Goal: Task Accomplishment & Management: Complete application form

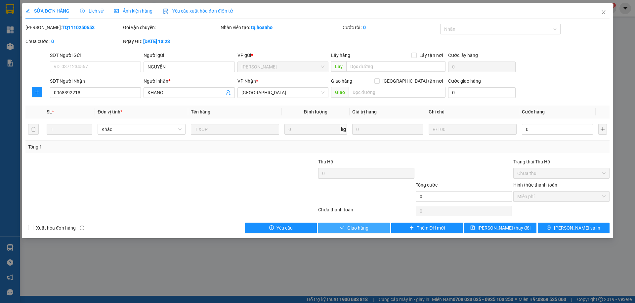
click at [360, 227] on span "Giao hàng" at bounding box center [358, 227] width 21 height 7
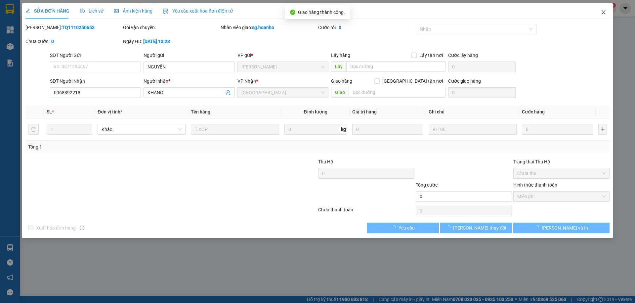
click at [605, 14] on icon "close" at bounding box center [603, 12] width 5 height 5
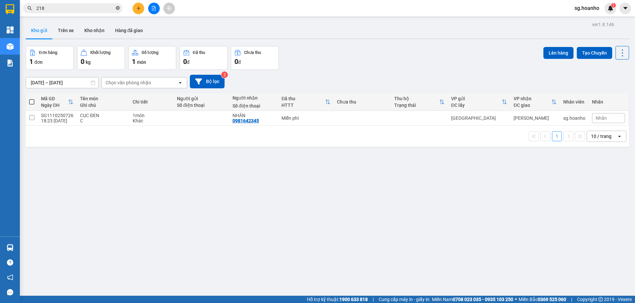
click at [118, 8] on icon "close-circle" at bounding box center [118, 8] width 4 height 4
click at [141, 11] on button at bounding box center [139, 9] width 12 height 12
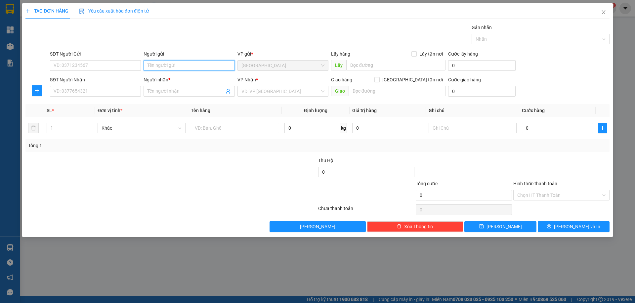
click at [172, 64] on input "Người gửi" at bounding box center [189, 65] width 91 height 11
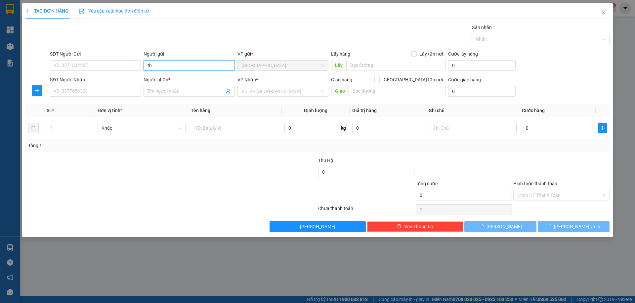
type input "t"
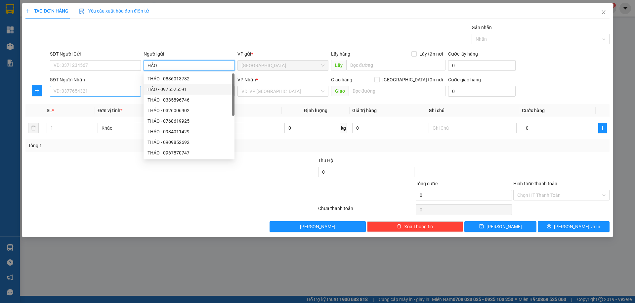
type input "HẢO"
click at [134, 89] on input "SĐT Người Nhận" at bounding box center [95, 91] width 91 height 11
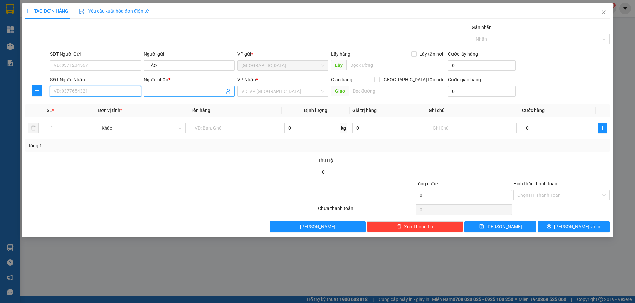
type input "3"
type input "0354008319"
click at [88, 103] on div "0354008319 - MAI" at bounding box center [95, 104] width 83 height 7
type input "MAI"
type input "0354008319"
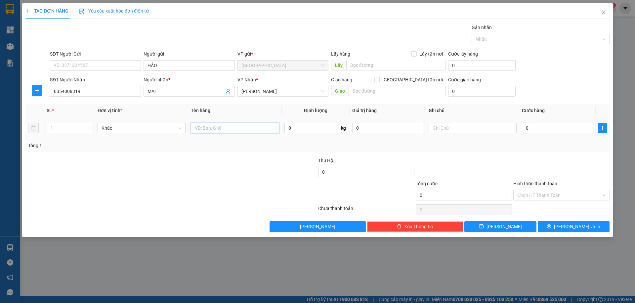
click at [201, 129] on input "text" at bounding box center [235, 128] width 88 height 11
type input "XỐP"
click at [454, 126] on input "text" at bounding box center [473, 128] width 88 height 11
type input "R/70"
click at [530, 183] on label "Hình thức thanh toán" at bounding box center [536, 183] width 44 height 5
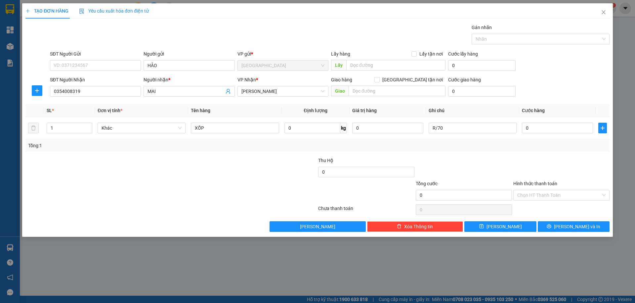
click at [530, 190] on input "Hình thức thanh toán" at bounding box center [560, 195] width 84 height 10
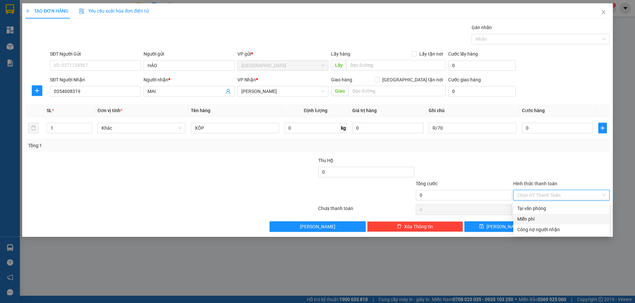
click at [541, 221] on div "Miễn phí" at bounding box center [562, 218] width 88 height 7
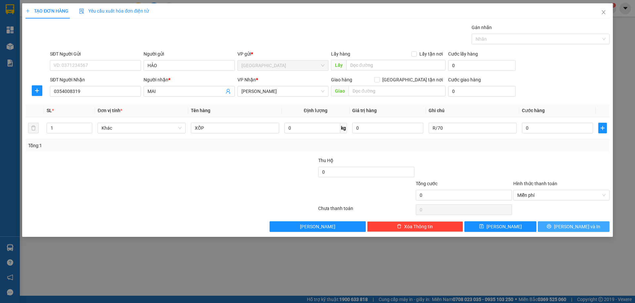
drag, startPoint x: 558, startPoint y: 225, endPoint x: 491, endPoint y: 212, distance: 68.5
click at [556, 225] on button "[PERSON_NAME] và In" at bounding box center [574, 226] width 72 height 11
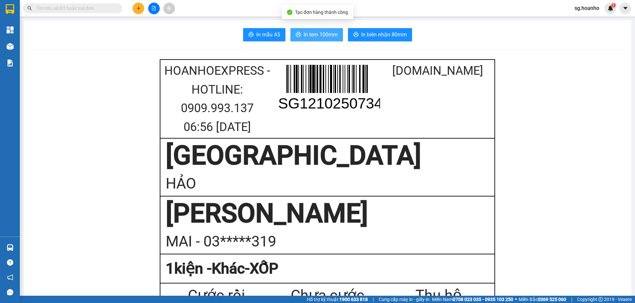
click at [316, 34] on span "In tem 100mm" at bounding box center [321, 34] width 34 height 8
click at [100, 7] on input "text" at bounding box center [75, 8] width 78 height 7
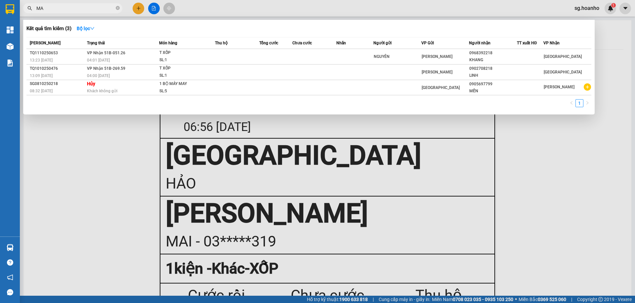
type input "MAI"
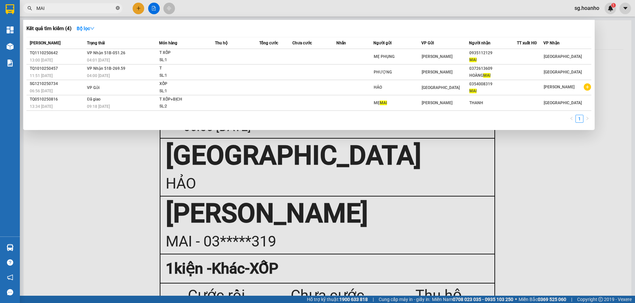
click at [118, 8] on icon "close-circle" at bounding box center [118, 8] width 4 height 4
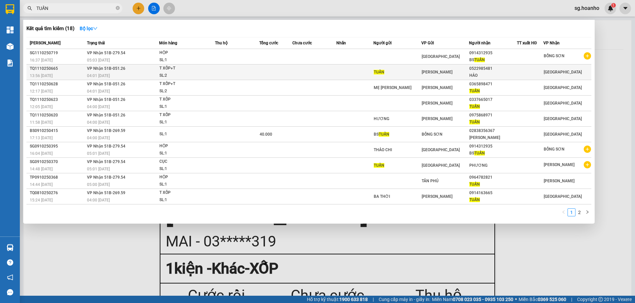
type input "TUẤN"
click at [402, 77] on td "TUẤN" at bounding box center [398, 73] width 48 height 16
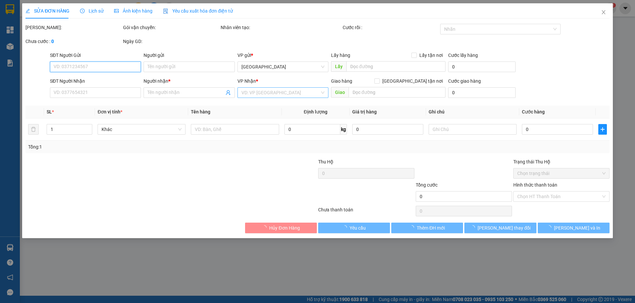
type input "TUẤN"
type input "0522985481"
type input "HẢO"
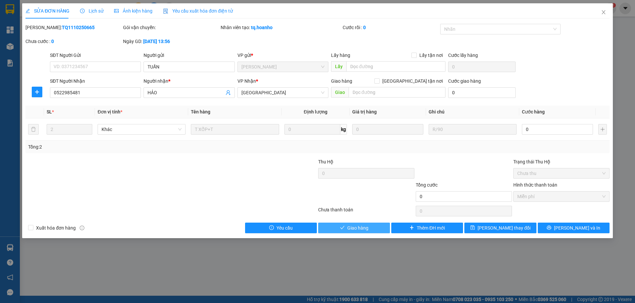
click at [351, 230] on span "Giao hàng" at bounding box center [358, 227] width 21 height 7
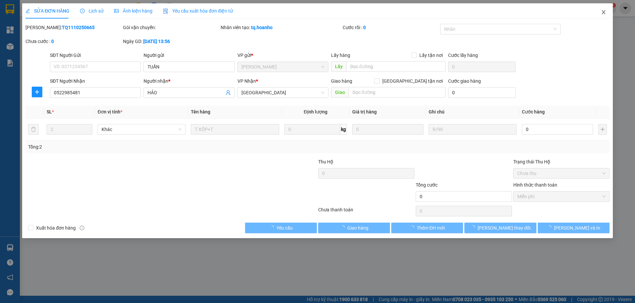
drag, startPoint x: 604, startPoint y: 11, endPoint x: 468, endPoint y: 1, distance: 136.7
click at [604, 11] on icon "close" at bounding box center [603, 12] width 5 height 5
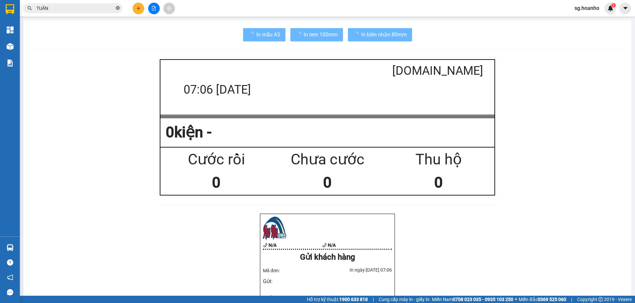
click at [118, 8] on icon "close-circle" at bounding box center [118, 8] width 4 height 4
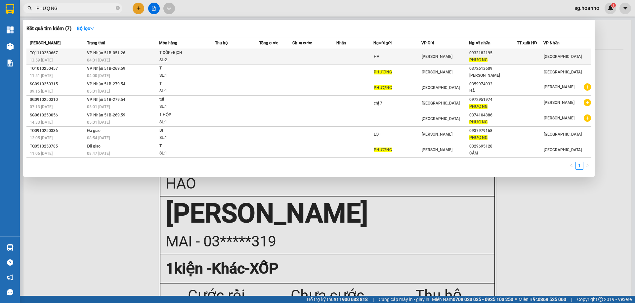
type input "PHƯỢNG"
click at [354, 57] on td at bounding box center [355, 57] width 37 height 16
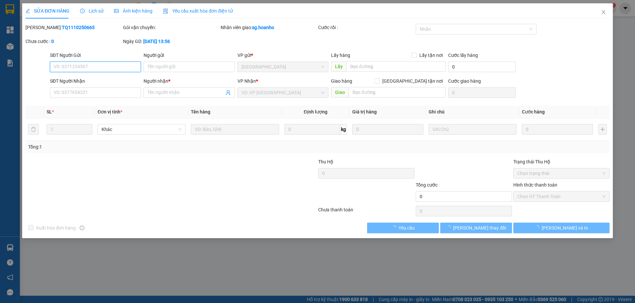
type input "HÀ"
type input "0933182195"
type input "PHƯỢNG"
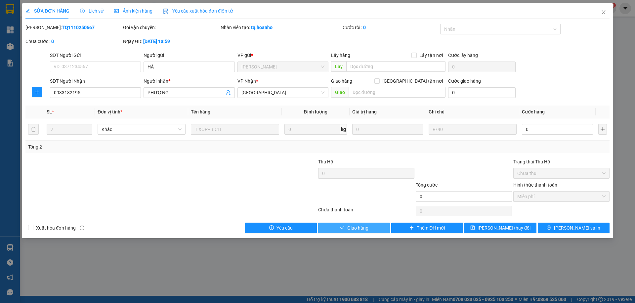
click at [342, 231] on button "Giao hàng" at bounding box center [354, 228] width 72 height 11
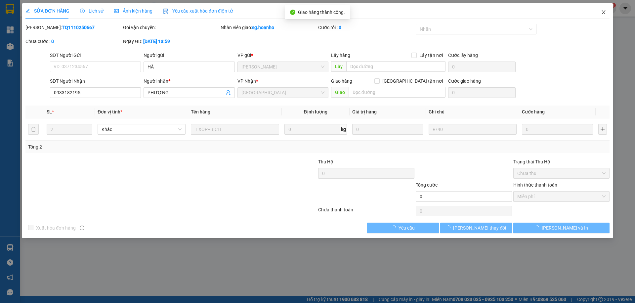
click at [602, 10] on icon "close" at bounding box center [603, 12] width 5 height 5
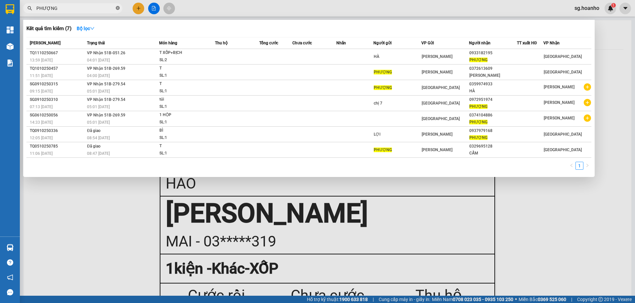
click at [117, 8] on icon "close-circle" at bounding box center [118, 8] width 4 height 4
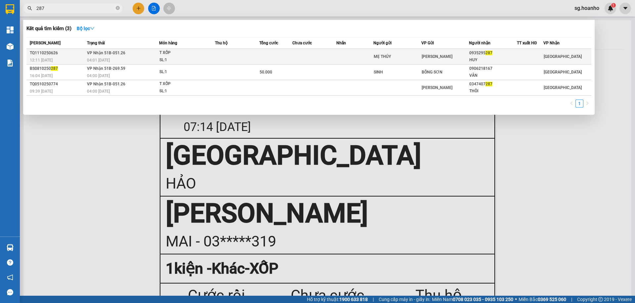
type input "287"
click at [355, 54] on td at bounding box center [355, 57] width 37 height 16
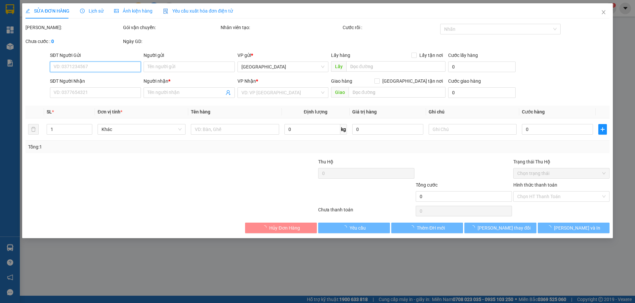
type input "MẸ THỦY"
type input "0935295287"
type input "HUY"
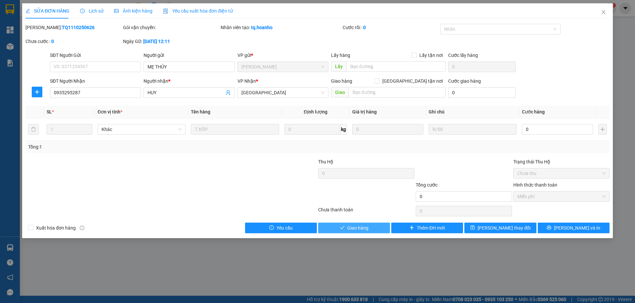
drag, startPoint x: 357, startPoint y: 229, endPoint x: 431, endPoint y: 167, distance: 96.1
click at [357, 229] on span "Giao hàng" at bounding box center [358, 227] width 21 height 7
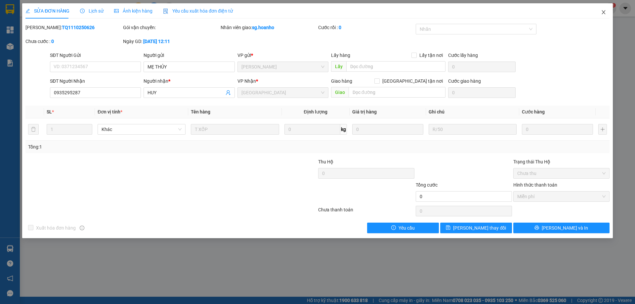
drag, startPoint x: 602, startPoint y: 12, endPoint x: 284, endPoint y: 12, distance: 318.7
click at [581, 16] on div "SỬA ĐƠN HÀNG Lịch sử Ảnh kiện hàng Yêu cầu xuất hóa đơn điện tử Total Paid Fee …" at bounding box center [317, 120] width 591 height 235
drag, startPoint x: 607, startPoint y: 12, endPoint x: 393, endPoint y: 0, distance: 214.5
click at [605, 13] on span "Close" at bounding box center [604, 12] width 19 height 19
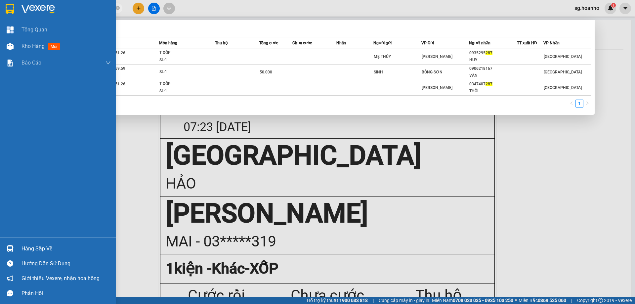
drag, startPoint x: 53, startPoint y: 9, endPoint x: 0, endPoint y: 14, distance: 53.5
click at [0, 19] on section "Kết quả tìm kiếm ( 3 ) Bộ lọc Mã ĐH Trạng thái Món hàng Thu hộ Tổng cước Chưa c…" at bounding box center [317, 152] width 635 height 304
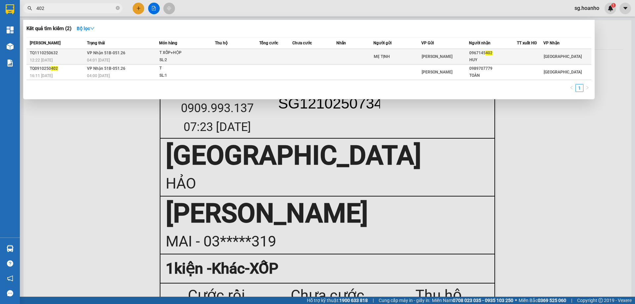
type input "402"
click at [472, 54] on div "0967145 402" at bounding box center [493, 53] width 47 height 7
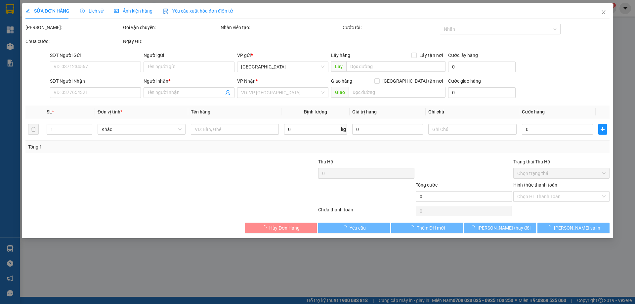
type input "MẸ TỊNH"
type input "0967145402"
type input "HUY"
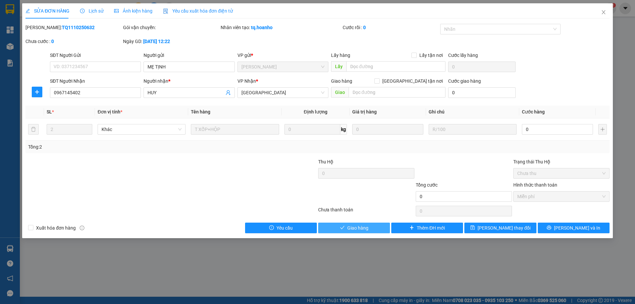
click at [346, 229] on button "Giao hàng" at bounding box center [354, 228] width 72 height 11
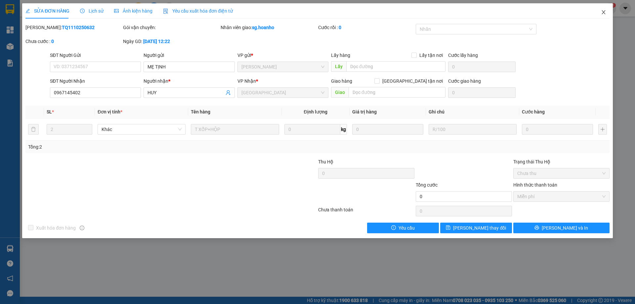
drag, startPoint x: 607, startPoint y: 9, endPoint x: 508, endPoint y: 19, distance: 99.8
click at [600, 12] on span "Close" at bounding box center [604, 12] width 19 height 19
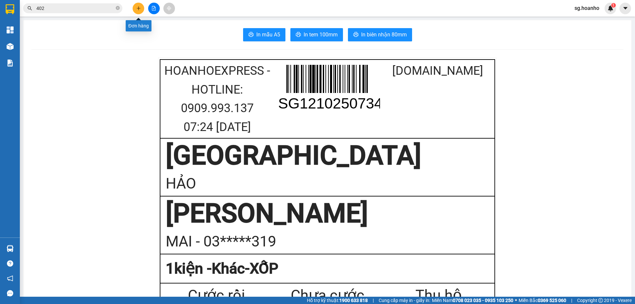
click at [136, 11] on button at bounding box center [139, 9] width 12 height 12
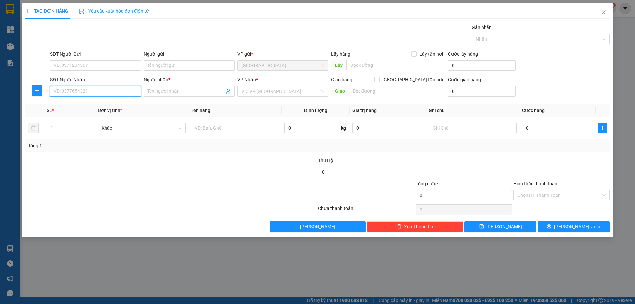
click at [79, 90] on input "SĐT Người Nhận" at bounding box center [95, 91] width 91 height 11
click at [77, 92] on input "SĐT Người Nhận" at bounding box center [95, 91] width 91 height 11
type input "039700936"
click at [163, 94] on input "Người nhận *" at bounding box center [186, 91] width 76 height 7
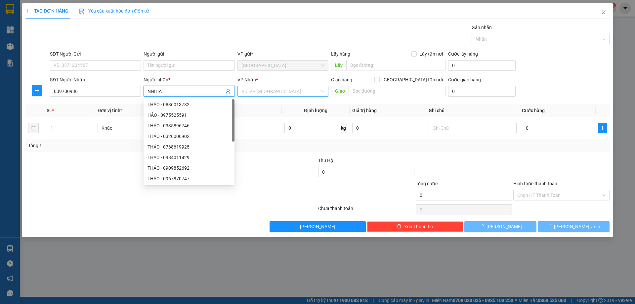
type input "NGHĨA"
drag, startPoint x: 289, startPoint y: 91, endPoint x: 249, endPoint y: 120, distance: 49.2
click at [286, 92] on input "search" at bounding box center [281, 91] width 78 height 10
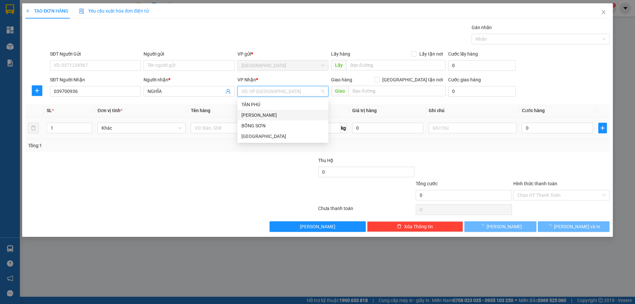
drag, startPoint x: 245, startPoint y: 113, endPoint x: 226, endPoint y: 137, distance: 30.7
click at [244, 114] on div "[PERSON_NAME]" at bounding box center [283, 115] width 83 height 7
click at [222, 128] on input "text" at bounding box center [235, 128] width 88 height 11
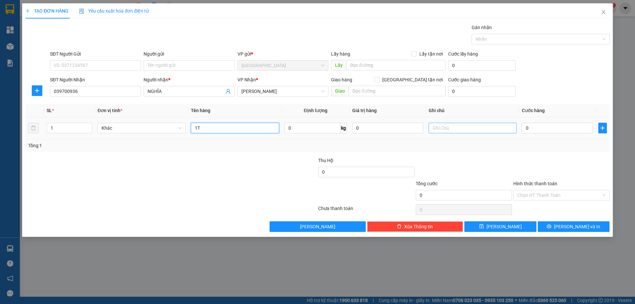
type input "1T"
click at [466, 129] on input "text" at bounding box center [473, 128] width 88 height 11
type input "R 50"
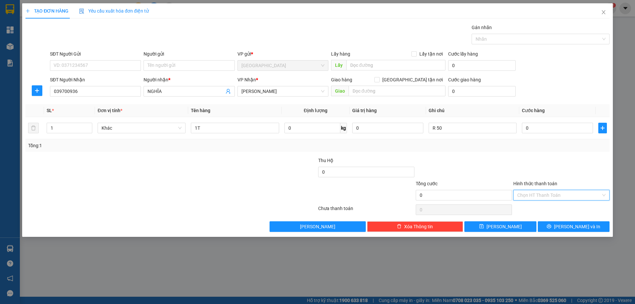
click at [536, 195] on input "Hình thức thanh toán" at bounding box center [560, 195] width 84 height 10
drag, startPoint x: 535, startPoint y: 219, endPoint x: 554, endPoint y: 227, distance: 21.1
click at [536, 220] on div "Miễn phí" at bounding box center [562, 218] width 88 height 7
click at [552, 226] on icon "printer" at bounding box center [549, 226] width 4 height 4
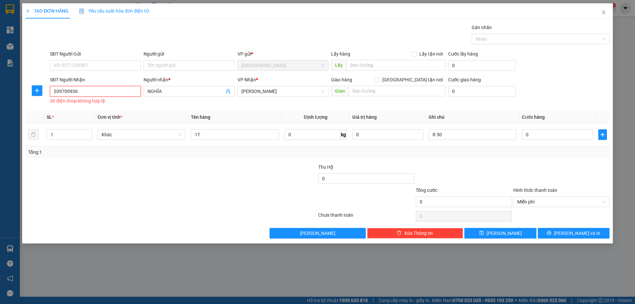
click at [116, 91] on input "039700936" at bounding box center [95, 91] width 91 height 11
click at [69, 88] on input "039700936" at bounding box center [95, 91] width 91 height 11
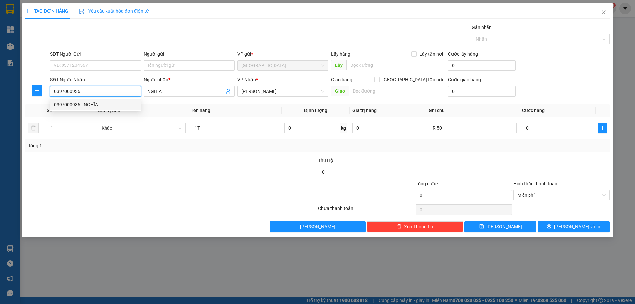
drag, startPoint x: 86, startPoint y: 104, endPoint x: 352, endPoint y: 147, distance: 269.8
click at [87, 104] on div "0397000936 - NGHĨA" at bounding box center [95, 104] width 83 height 7
type input "0397000936"
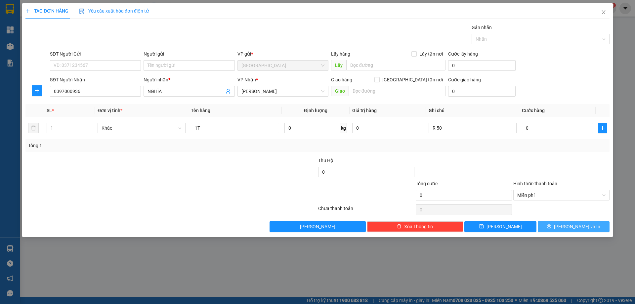
click at [579, 229] on span "[PERSON_NAME] và In" at bounding box center [577, 226] width 46 height 7
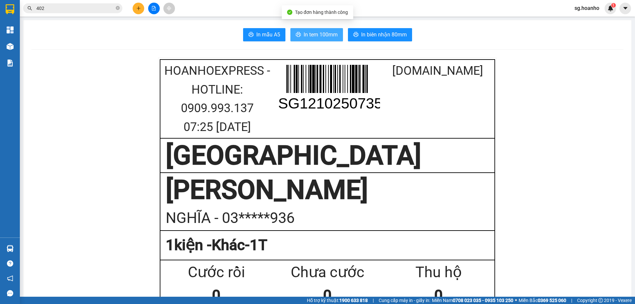
click at [306, 30] on span "In tem 100mm" at bounding box center [321, 34] width 34 height 8
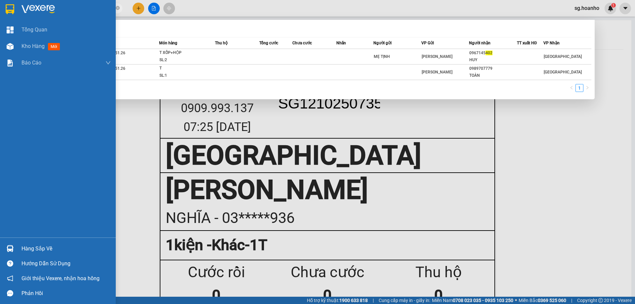
drag, startPoint x: 58, startPoint y: 8, endPoint x: 0, endPoint y: 14, distance: 57.9
click at [0, 14] on section "Kết quả tìm kiếm ( 2 ) Bộ lọc Mã ĐH Trạng thái Món hàng Thu hộ Tổng cước Chưa c…" at bounding box center [317, 152] width 635 height 304
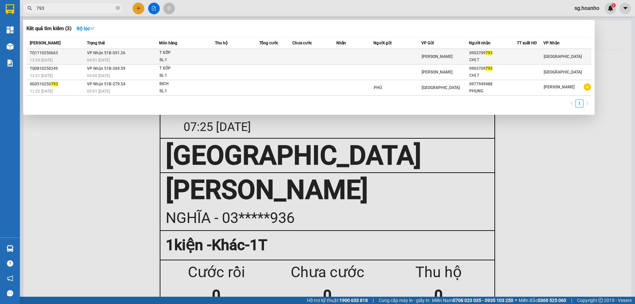
type input "793"
click at [180, 55] on div "T XỐP" at bounding box center [185, 52] width 50 height 7
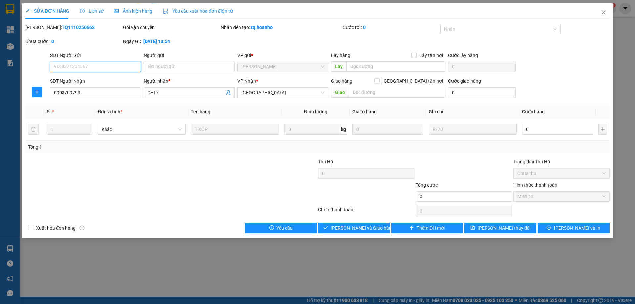
type input "0903709793"
type input "CHỊ 7"
click at [364, 228] on span "Giao hàng" at bounding box center [358, 227] width 21 height 7
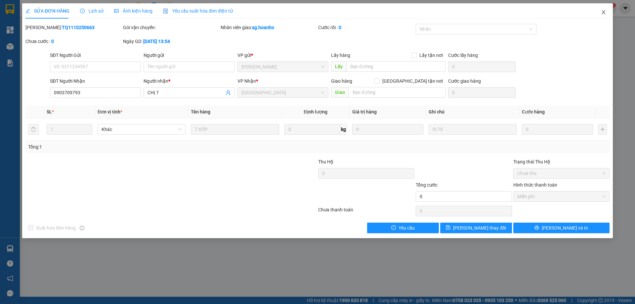
click at [606, 14] on icon "close" at bounding box center [603, 12] width 5 height 5
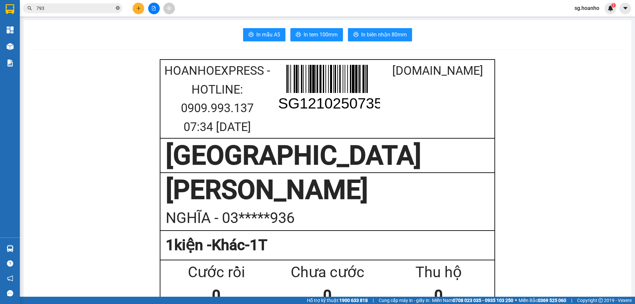
click at [117, 8] on icon "close-circle" at bounding box center [118, 8] width 4 height 4
click at [88, 7] on input "text" at bounding box center [75, 8] width 78 height 7
click at [59, 3] on span at bounding box center [72, 8] width 99 height 10
click at [59, 5] on input "text" at bounding box center [75, 8] width 78 height 7
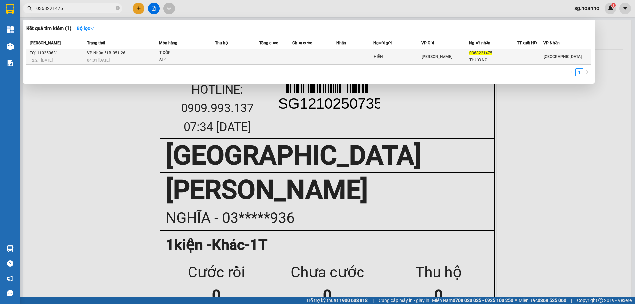
type input "0368221475"
click at [478, 56] on div "0368221475" at bounding box center [493, 53] width 47 height 7
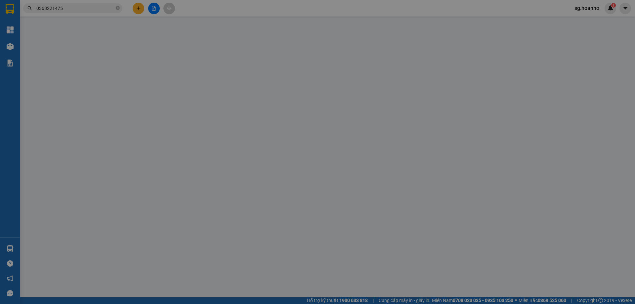
type input "HIỀN"
type input "0368221475"
type input "THƯƠNG"
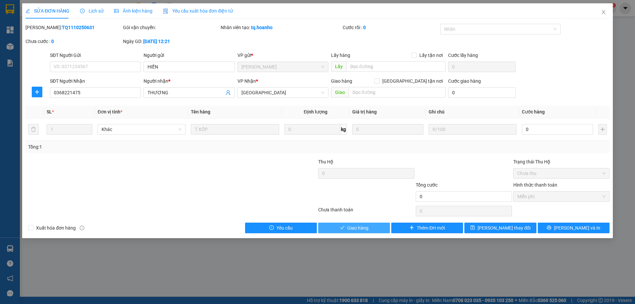
click at [364, 226] on span "Giao hàng" at bounding box center [358, 227] width 21 height 7
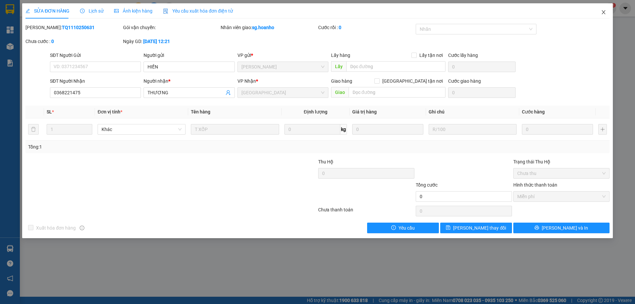
click at [607, 12] on span "Close" at bounding box center [604, 12] width 19 height 19
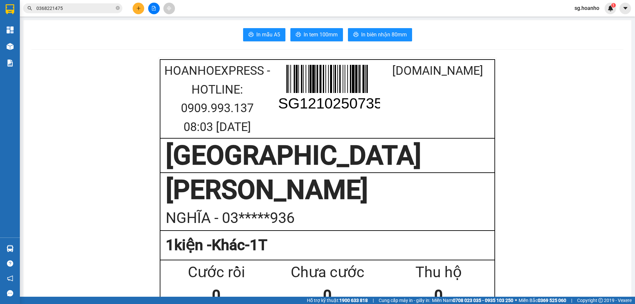
click at [59, 7] on input "0368221475" at bounding box center [75, 8] width 78 height 7
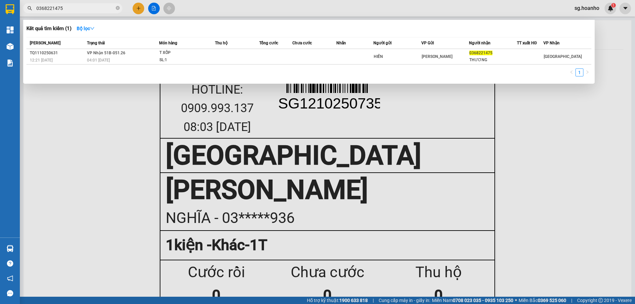
click at [59, 7] on input "0368221475" at bounding box center [75, 8] width 78 height 7
click at [58, 6] on input "0368221475" at bounding box center [75, 8] width 78 height 7
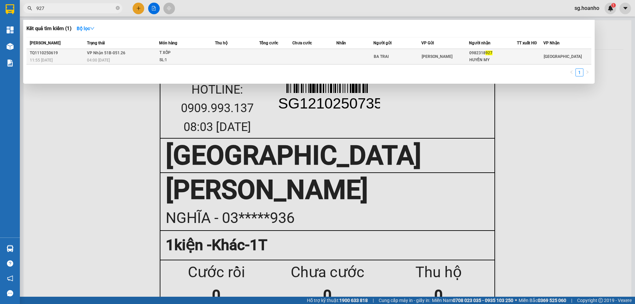
type input "927"
click at [237, 59] on td at bounding box center [237, 57] width 44 height 16
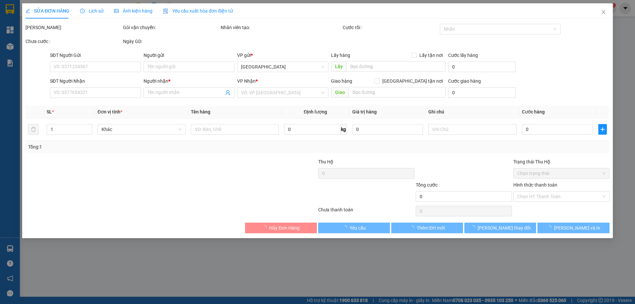
type input "BA TRAI"
type input "0982318927"
type input "HUYỀN MY"
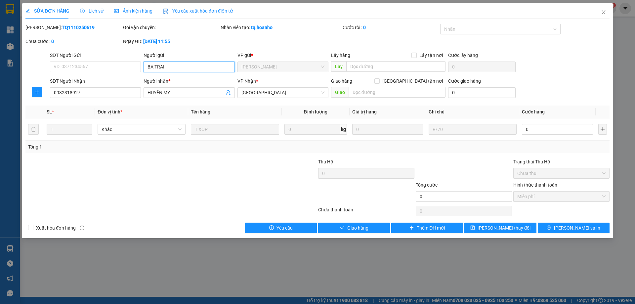
click at [200, 66] on input "BA TRAI" at bounding box center [189, 67] width 91 height 11
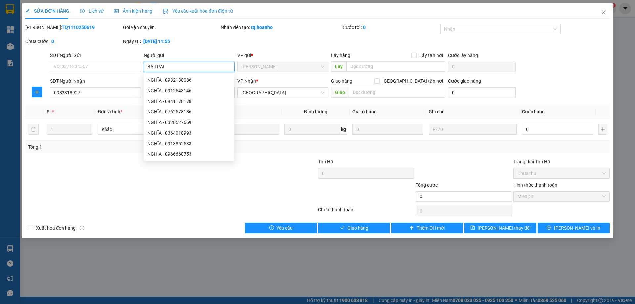
click at [199, 67] on input "BA TRAI" at bounding box center [189, 67] width 91 height 11
click at [195, 71] on input "BA TRAI" at bounding box center [189, 67] width 91 height 11
click at [70, 60] on div "SĐT Người Gửi" at bounding box center [95, 57] width 91 height 10
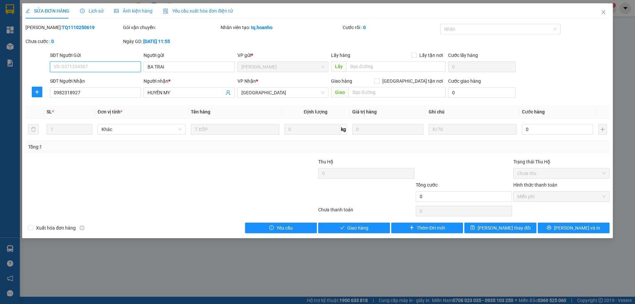
click at [92, 70] on input "SĐT Người Gửi" at bounding box center [95, 67] width 91 height 11
type input "1"
drag, startPoint x: 604, startPoint y: 13, endPoint x: 450, endPoint y: 1, distance: 154.3
click at [601, 12] on span "Close" at bounding box center [604, 12] width 19 height 19
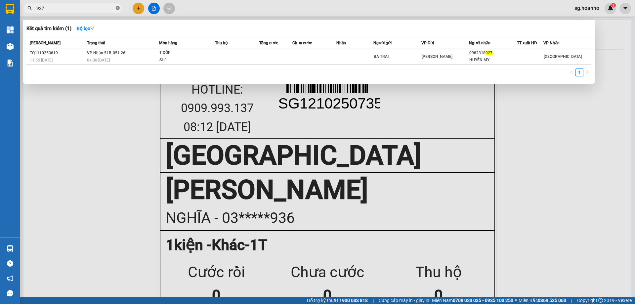
click at [116, 11] on span at bounding box center [118, 8] width 4 height 6
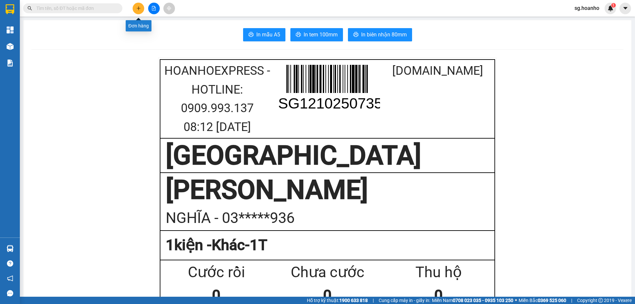
click at [137, 8] on icon "plus" at bounding box center [138, 8] width 5 height 5
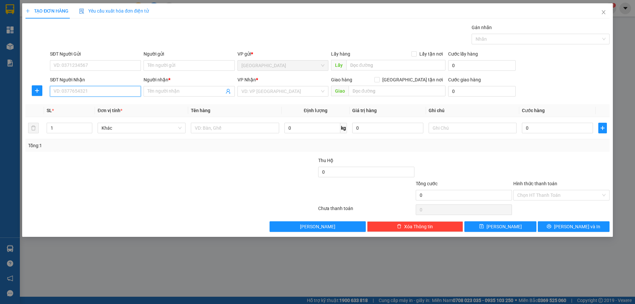
click at [105, 93] on input "SĐT Người Nhận" at bounding box center [95, 91] width 91 height 11
type input "0913632030"
click at [166, 94] on input "Người nhận *" at bounding box center [186, 91] width 76 height 7
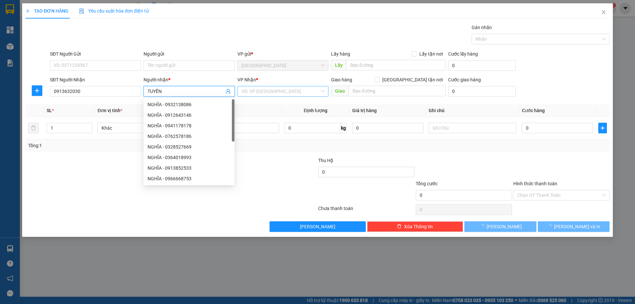
type input "TUYỀN"
click at [276, 92] on input "search" at bounding box center [281, 91] width 78 height 10
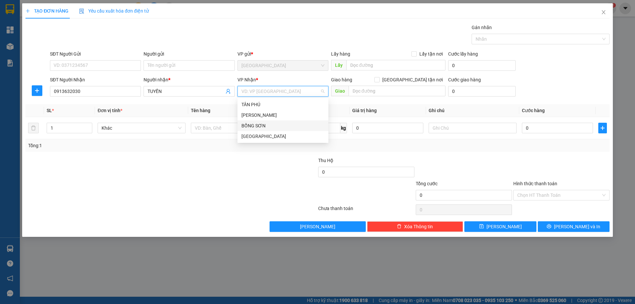
click at [267, 120] on div "BỒNG SƠN" at bounding box center [283, 125] width 91 height 11
click at [267, 93] on span "BỒNG SƠN" at bounding box center [283, 91] width 83 height 10
drag, startPoint x: 265, startPoint y: 113, endPoint x: 231, endPoint y: 124, distance: 36.0
click at [262, 114] on div "[PERSON_NAME]" at bounding box center [283, 115] width 83 height 7
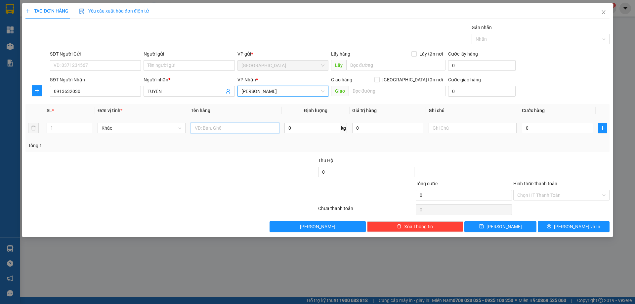
click at [229, 127] on input "text" at bounding box center [235, 128] width 88 height 11
type input "HỘP"
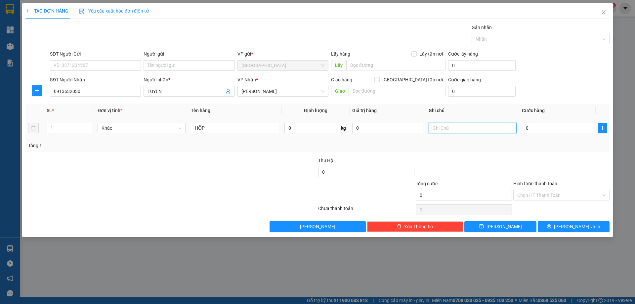
click at [468, 129] on input "text" at bounding box center [473, 128] width 88 height 11
type input "C"
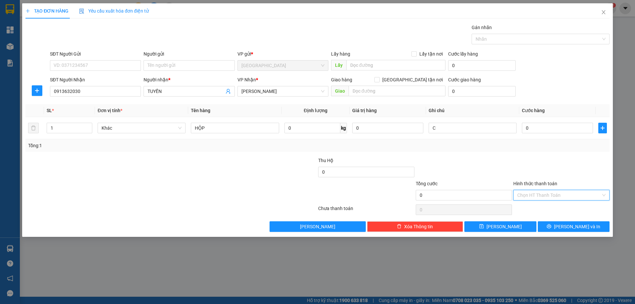
drag, startPoint x: 555, startPoint y: 199, endPoint x: 551, endPoint y: 210, distance: 12.0
click at [555, 200] on input "Hình thức thanh toán" at bounding box center [560, 195] width 84 height 10
drag, startPoint x: 549, startPoint y: 219, endPoint x: 551, endPoint y: 231, distance: 11.8
click at [549, 220] on div "Miễn phí" at bounding box center [562, 218] width 88 height 7
click at [557, 227] on button "[PERSON_NAME] và In" at bounding box center [574, 226] width 72 height 11
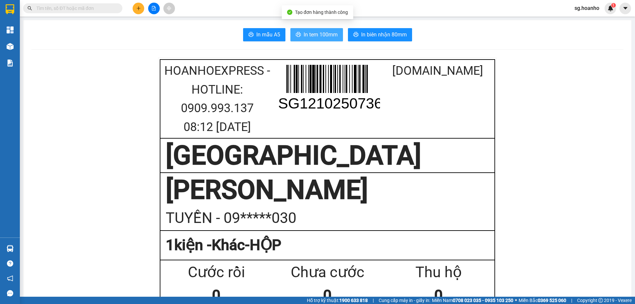
click at [330, 35] on span "In tem 100mm" at bounding box center [321, 34] width 34 height 8
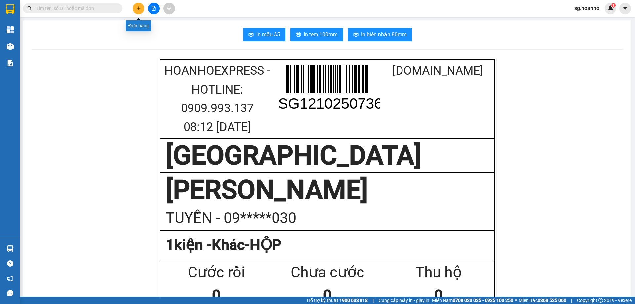
click at [137, 8] on icon "plus" at bounding box center [138, 8] width 5 height 5
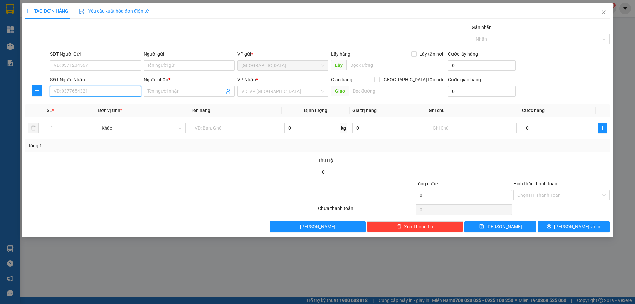
click at [109, 86] on input "SĐT Người Nhận" at bounding box center [95, 91] width 91 height 11
type input "0978528"
click at [602, 13] on icon "close" at bounding box center [603, 12] width 5 height 5
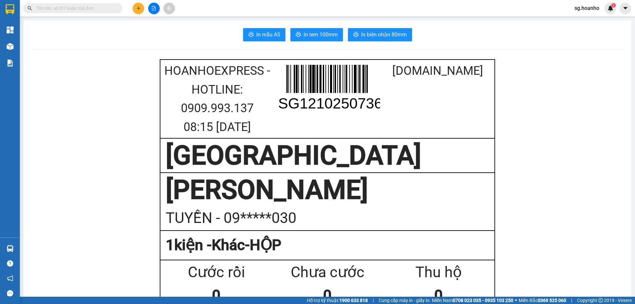
click at [156, 6] on icon "file-add" at bounding box center [154, 8] width 5 height 5
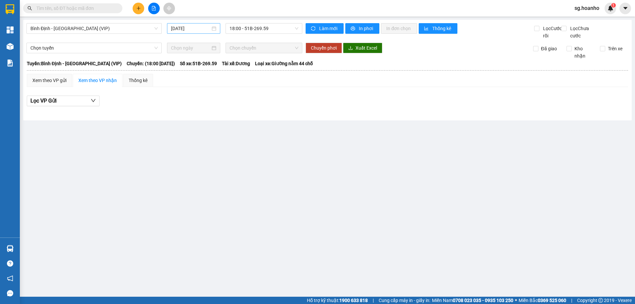
click at [189, 30] on input "[DATE]" at bounding box center [190, 28] width 39 height 7
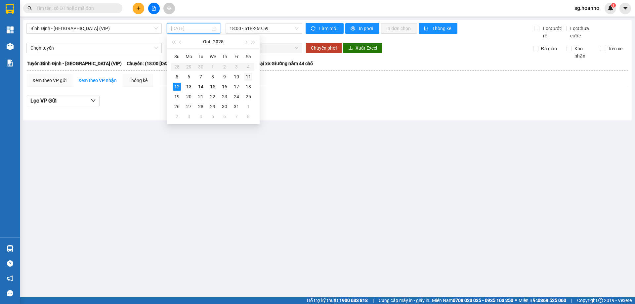
click at [250, 79] on div "11" at bounding box center [249, 77] width 8 height 8
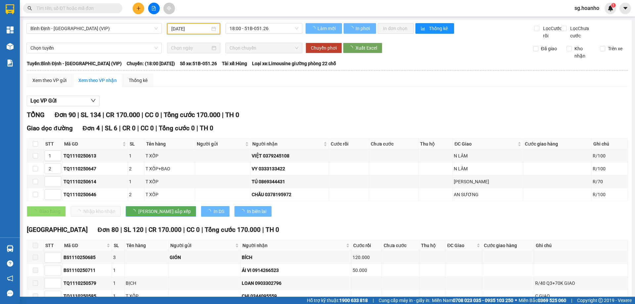
click at [185, 27] on input "[DATE]" at bounding box center [190, 28] width 39 height 7
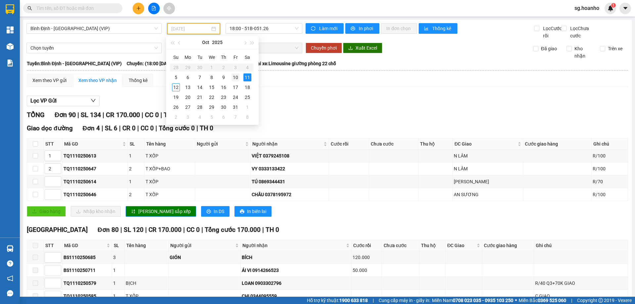
click at [236, 75] on div "10" at bounding box center [236, 77] width 8 height 8
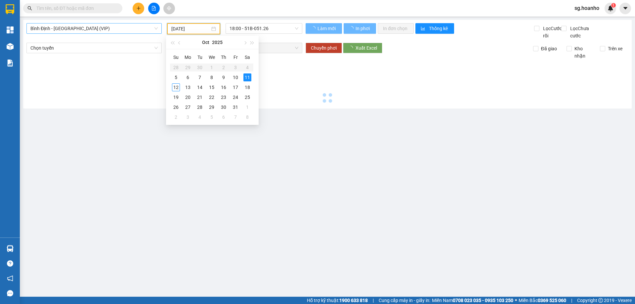
type input "[DATE]"
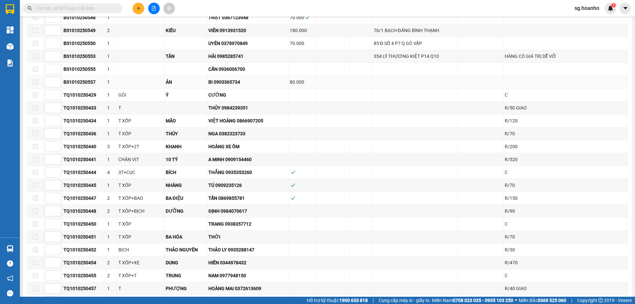
scroll to position [284, 0]
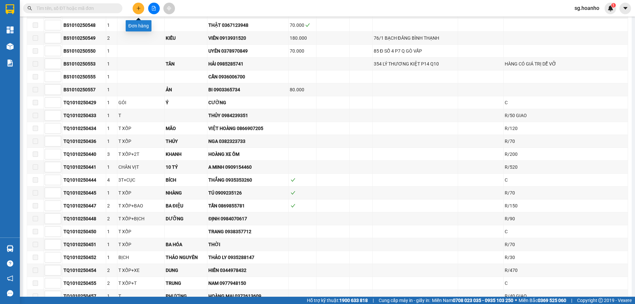
click at [141, 8] on icon "plus" at bounding box center [138, 8] width 5 height 5
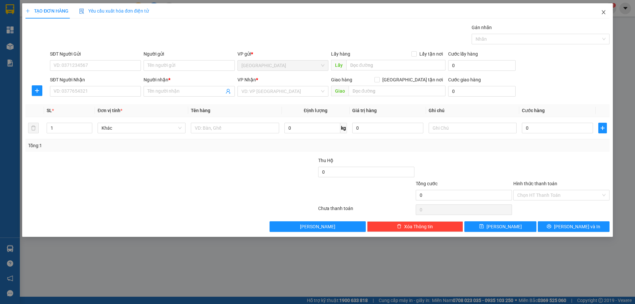
drag, startPoint x: 603, startPoint y: 13, endPoint x: 349, endPoint y: 27, distance: 254.6
click at [588, 15] on div "TẠO ĐƠN HÀNG Yêu cầu xuất hóa đơn điện tử Transit Pickup Surcharge Ids Transit …" at bounding box center [317, 120] width 591 height 234
drag, startPoint x: 606, startPoint y: 15, endPoint x: 599, endPoint y: 16, distance: 6.7
click at [599, 16] on span "Close" at bounding box center [604, 12] width 19 height 19
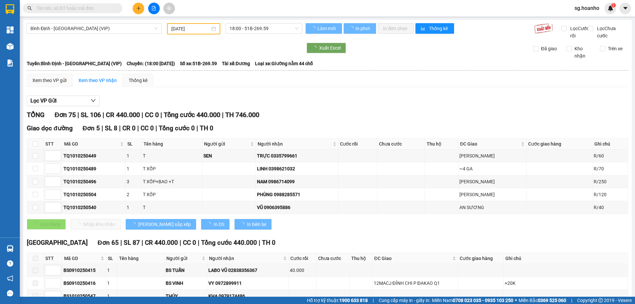
click at [84, 10] on input "text" at bounding box center [75, 8] width 78 height 7
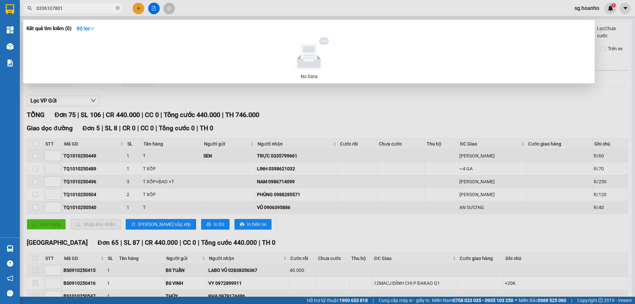
click at [72, 11] on input "0336107801" at bounding box center [75, 8] width 78 height 7
type input "801"
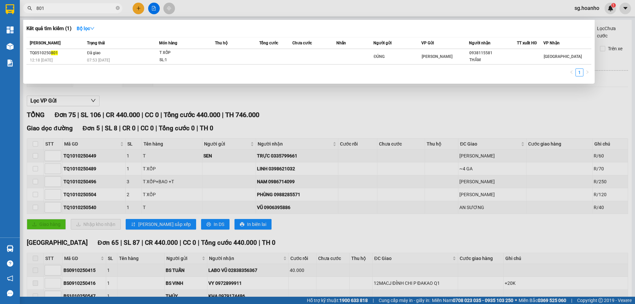
click at [116, 7] on icon "close-circle" at bounding box center [118, 8] width 4 height 4
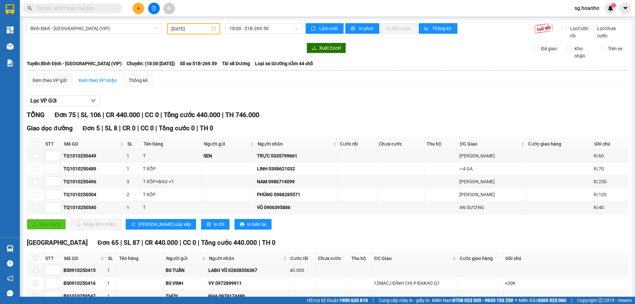
click at [97, 7] on input "text" at bounding box center [75, 8] width 78 height 7
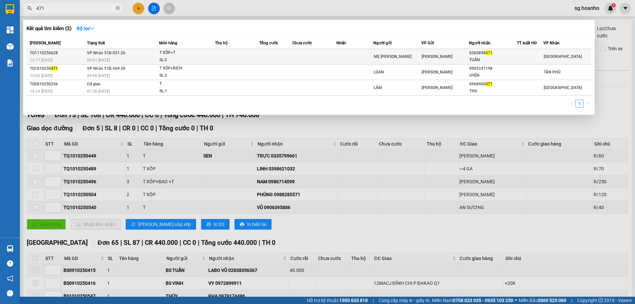
type input "471"
click at [323, 57] on td at bounding box center [315, 57] width 44 height 16
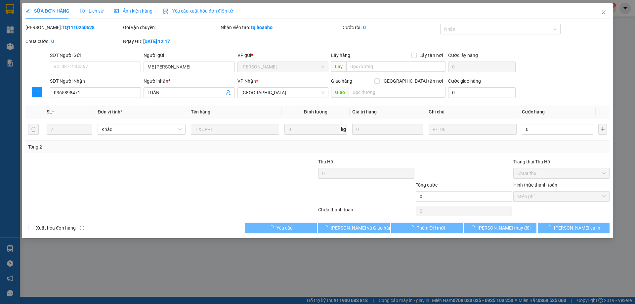
type input "MẸ [PERSON_NAME]"
type input "0365898471"
type input "TUẤN"
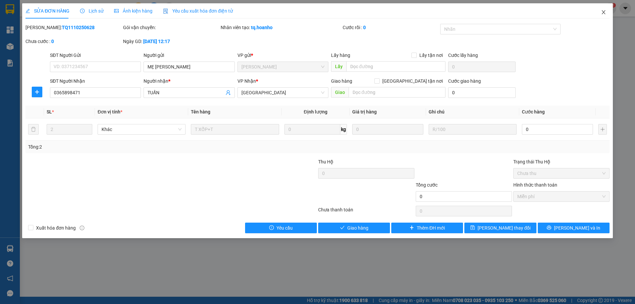
drag, startPoint x: 604, startPoint y: 11, endPoint x: 202, endPoint y: 0, distance: 402.6
click at [602, 9] on span "Close" at bounding box center [604, 12] width 19 height 19
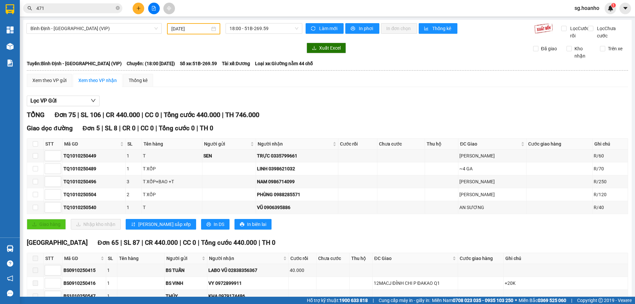
click at [95, 5] on input "471" at bounding box center [75, 8] width 78 height 7
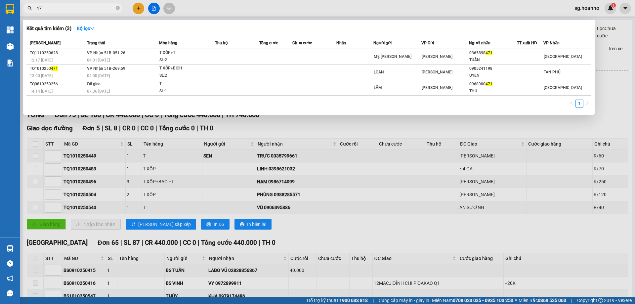
click at [95, 5] on input "471" at bounding box center [75, 8] width 78 height 7
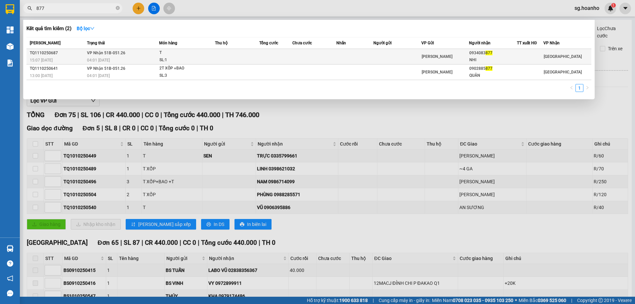
type input "877"
click at [389, 52] on td at bounding box center [398, 57] width 48 height 16
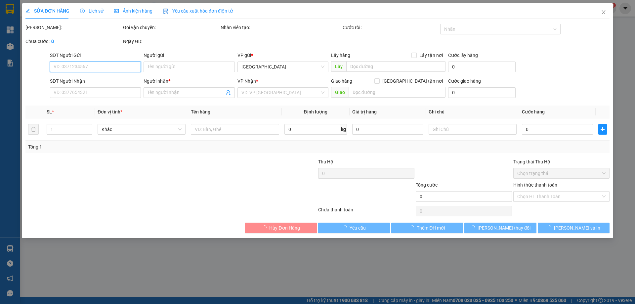
type input "0934083877"
type input "NHI"
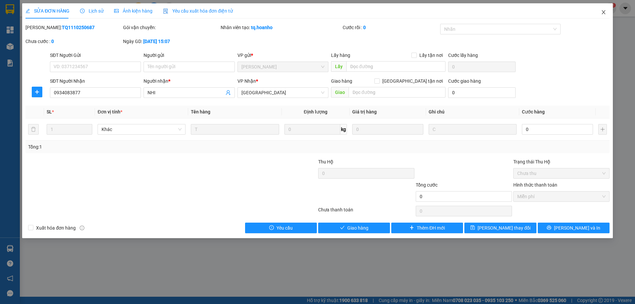
click at [604, 15] on icon "close" at bounding box center [603, 12] width 5 height 5
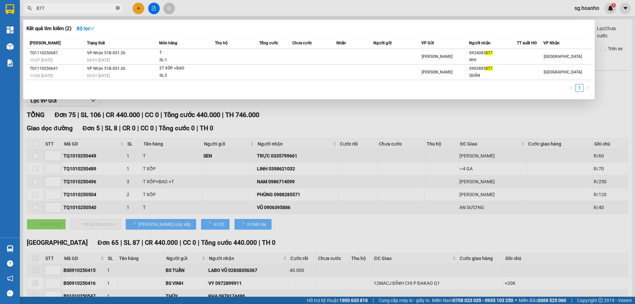
click at [118, 10] on icon "close-circle" at bounding box center [118, 8] width 4 height 4
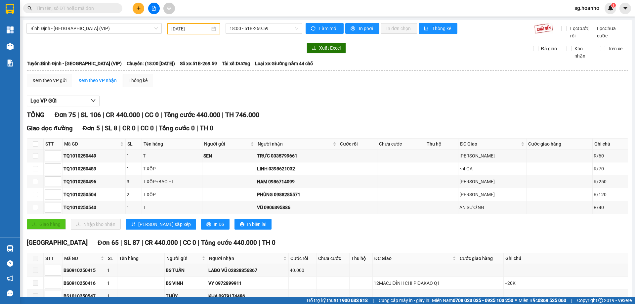
click at [137, 11] on div "Kết quả tìm kiếm ( 2 ) Bộ lọc Mã ĐH Trạng thái Món hàng Thu hộ Tổng cước Chưa c…" at bounding box center [89, 9] width 179 height 12
click at [137, 7] on icon "plus" at bounding box center [138, 8] width 5 height 5
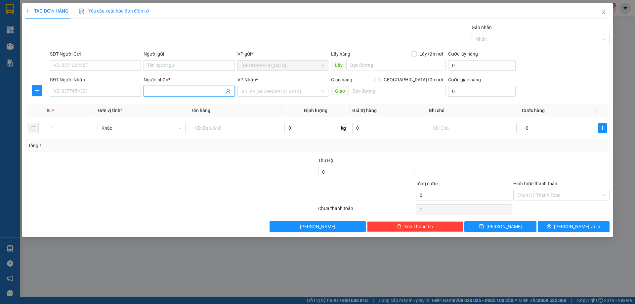
drag, startPoint x: 150, startPoint y: 91, endPoint x: 157, endPoint y: 84, distance: 9.6
click at [152, 89] on input "Người nhận *" at bounding box center [186, 91] width 76 height 7
type input "DN QUÝ"
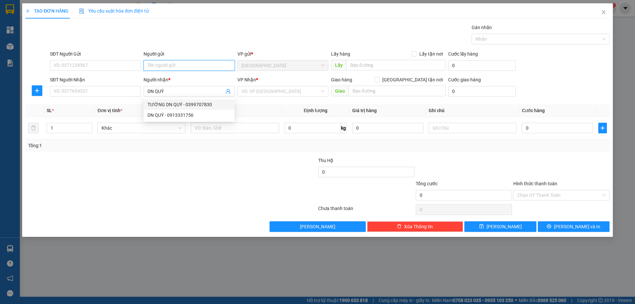
click at [184, 65] on input "Người gửi" at bounding box center [189, 65] width 91 height 11
type input "D"
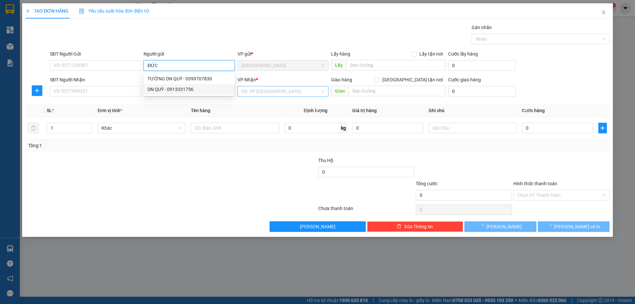
type input "ĐỨC"
click at [247, 91] on input "search" at bounding box center [281, 91] width 78 height 10
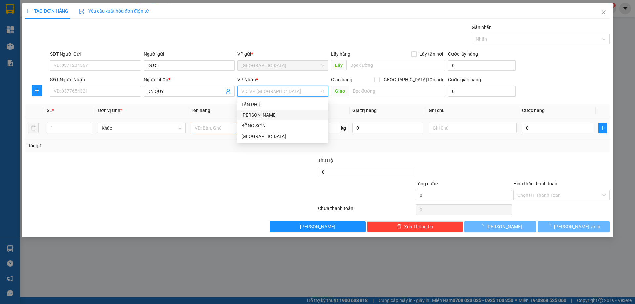
drag, startPoint x: 258, startPoint y: 113, endPoint x: 220, endPoint y: 126, distance: 40.0
click at [256, 115] on div "[PERSON_NAME]" at bounding box center [283, 115] width 83 height 7
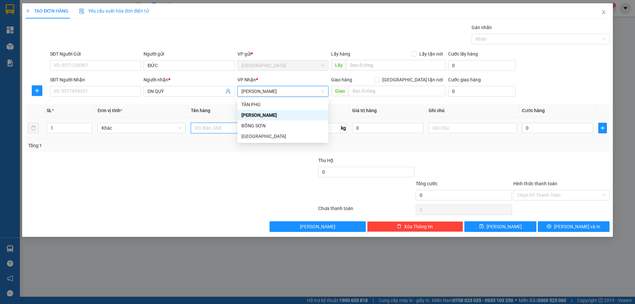
click at [218, 127] on input "text" at bounding box center [235, 128] width 88 height 11
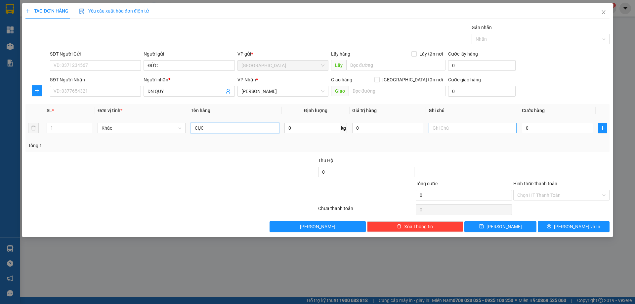
type input "CỤC"
click at [468, 125] on input "text" at bounding box center [473, 128] width 88 height 11
type input "C"
click at [526, 197] on input "Hình thức thanh toán" at bounding box center [560, 195] width 84 height 10
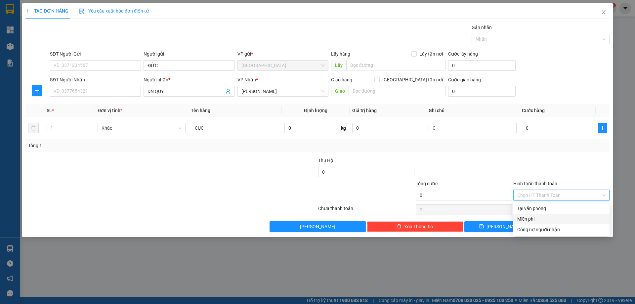
click at [525, 216] on div "Miễn phí" at bounding box center [562, 218] width 88 height 7
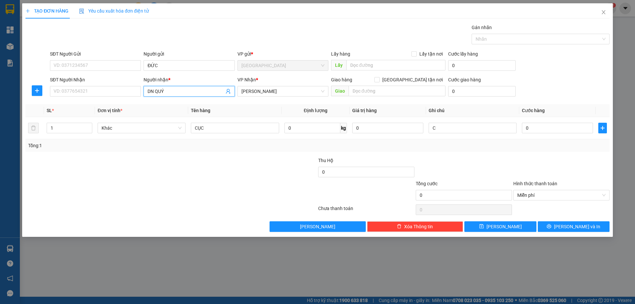
click at [186, 86] on span "DN QUÝ" at bounding box center [189, 91] width 91 height 11
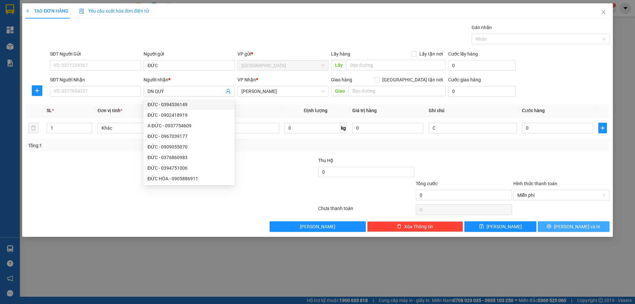
click at [572, 225] on span "[PERSON_NAME] và In" at bounding box center [577, 226] width 46 height 7
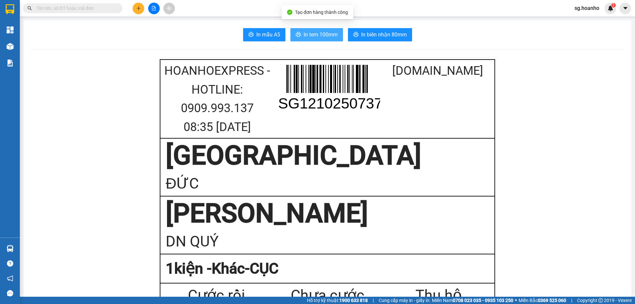
click at [318, 36] on span "In tem 100mm" at bounding box center [321, 34] width 34 height 8
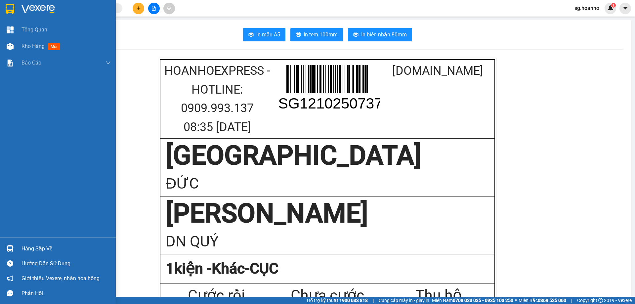
click at [17, 5] on div at bounding box center [58, 11] width 116 height 22
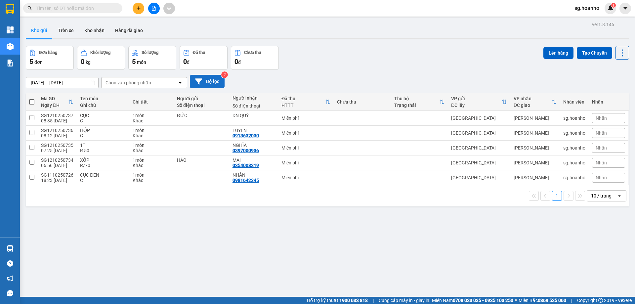
click at [212, 84] on button "Bộ lọc" at bounding box center [207, 82] width 35 height 14
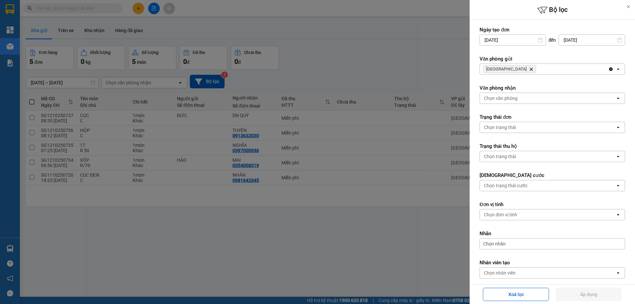
click at [406, 78] on div at bounding box center [317, 152] width 635 height 304
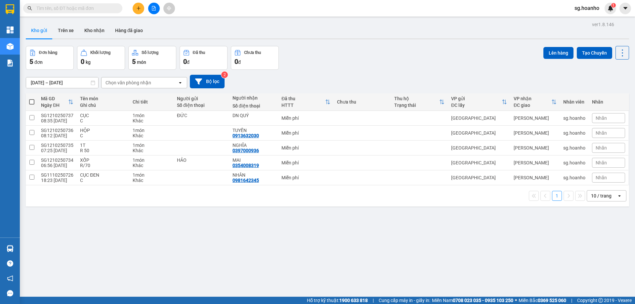
click at [97, 10] on input "text" at bounding box center [75, 8] width 78 height 7
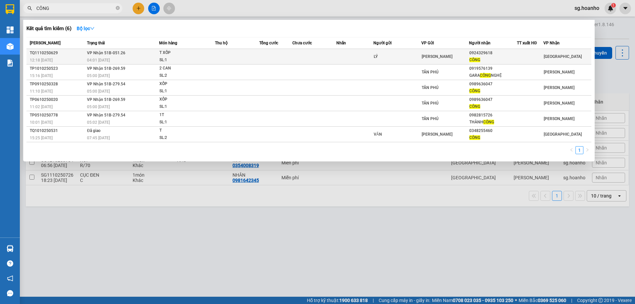
type input "CÔNG"
click at [327, 59] on td at bounding box center [315, 57] width 44 height 16
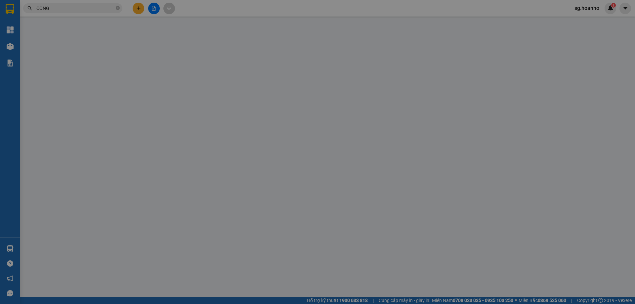
type input "LÝ"
type input "0924329618"
type input "CÔNG"
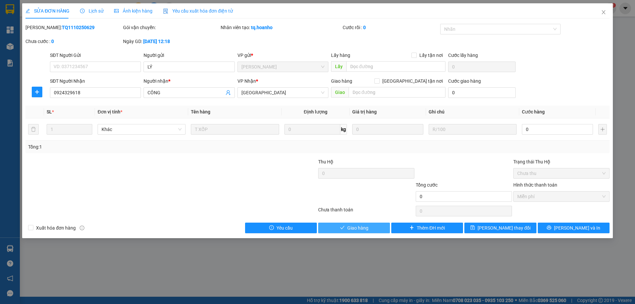
click at [343, 225] on icon "check" at bounding box center [342, 227] width 5 height 5
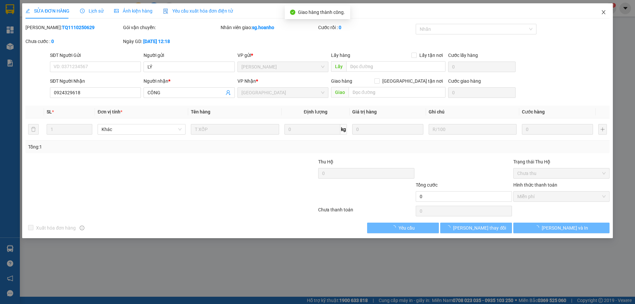
click at [606, 13] on icon "close" at bounding box center [603, 12] width 5 height 5
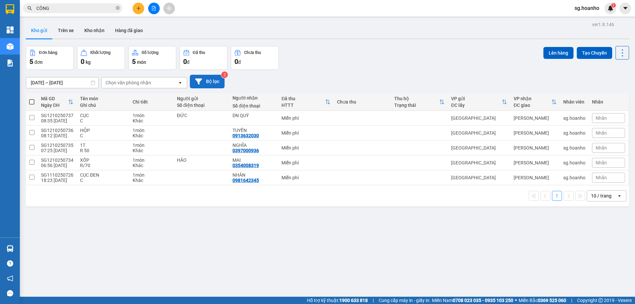
click at [218, 79] on button "Bộ lọc" at bounding box center [207, 82] width 35 height 14
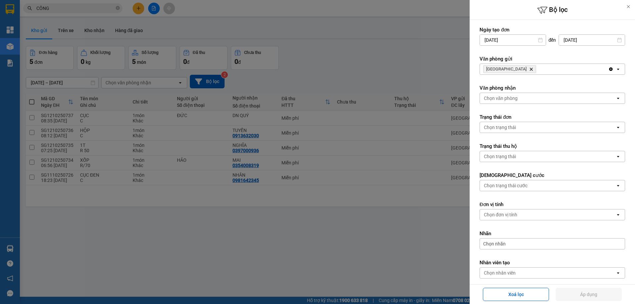
click at [530, 70] on icon "Delete" at bounding box center [532, 69] width 4 height 4
click at [499, 72] on div "Chọn văn phòng" at bounding box center [548, 69] width 136 height 11
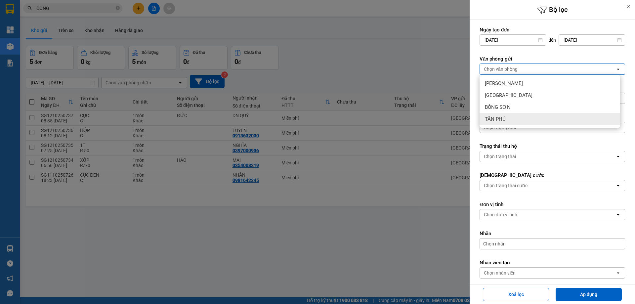
click at [501, 115] on div "TÂN PHÚ" at bounding box center [550, 119] width 141 height 12
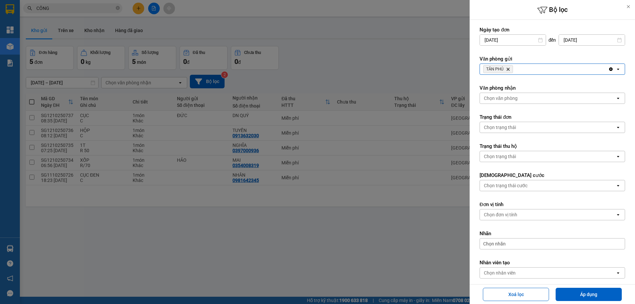
drag, startPoint x: 567, startPoint y: 289, endPoint x: 550, endPoint y: 292, distance: 16.4
click at [565, 288] on button "Áp dụng" at bounding box center [589, 294] width 66 height 13
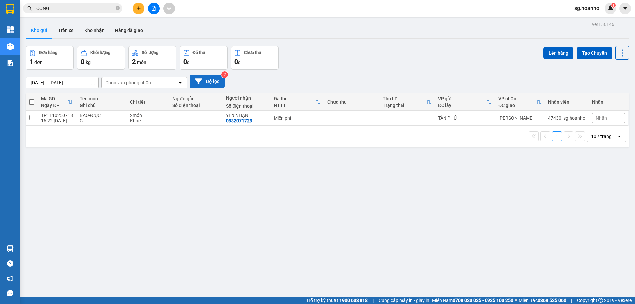
click at [210, 85] on button "Bộ lọc" at bounding box center [207, 82] width 35 height 14
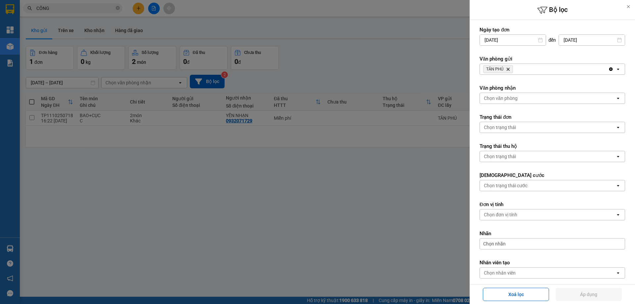
click at [509, 69] on icon "TÂN PHÚ, close by backspace" at bounding box center [508, 69] width 3 height 3
click at [497, 73] on div "Chọn văn phòng" at bounding box center [548, 69] width 136 height 11
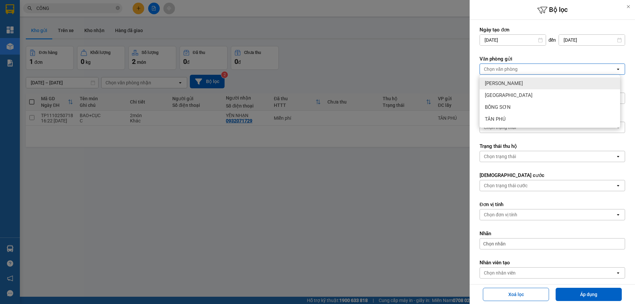
click at [495, 83] on span "[PERSON_NAME]" at bounding box center [504, 83] width 38 height 7
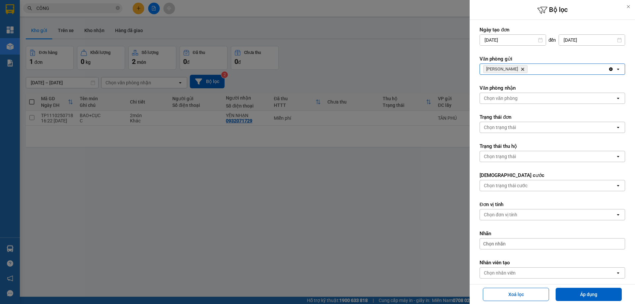
drag, startPoint x: 568, startPoint y: 294, endPoint x: 530, endPoint y: 284, distance: 38.9
click at [567, 293] on button "Áp dụng" at bounding box center [589, 294] width 66 height 13
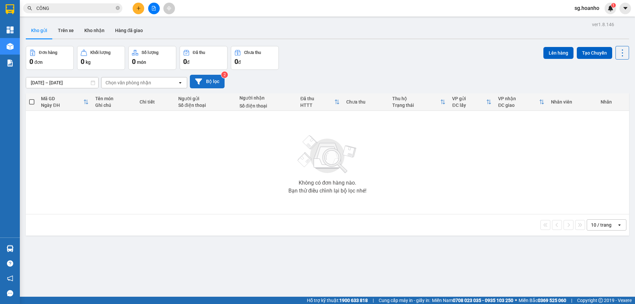
click at [212, 79] on button "Bộ lọc" at bounding box center [207, 82] width 35 height 14
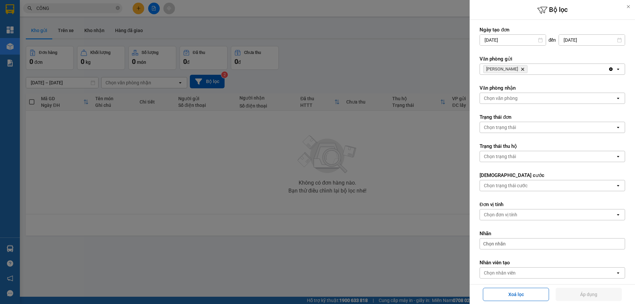
click at [521, 70] on icon "Delete" at bounding box center [523, 69] width 4 height 4
click at [509, 70] on div "Chọn văn phòng" at bounding box center [501, 69] width 34 height 7
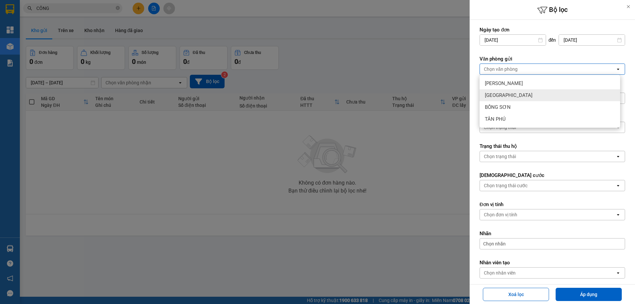
click at [499, 93] on span "[GEOGRAPHIC_DATA]" at bounding box center [509, 95] width 48 height 7
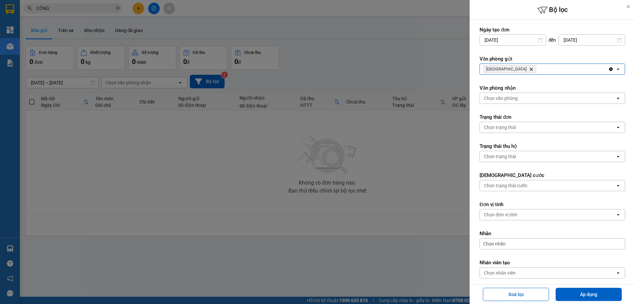
drag, startPoint x: 566, startPoint y: 292, endPoint x: 514, endPoint y: 277, distance: 53.6
click at [566, 292] on button "Áp dụng" at bounding box center [589, 294] width 66 height 13
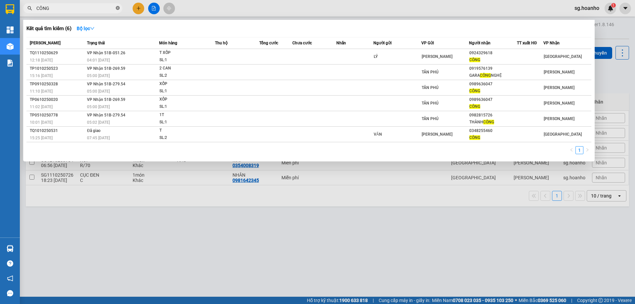
click at [116, 9] on icon "close-circle" at bounding box center [118, 8] width 4 height 4
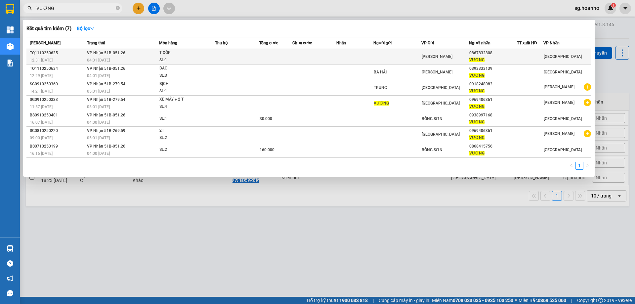
type input "VƯƠNG"
click at [455, 56] on div "[PERSON_NAME]" at bounding box center [445, 56] width 47 height 7
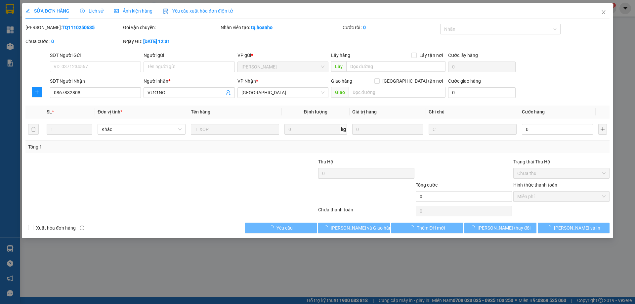
type input "0867832808"
type input "VƯƠNG"
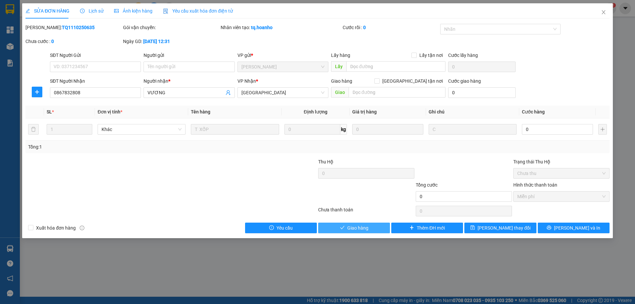
click at [362, 224] on span "Giao hàng" at bounding box center [358, 227] width 21 height 7
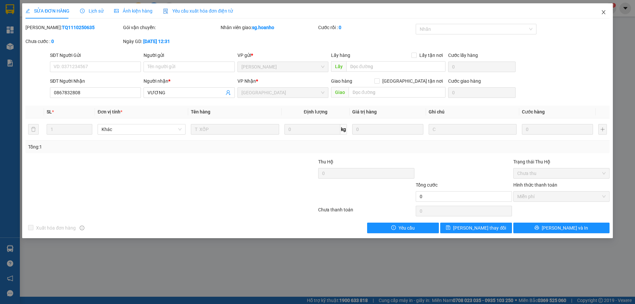
click at [606, 12] on icon "close" at bounding box center [603, 12] width 5 height 5
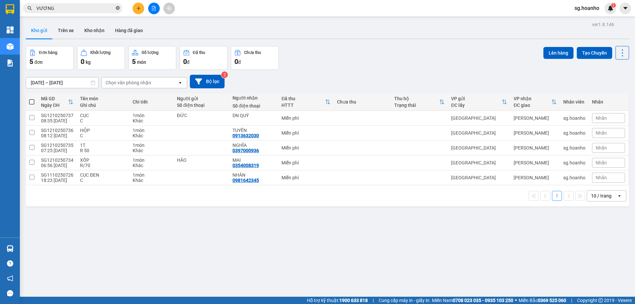
click at [118, 7] on icon "close-circle" at bounding box center [118, 8] width 4 height 4
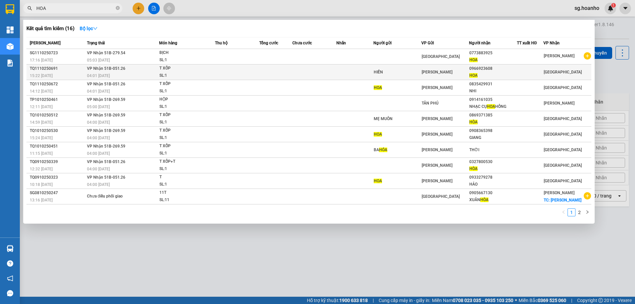
type input "HOA"
click at [424, 71] on span "[PERSON_NAME]" at bounding box center [437, 72] width 31 height 5
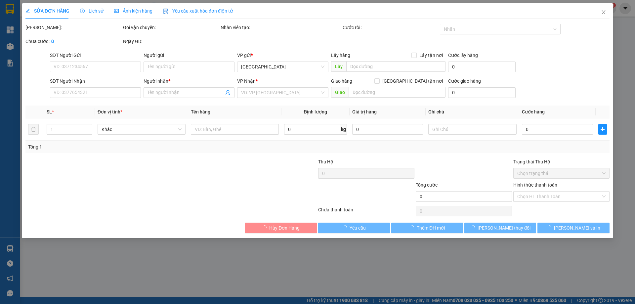
type input "HIỀN"
type input "0966923608"
type input "HOA"
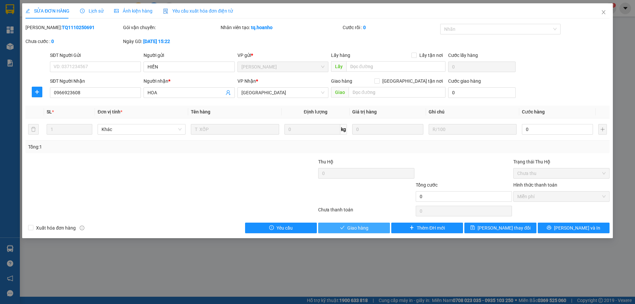
click at [360, 228] on span "Giao hàng" at bounding box center [358, 227] width 21 height 7
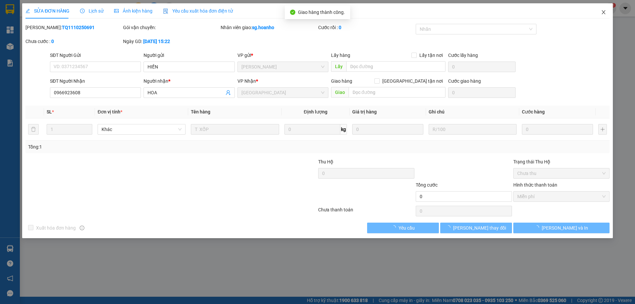
click at [603, 11] on icon "close" at bounding box center [603, 12] width 5 height 5
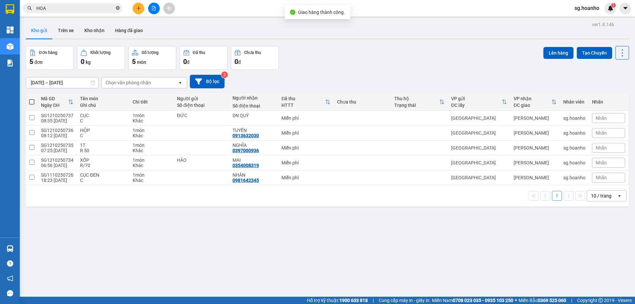
click at [118, 7] on icon "close-circle" at bounding box center [118, 8] width 4 height 4
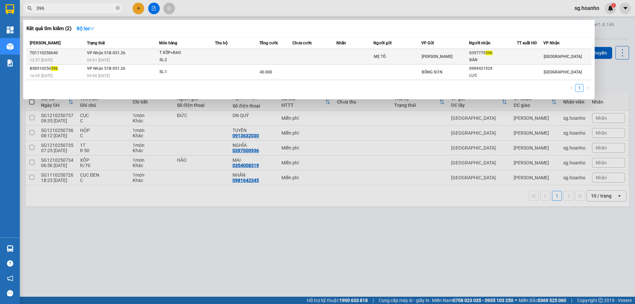
type input "396"
click at [380, 57] on div "MẸ TÔ" at bounding box center [397, 56] width 47 height 7
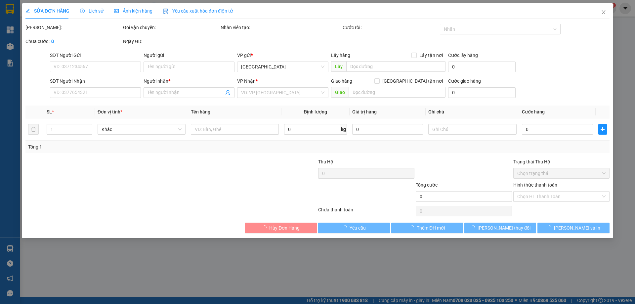
type input "MẸ TÔ"
type input "0397779396"
type input "BẢN"
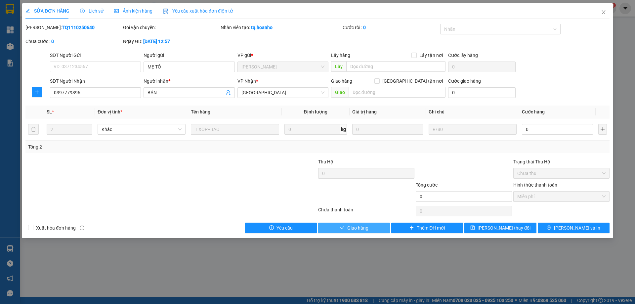
click at [351, 223] on button "Giao hàng" at bounding box center [354, 228] width 72 height 11
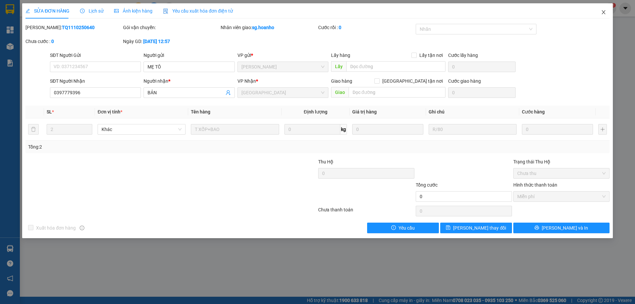
click at [603, 14] on icon "close" at bounding box center [603, 12] width 5 height 5
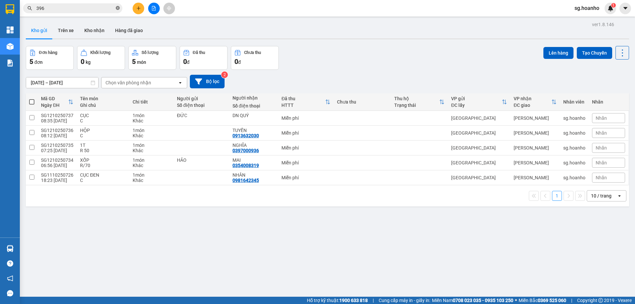
click at [117, 7] on icon "close-circle" at bounding box center [118, 8] width 4 height 4
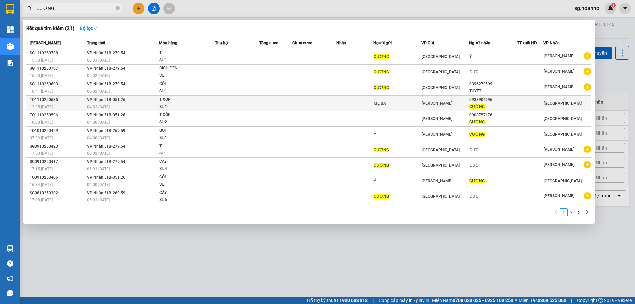
type input "CƯỜNG"
click at [444, 100] on div "[PERSON_NAME]" at bounding box center [445, 103] width 47 height 7
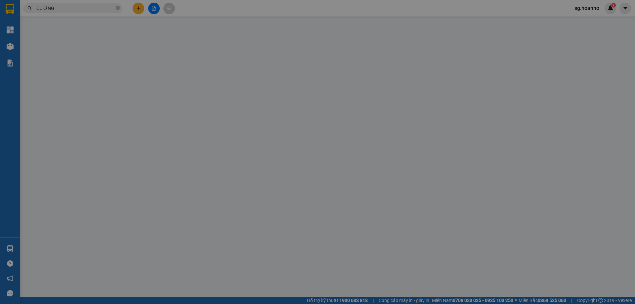
type input "MẸ BA"
type input "0938906096"
type input "CƯỜNG"
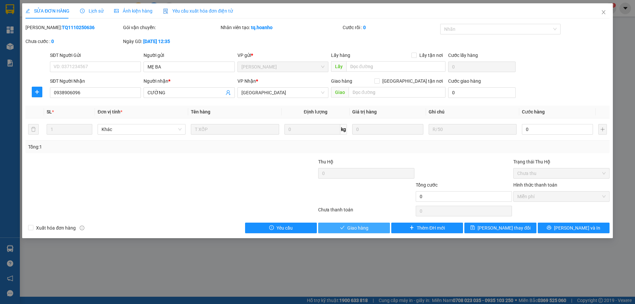
click at [342, 228] on icon "check" at bounding box center [342, 227] width 5 height 5
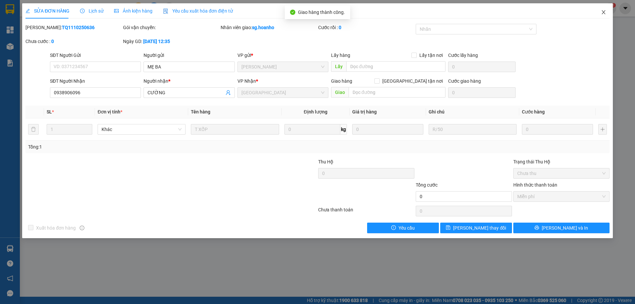
click at [601, 12] on span "Close" at bounding box center [604, 12] width 19 height 19
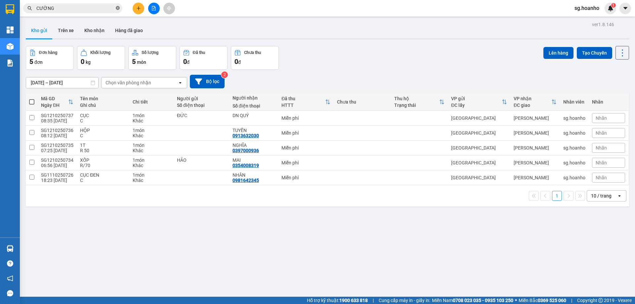
click at [117, 9] on icon "close-circle" at bounding box center [118, 8] width 4 height 4
click at [139, 8] on icon "plus" at bounding box center [139, 8] width 4 height 0
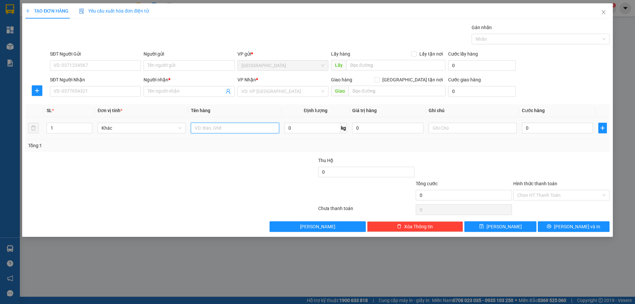
click at [210, 129] on input "text" at bounding box center [235, 128] width 88 height 11
type input "XỐP"
click at [246, 89] on input "search" at bounding box center [281, 91] width 78 height 10
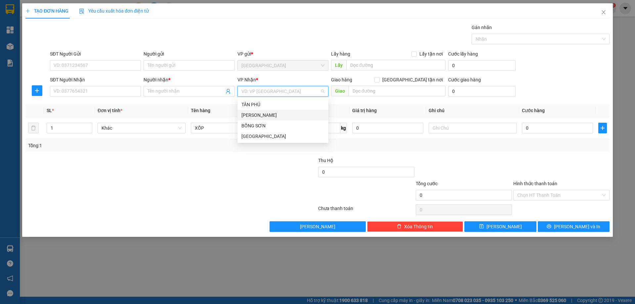
click at [259, 116] on div "[PERSON_NAME]" at bounding box center [283, 115] width 83 height 7
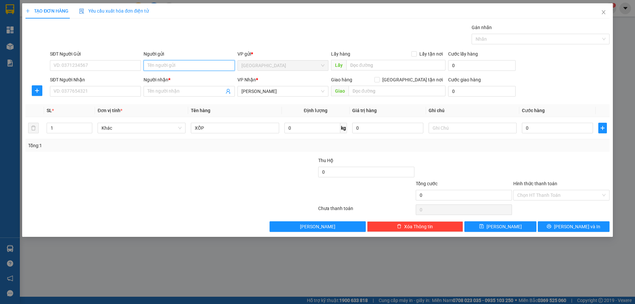
click at [165, 66] on input "Người gửi" at bounding box center [189, 65] width 91 height 11
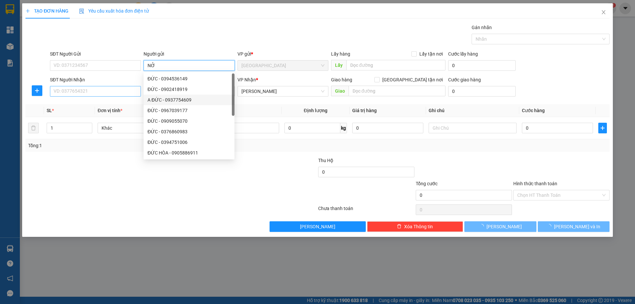
type input "NỞ"
click at [125, 89] on input "SĐT Người Nhận" at bounding box center [95, 91] width 91 height 11
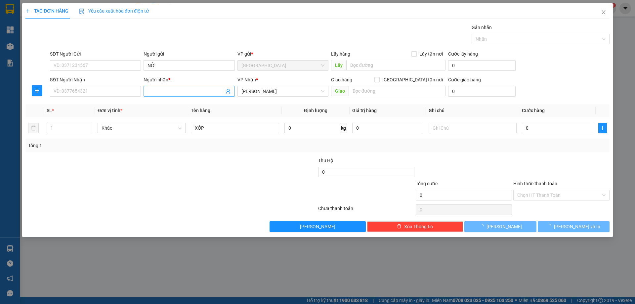
click at [157, 92] on input "Người nhận *" at bounding box center [186, 91] width 76 height 7
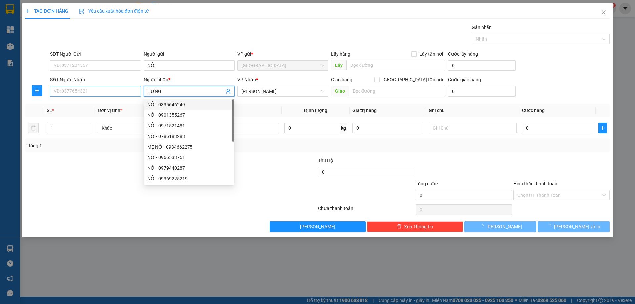
type input "HƯNG"
click at [107, 88] on input "SĐT Người Nhận" at bounding box center [95, 91] width 91 height 11
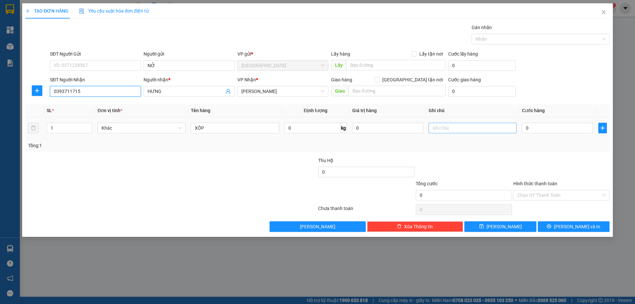
type input "0393711715"
click at [446, 126] on input "text" at bounding box center [473, 128] width 88 height 11
type input "R/70"
click at [533, 183] on label "Hình thức thanh toán" at bounding box center [536, 183] width 44 height 5
click at [533, 190] on input "Hình thức thanh toán" at bounding box center [560, 195] width 84 height 10
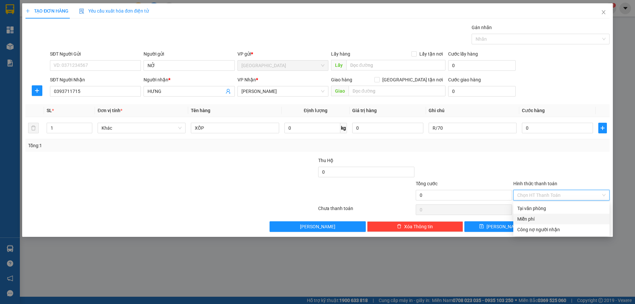
click at [537, 223] on div "Miễn phí" at bounding box center [562, 219] width 96 height 11
click at [577, 227] on span "[PERSON_NAME] và In" at bounding box center [577, 226] width 46 height 7
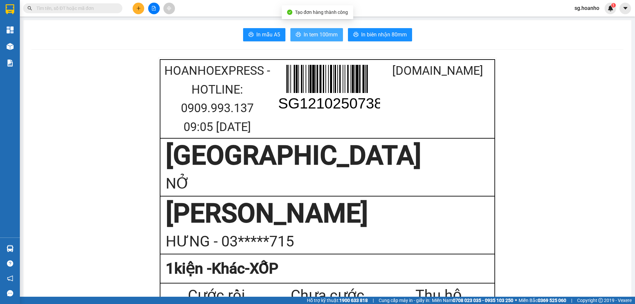
click at [308, 39] on button "In tem 100mm" at bounding box center [317, 34] width 53 height 13
click at [94, 10] on input "text" at bounding box center [75, 8] width 78 height 7
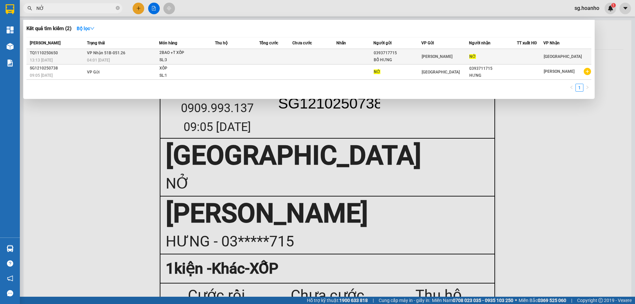
type input "NỞ"
click at [311, 58] on td at bounding box center [315, 57] width 44 height 16
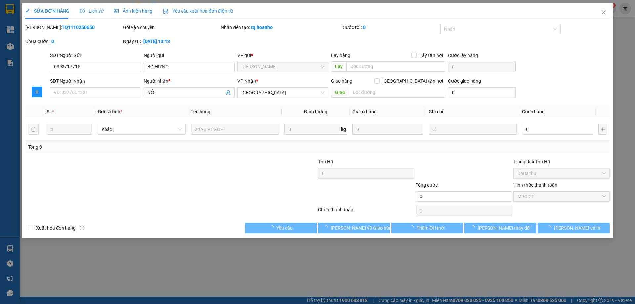
type input "0393717715"
type input "BỐ HƯNG"
type input "NỞ"
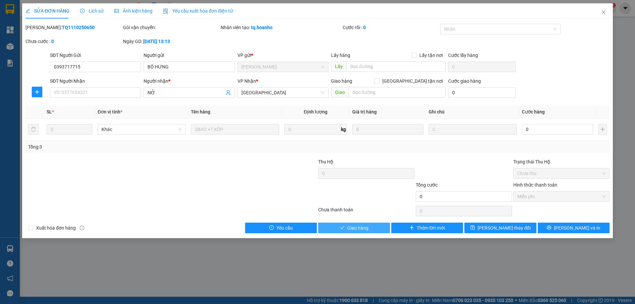
click at [342, 232] on button "Giao hàng" at bounding box center [354, 228] width 72 height 11
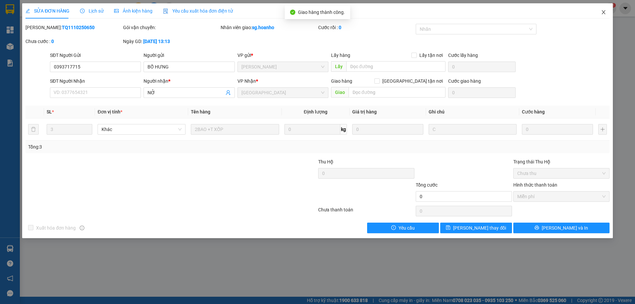
click at [603, 13] on icon "close" at bounding box center [603, 12] width 5 height 5
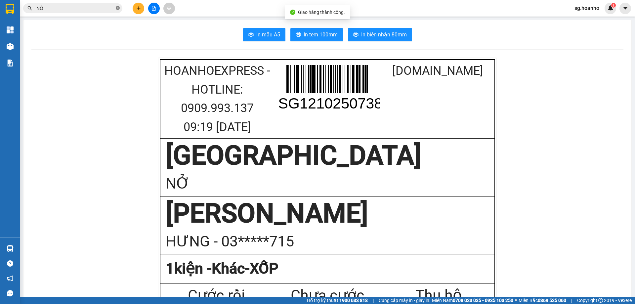
click at [117, 8] on icon "close-circle" at bounding box center [118, 8] width 4 height 4
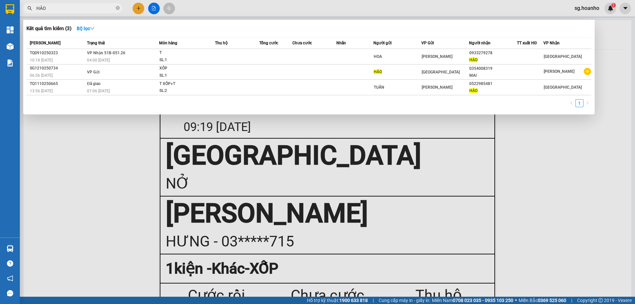
type input "HẢO"
click at [117, 9] on icon "close-circle" at bounding box center [118, 8] width 4 height 4
type input "TÌNH"
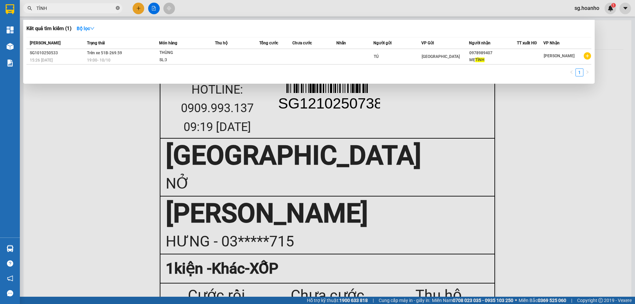
click at [116, 7] on icon "close-circle" at bounding box center [118, 8] width 4 height 4
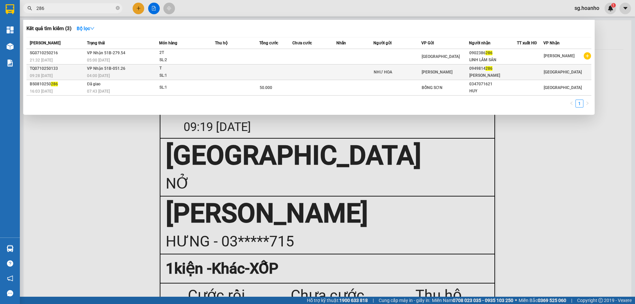
type input "286"
click at [409, 74] on div "NHƯ HOA" at bounding box center [397, 72] width 47 height 7
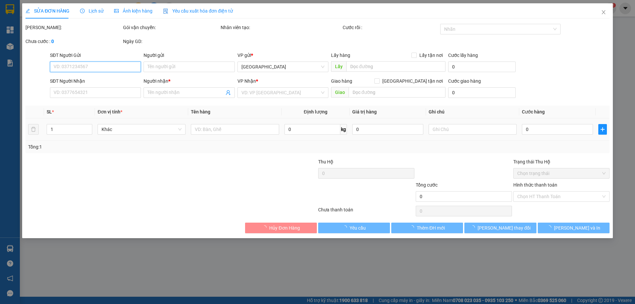
type input "NHƯ HOA"
type input "0949814286"
type input "[PERSON_NAME]"
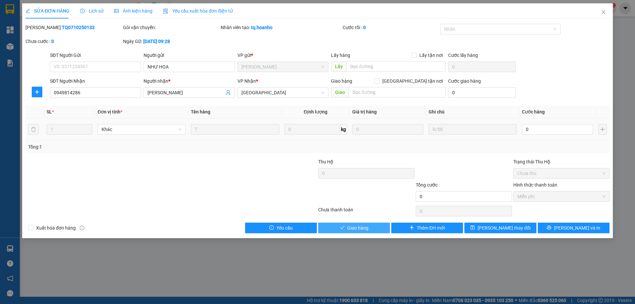
click at [368, 228] on span "Giao hàng" at bounding box center [358, 227] width 21 height 7
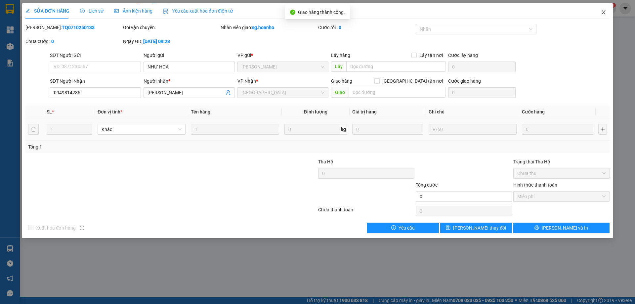
click at [607, 11] on span "Close" at bounding box center [604, 12] width 19 height 19
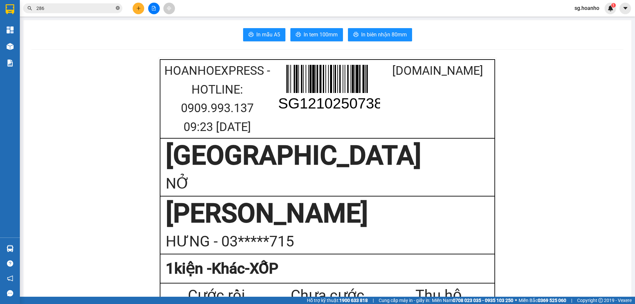
click at [117, 8] on icon "close-circle" at bounding box center [118, 8] width 4 height 4
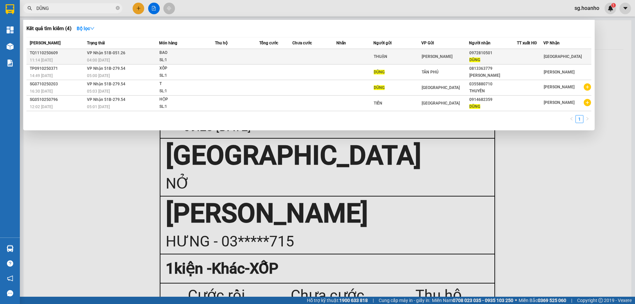
type input "DŨNG"
click at [394, 55] on div "THUẬN" at bounding box center [397, 56] width 47 height 7
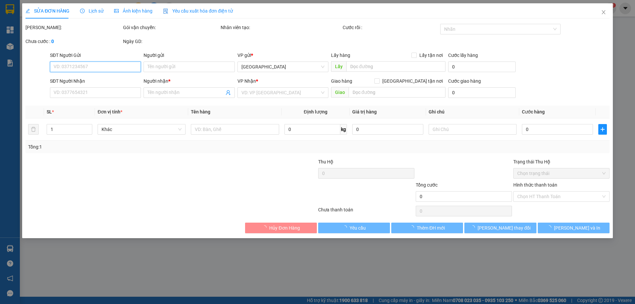
type input "THUẬN"
type input "0972810501"
type input "DŨNG"
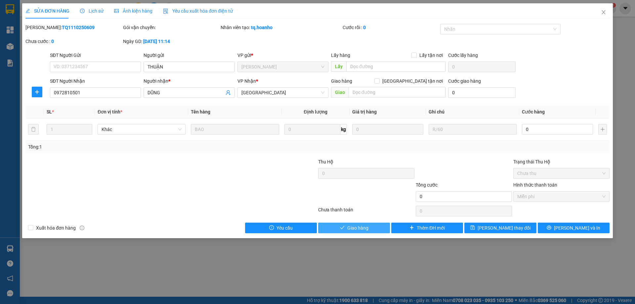
click at [357, 230] on span "Giao hàng" at bounding box center [358, 227] width 21 height 7
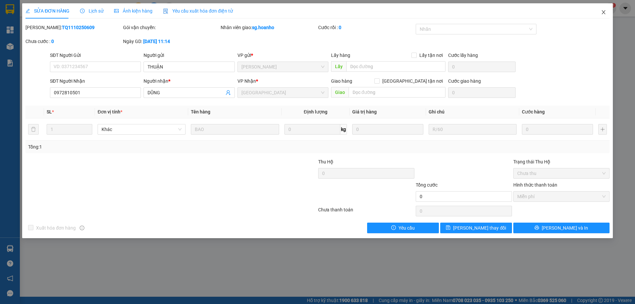
click at [603, 12] on icon "close" at bounding box center [603, 12] width 5 height 5
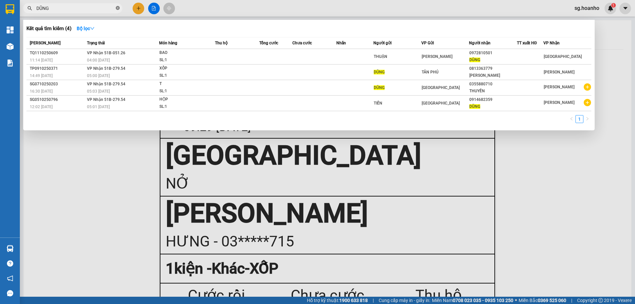
click at [116, 9] on icon "close-circle" at bounding box center [118, 8] width 4 height 4
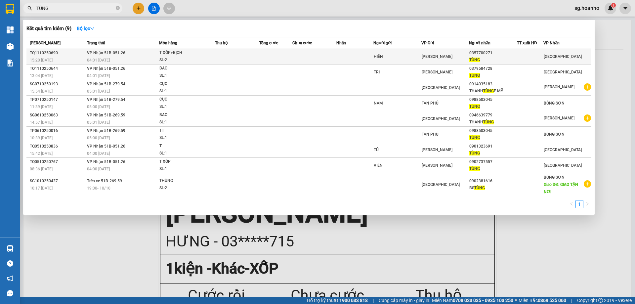
type input "TÙNG"
click at [395, 55] on div "HIỀN" at bounding box center [397, 56] width 47 height 7
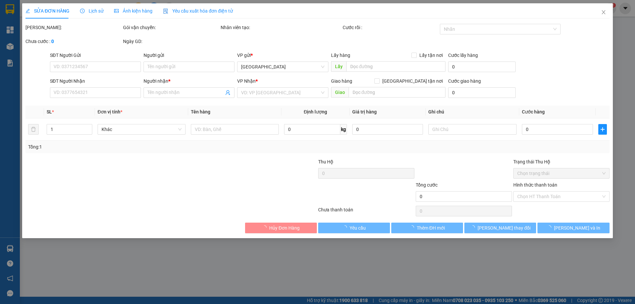
type input "HIỀN"
type input "0357700271"
type input "TÙNG"
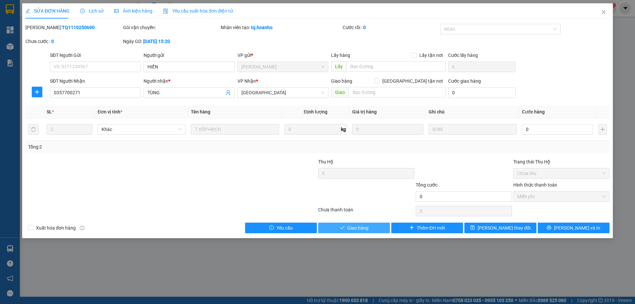
click at [360, 222] on div "Total Paid Fee 0 Total UnPaid Fee 0 Cash Collection Total Fee Mã ĐH: TQ11102506…" at bounding box center [317, 129] width 584 height 210
click at [347, 229] on button "Giao hàng" at bounding box center [354, 228] width 72 height 11
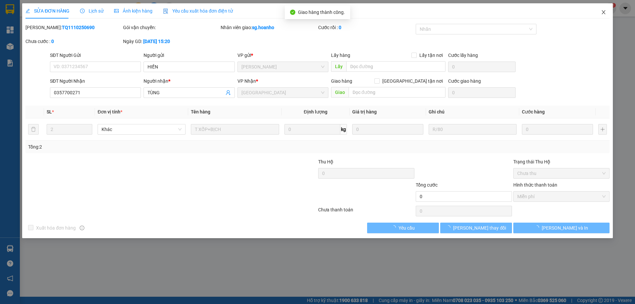
click at [603, 14] on icon "close" at bounding box center [603, 12] width 5 height 5
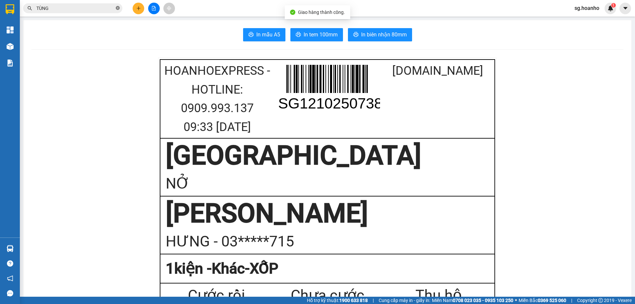
click at [119, 8] on icon "close-circle" at bounding box center [118, 8] width 4 height 4
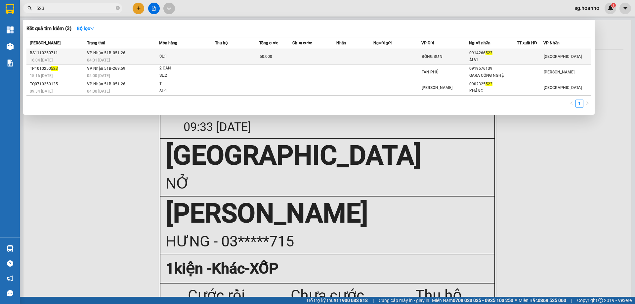
type input "523"
click at [393, 57] on td at bounding box center [398, 57] width 48 height 16
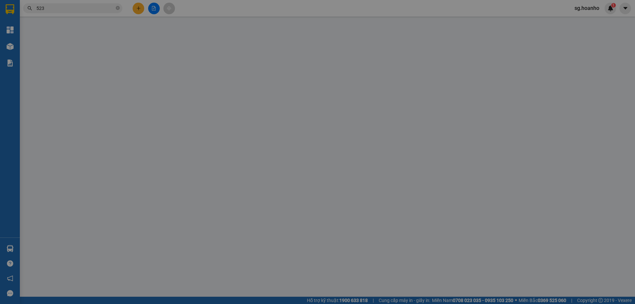
type input "0914266523"
type input "ÁI VI"
type input "50.000"
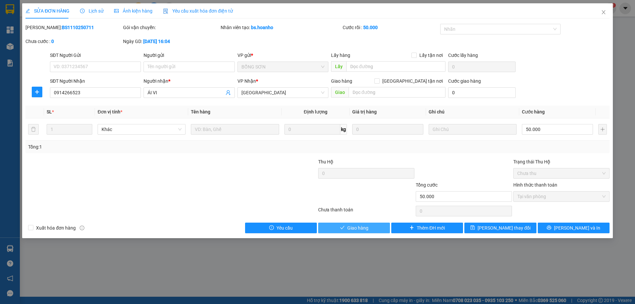
click at [365, 226] on span "Giao hàng" at bounding box center [358, 227] width 21 height 7
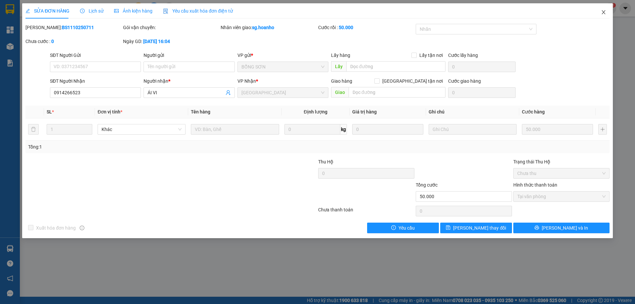
click at [605, 10] on icon "close" at bounding box center [603, 12] width 5 height 5
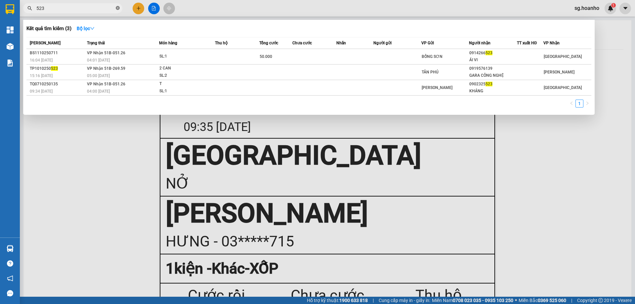
click at [116, 9] on icon "close-circle" at bounding box center [118, 8] width 4 height 4
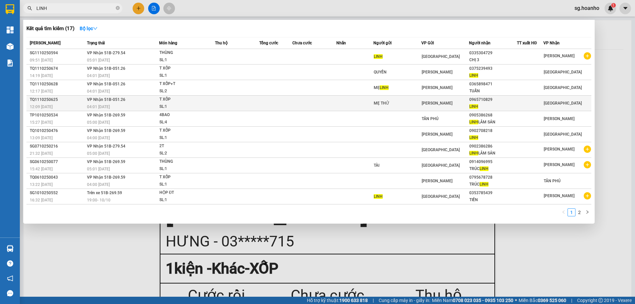
type input "LINH"
click at [381, 105] on div "MẸ THỬ" at bounding box center [397, 103] width 47 height 7
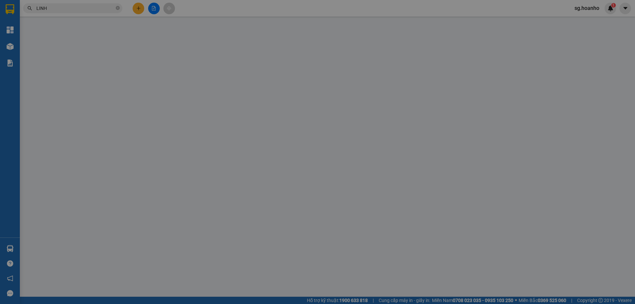
type input "MẸ THỬ"
type input "0965710829"
type input "LINH"
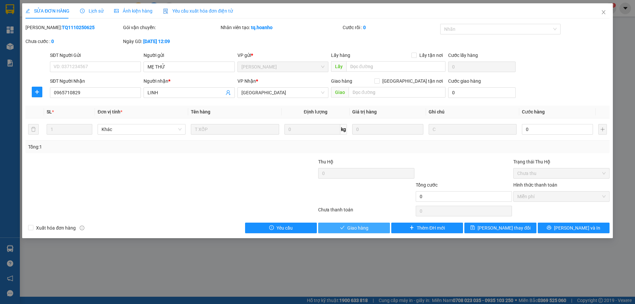
click at [340, 230] on icon "check" at bounding box center [342, 227] width 5 height 5
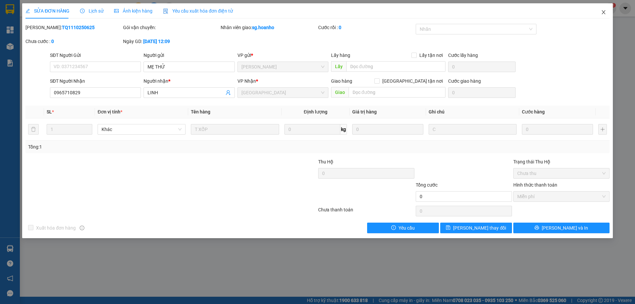
click at [605, 12] on icon "close" at bounding box center [603, 12] width 5 height 5
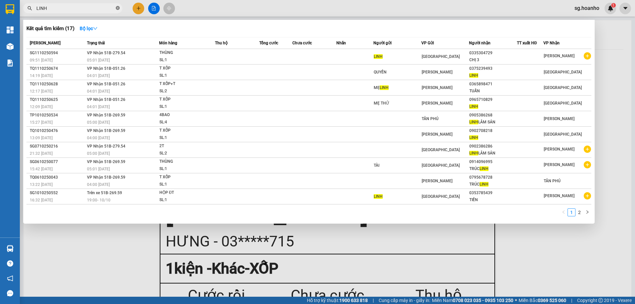
click at [117, 9] on icon "close-circle" at bounding box center [118, 8] width 4 height 4
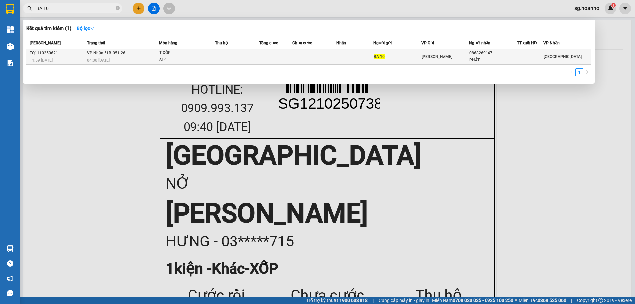
type input "BA 10"
click at [400, 56] on div "BA 10" at bounding box center [397, 56] width 47 height 7
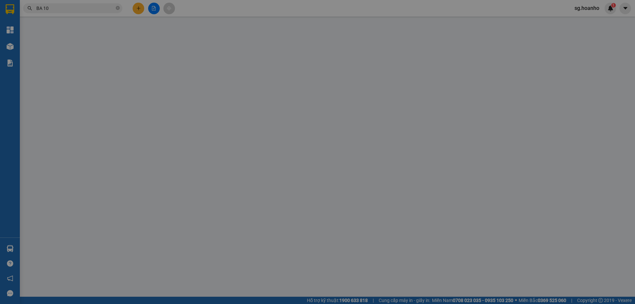
type input "BA 10"
type input "0868269147"
type input "PHÁT"
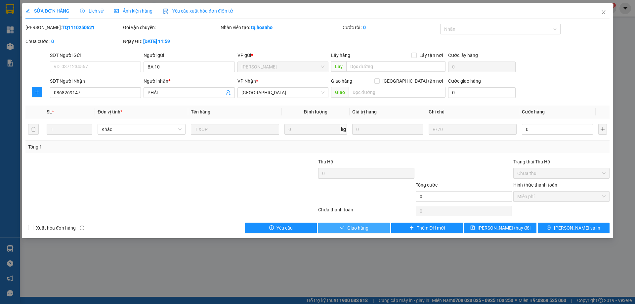
click at [334, 229] on button "Giao hàng" at bounding box center [354, 228] width 72 height 11
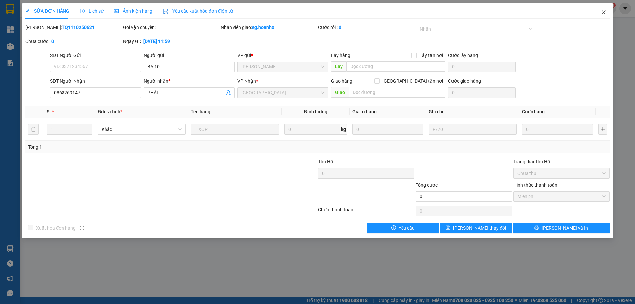
click at [604, 11] on icon "close" at bounding box center [603, 12] width 5 height 5
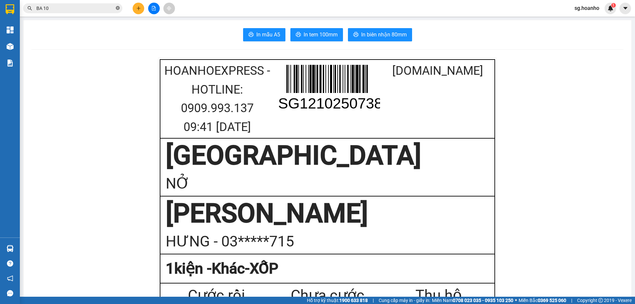
click at [117, 7] on icon "close-circle" at bounding box center [118, 8] width 4 height 4
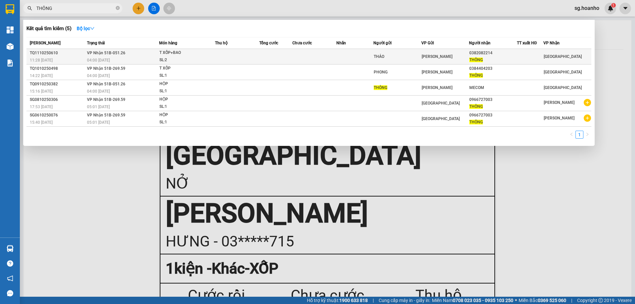
type input "THÔNG"
click at [384, 55] on div "THẢO" at bounding box center [397, 56] width 47 height 7
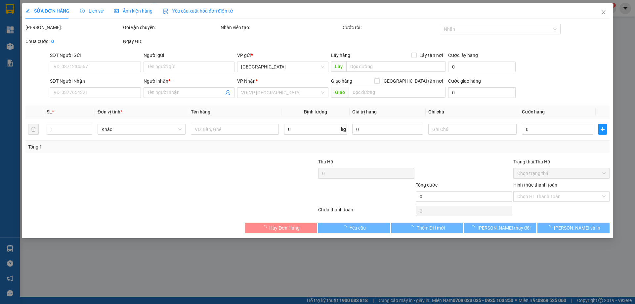
type input "THẢO"
type input "0382082214"
type input "THÔNG"
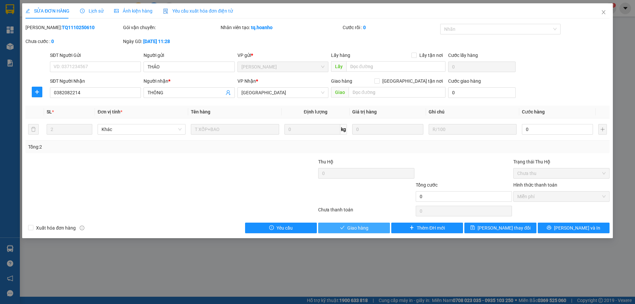
click at [324, 232] on button "Giao hàng" at bounding box center [354, 228] width 72 height 11
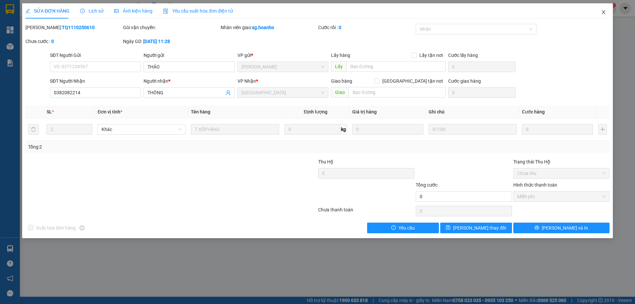
click at [604, 12] on icon "close" at bounding box center [604, 12] width 4 height 4
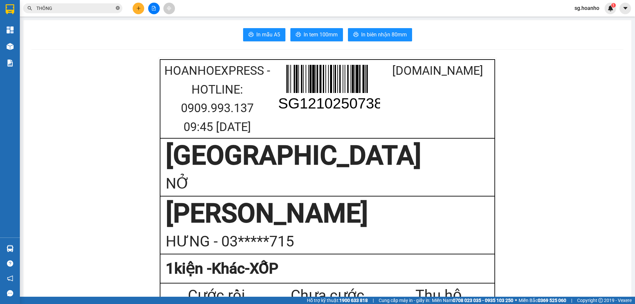
click at [118, 8] on icon "close-circle" at bounding box center [118, 8] width 4 height 4
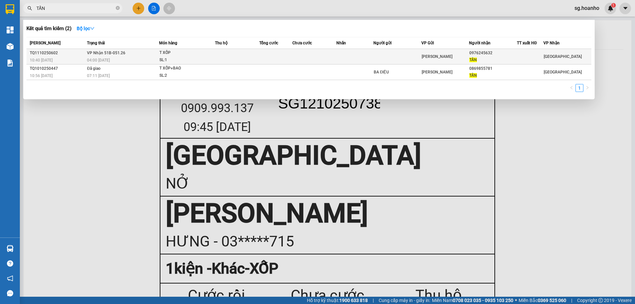
type input "TẤN"
click at [429, 54] on span "[PERSON_NAME]" at bounding box center [437, 56] width 31 height 5
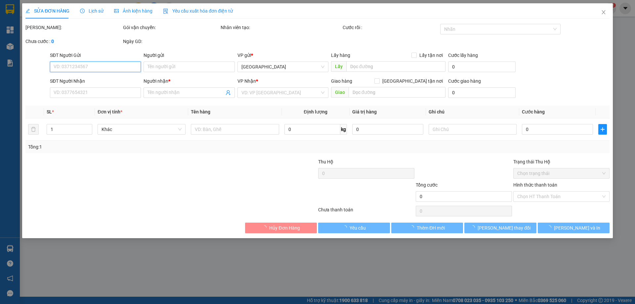
type input "0976245632"
type input "TẤN"
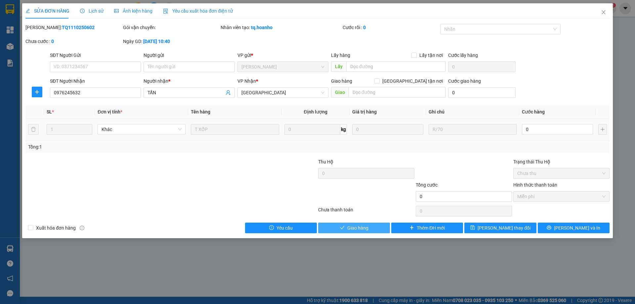
click at [359, 226] on span "Giao hàng" at bounding box center [358, 227] width 21 height 7
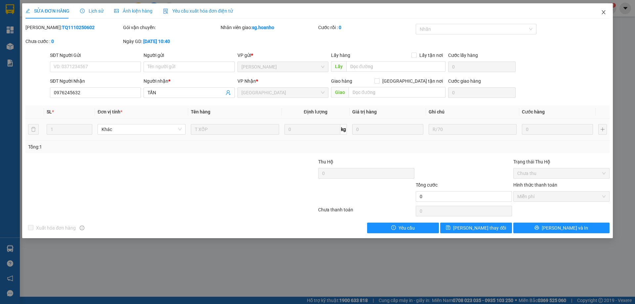
click at [602, 10] on icon "close" at bounding box center [603, 12] width 5 height 5
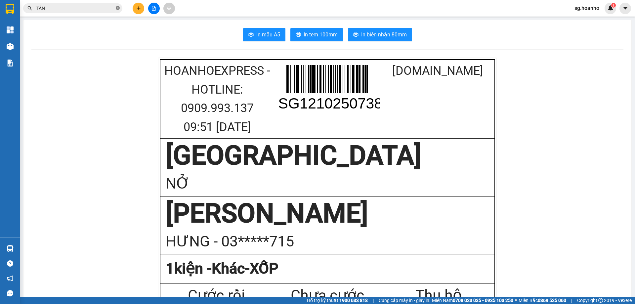
click at [116, 6] on icon "close-circle" at bounding box center [118, 8] width 4 height 4
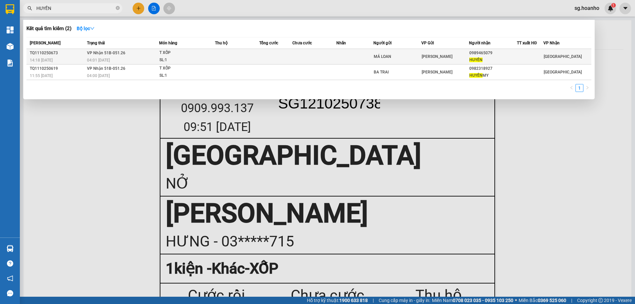
type input "HUYỀN"
click at [412, 53] on div "MÁ LOAN" at bounding box center [397, 56] width 47 height 7
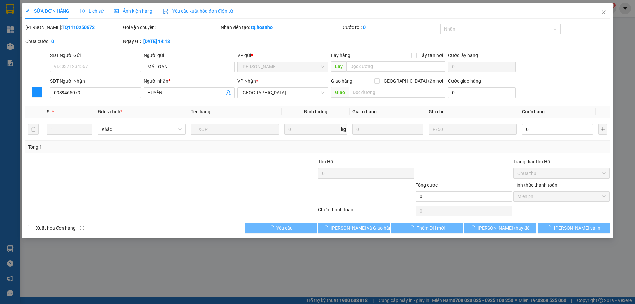
type input "MÁ LOAN"
type input "0989465079"
type input "HUYỀN"
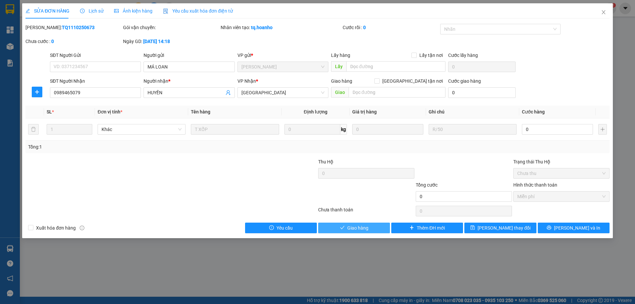
click at [338, 226] on button "Giao hàng" at bounding box center [354, 228] width 72 height 11
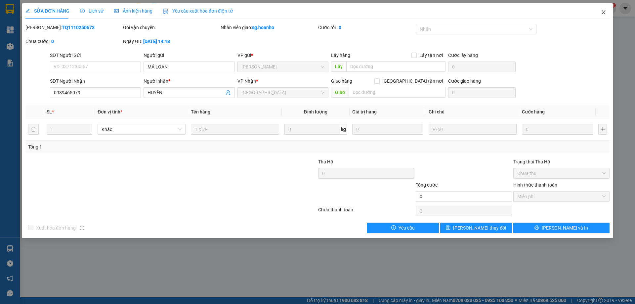
click at [602, 12] on icon "close" at bounding box center [603, 12] width 5 height 5
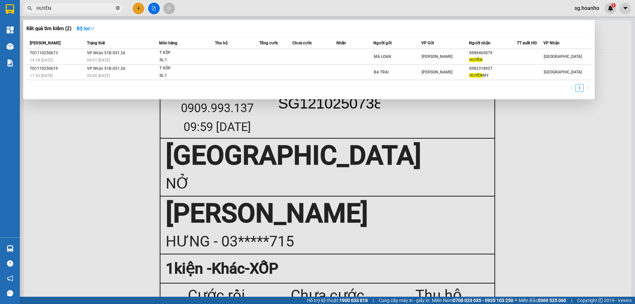
click at [118, 7] on icon "close-circle" at bounding box center [118, 8] width 4 height 4
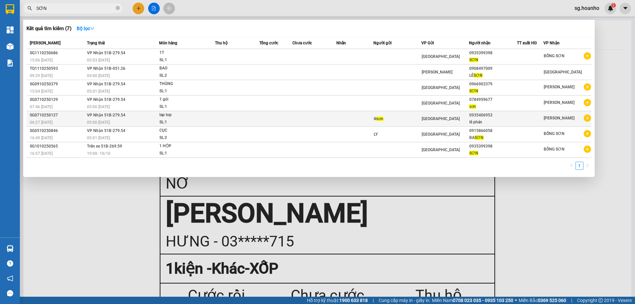
type input "SƠN"
click at [415, 117] on div "[PERSON_NAME]" at bounding box center [397, 119] width 47 height 7
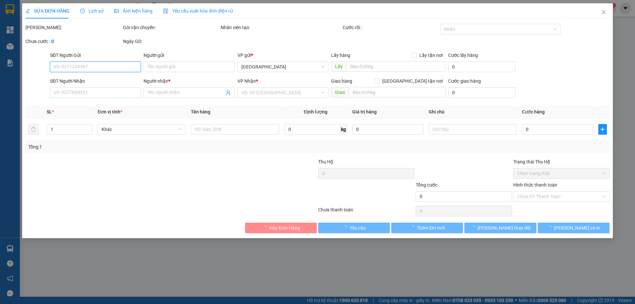
type input "[PERSON_NAME]"
type input "0935406953"
type input "lê phán"
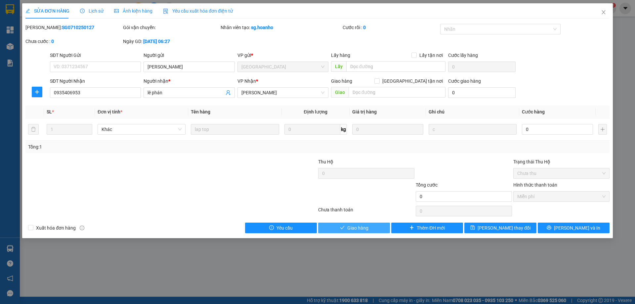
click at [365, 229] on span "Giao hàng" at bounding box center [358, 227] width 21 height 7
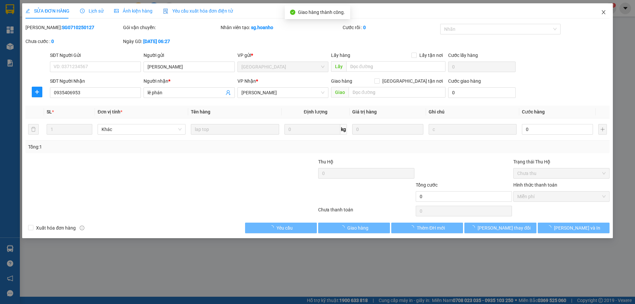
click at [603, 14] on icon "close" at bounding box center [603, 12] width 5 height 5
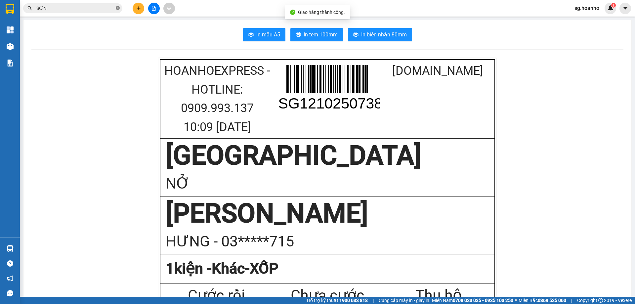
click at [118, 8] on icon "close-circle" at bounding box center [118, 8] width 4 height 4
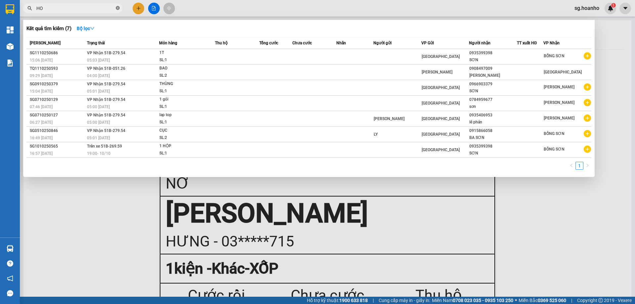
type input "HOA"
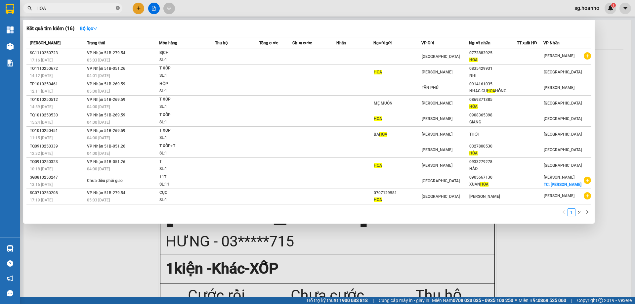
click at [119, 7] on icon "close-circle" at bounding box center [118, 8] width 4 height 4
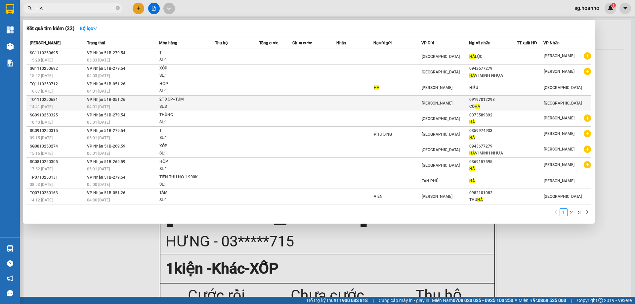
type input "HÀ"
click at [264, 102] on td at bounding box center [275, 104] width 33 height 16
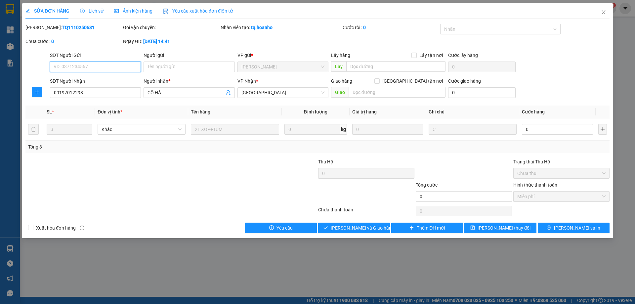
type input "09197012298"
type input "CÔ HÀ"
click at [362, 228] on span "Giao hàng" at bounding box center [358, 227] width 21 height 7
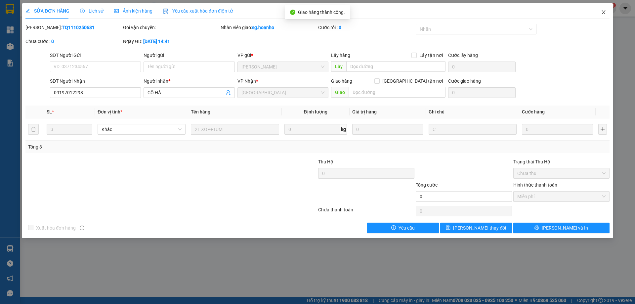
click at [604, 12] on icon "close" at bounding box center [604, 12] width 4 height 4
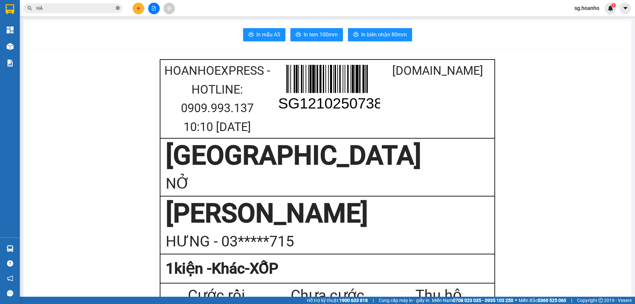
click at [116, 8] on icon "close-circle" at bounding box center [118, 8] width 4 height 4
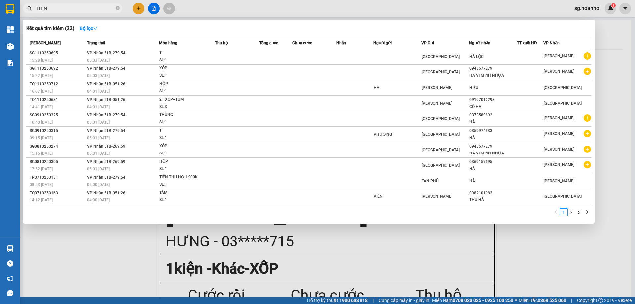
type input "THỊNH"
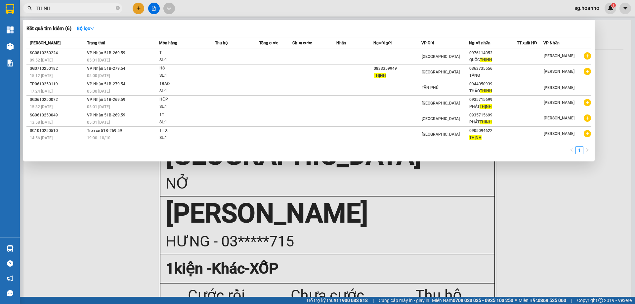
click at [118, 7] on icon "close-circle" at bounding box center [118, 8] width 4 height 4
type input "HƯNG"
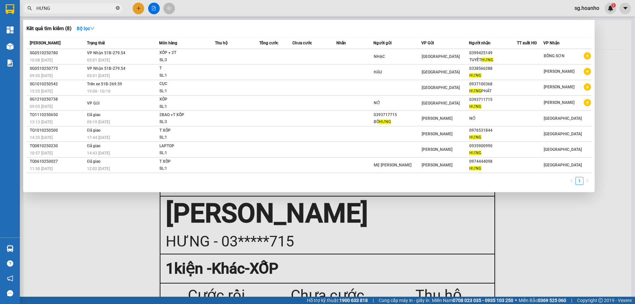
click at [118, 7] on icon "close-circle" at bounding box center [118, 8] width 4 height 4
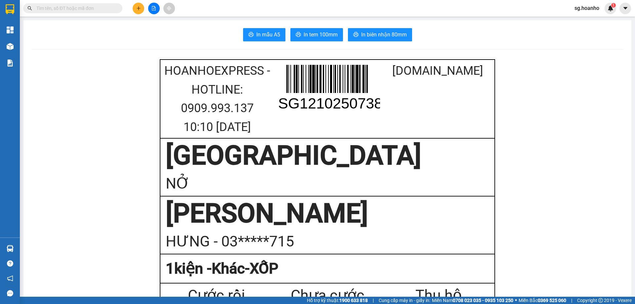
click at [151, 8] on button at bounding box center [154, 9] width 12 height 12
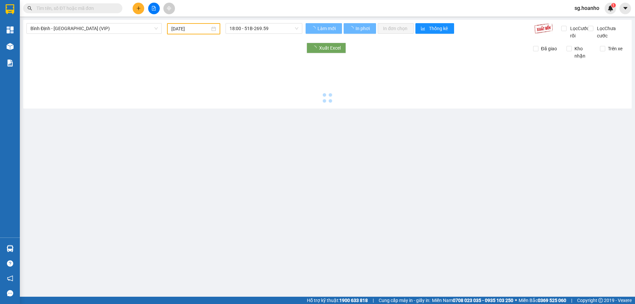
type input "[DATE]"
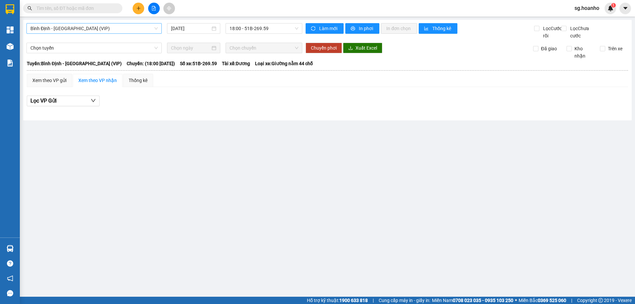
click at [86, 30] on span "Bình Định - [GEOGRAPHIC_DATA] (VIP)" at bounding box center [93, 28] width 127 height 10
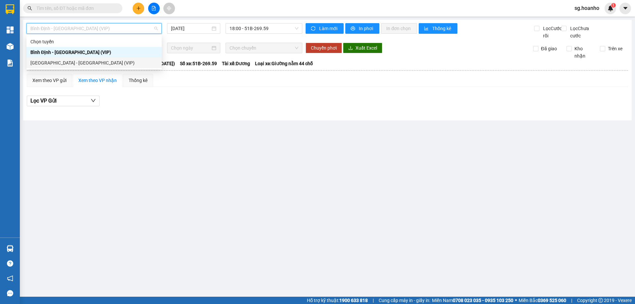
click at [70, 65] on div "[GEOGRAPHIC_DATA] - [GEOGRAPHIC_DATA] (VIP)" at bounding box center [93, 62] width 127 height 7
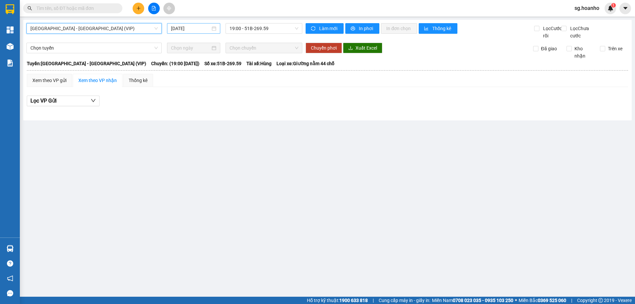
click at [191, 26] on input "[DATE]" at bounding box center [190, 28] width 39 height 7
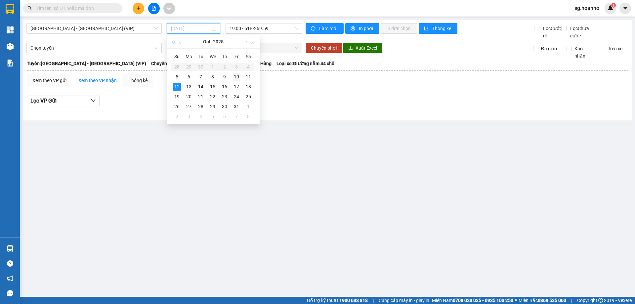
click at [239, 77] on div "10" at bounding box center [237, 77] width 8 height 8
type input "[DATE]"
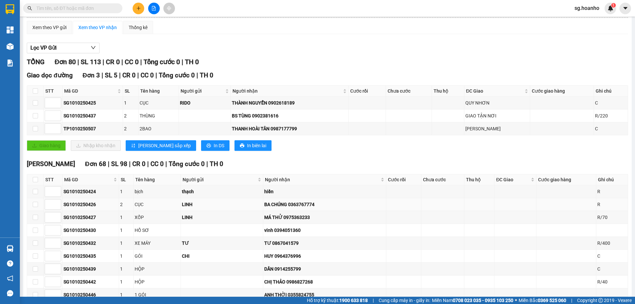
scroll to position [1, 0]
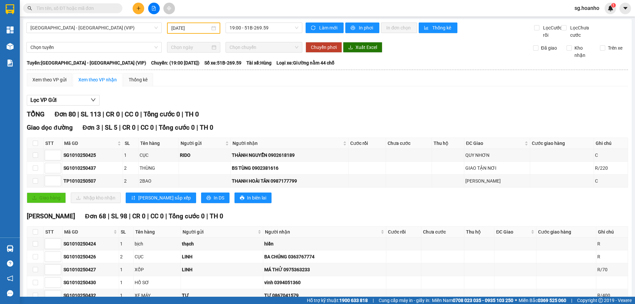
click at [70, 7] on input "text" at bounding box center [75, 8] width 78 height 7
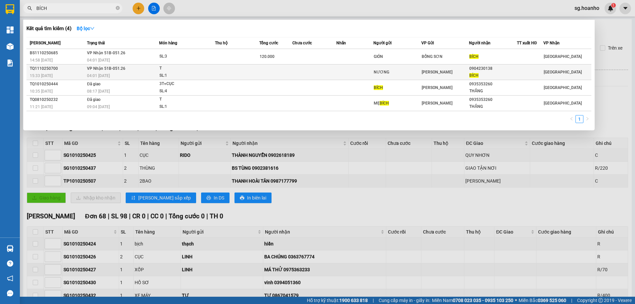
type input "BÍCH"
click at [404, 70] on div "NƯƠNG" at bounding box center [397, 72] width 47 height 7
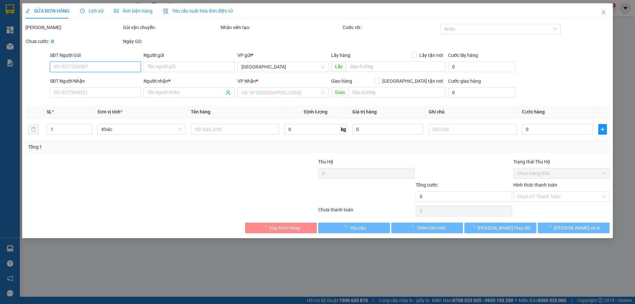
type input "NƯƠNG"
type input "0904230138"
type input "BÍCH"
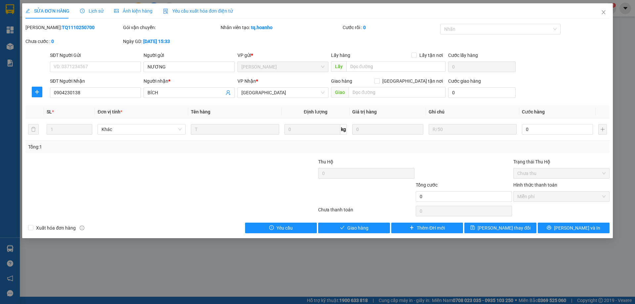
click at [351, 221] on div "Total Paid Fee 0 Total UnPaid Fee 0 Cash Collection Total Fee Mã ĐH: TQ11102507…" at bounding box center [317, 129] width 584 height 210
click at [350, 226] on span "Giao hàng" at bounding box center [358, 227] width 21 height 7
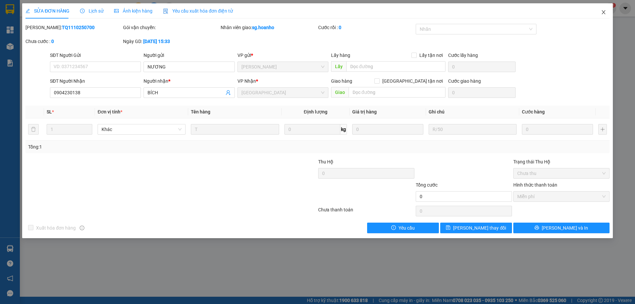
click at [603, 11] on icon "close" at bounding box center [603, 12] width 5 height 5
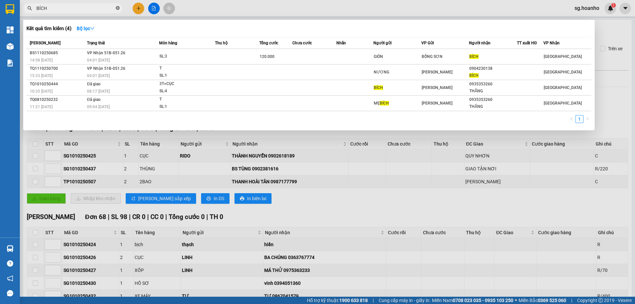
click at [118, 7] on icon "close-circle" at bounding box center [118, 8] width 4 height 4
type input "QUÂN"
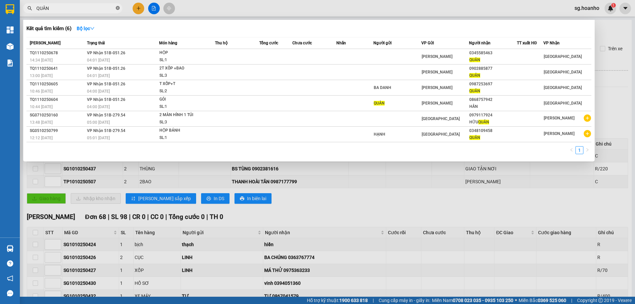
click at [119, 7] on icon "close-circle" at bounding box center [118, 8] width 4 height 4
type input "695"
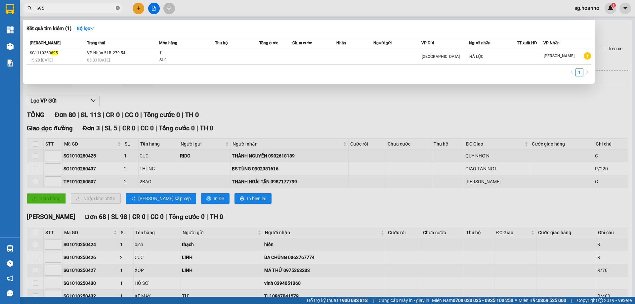
click at [118, 6] on icon "close-circle" at bounding box center [118, 8] width 4 height 4
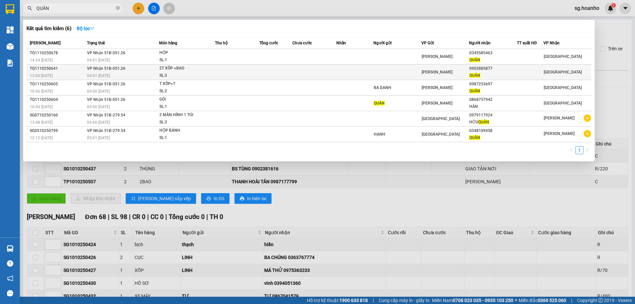
type input "QUÂN"
click at [406, 69] on td at bounding box center [398, 73] width 48 height 16
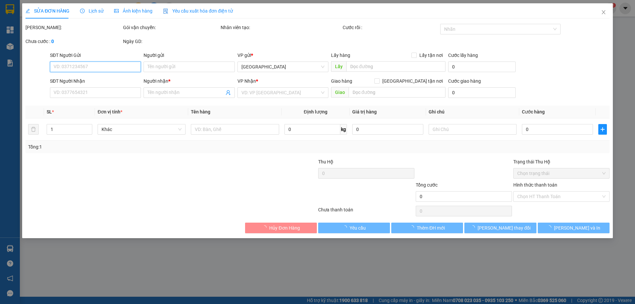
type input "0902885877"
type input "QUÂN"
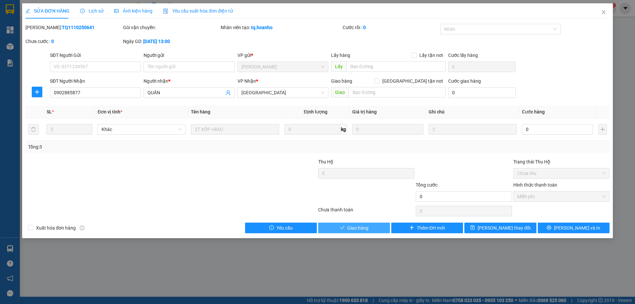
click at [356, 224] on span "Giao hàng" at bounding box center [358, 227] width 21 height 7
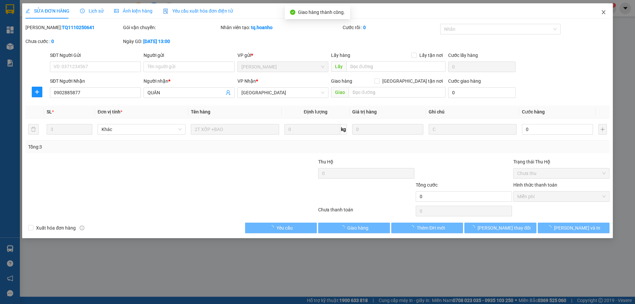
click at [604, 12] on icon "close" at bounding box center [603, 12] width 5 height 5
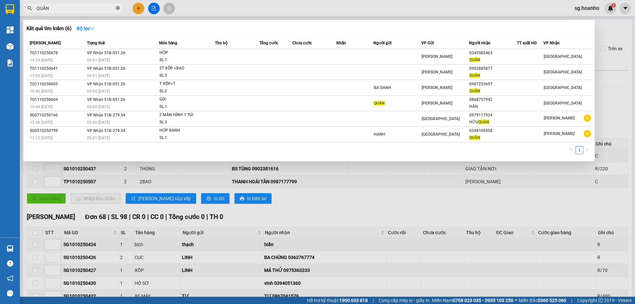
click at [118, 9] on icon "close-circle" at bounding box center [118, 8] width 4 height 4
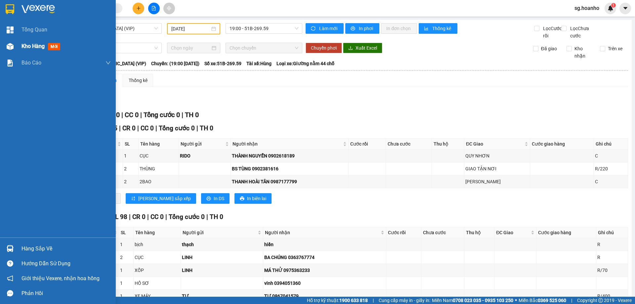
click at [53, 45] on span "mới" at bounding box center [54, 46] width 12 height 7
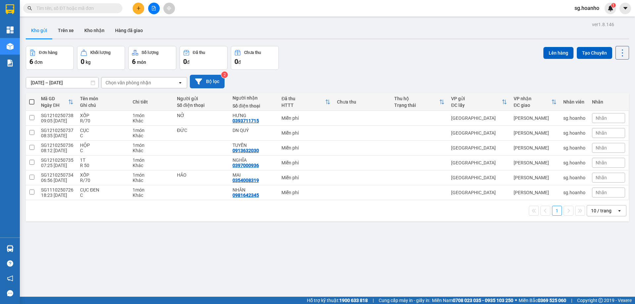
click at [215, 82] on button "Bộ lọc" at bounding box center [207, 82] width 35 height 14
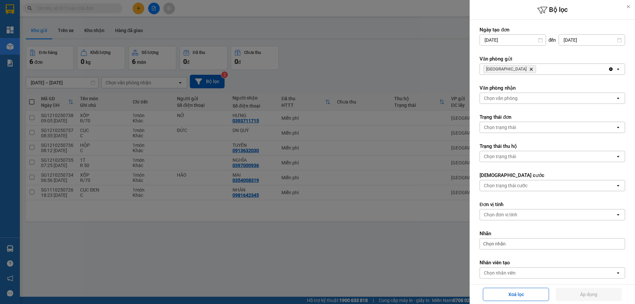
click at [530, 70] on icon "Delete" at bounding box center [532, 69] width 4 height 4
click at [500, 69] on div "Chọn văn phòng" at bounding box center [501, 69] width 34 height 7
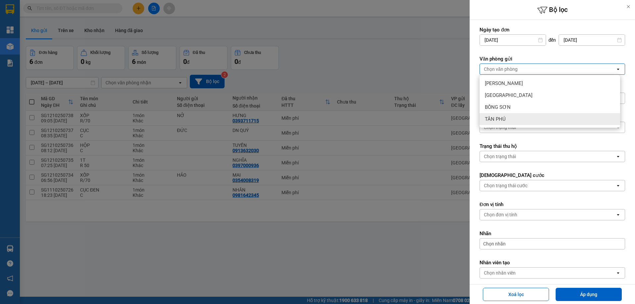
click at [513, 118] on div "TÂN PHÚ" at bounding box center [550, 119] width 141 height 12
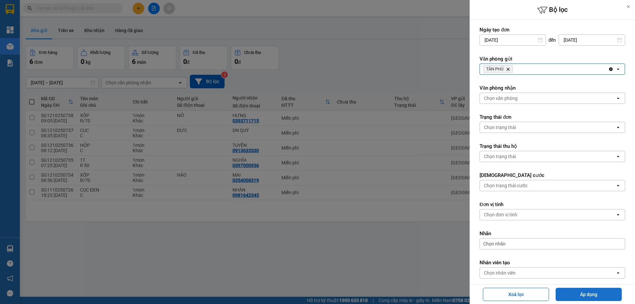
click at [580, 293] on button "Áp dụng" at bounding box center [589, 294] width 66 height 13
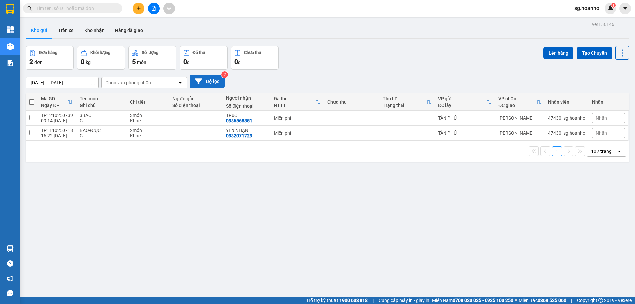
click at [211, 78] on button "Bộ lọc" at bounding box center [207, 82] width 35 height 14
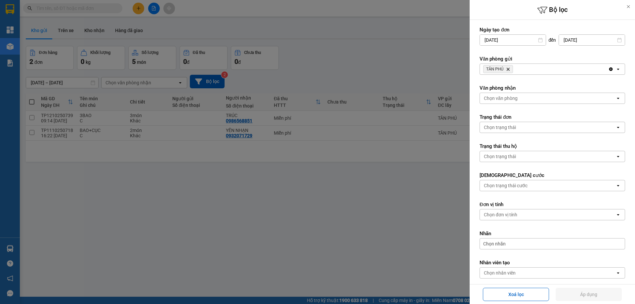
click at [507, 69] on icon "Delete" at bounding box center [508, 69] width 4 height 4
click at [506, 69] on div "Chọn văn phòng" at bounding box center [501, 69] width 34 height 7
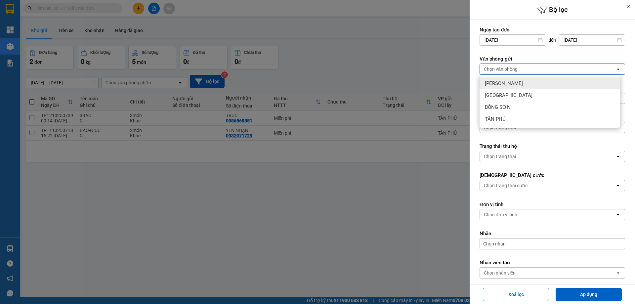
click at [504, 84] on span "[PERSON_NAME]" at bounding box center [504, 83] width 38 height 7
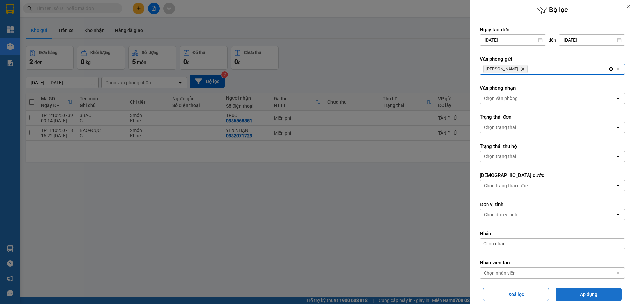
drag, startPoint x: 584, startPoint y: 293, endPoint x: 568, endPoint y: 303, distance: 18.4
click at [583, 293] on button "Áp dụng" at bounding box center [589, 294] width 66 height 13
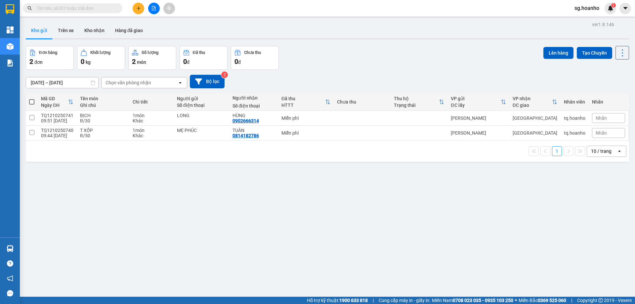
click at [92, 9] on input "text" at bounding box center [75, 8] width 78 height 7
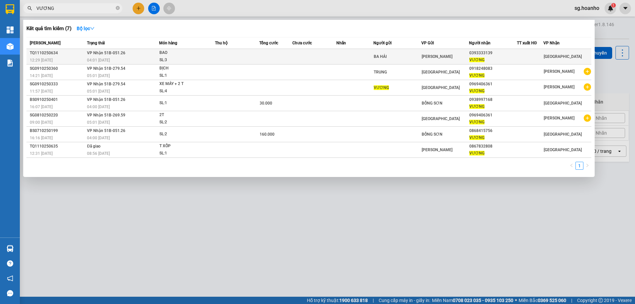
type input "VƯƠNG"
click at [412, 56] on div "BA HẢI" at bounding box center [397, 56] width 47 height 7
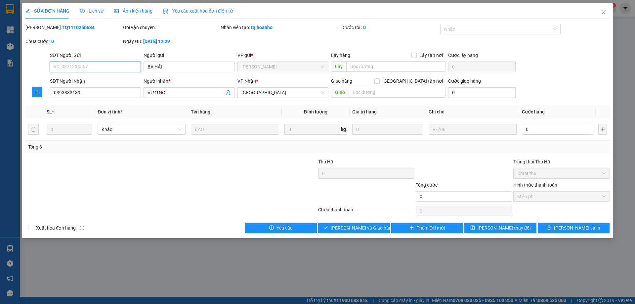
type input "BA HẢI"
type input "0393333139"
type input "VƯƠNG"
click at [360, 228] on span "Giao hàng" at bounding box center [358, 227] width 21 height 7
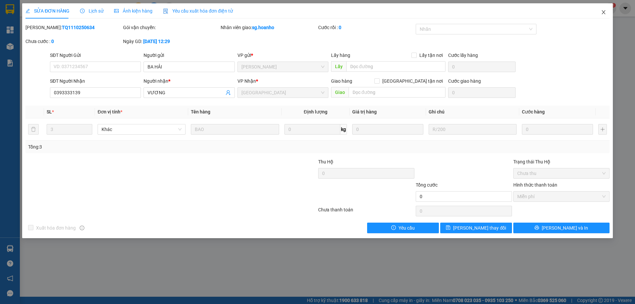
click at [602, 12] on icon "close" at bounding box center [603, 12] width 5 height 5
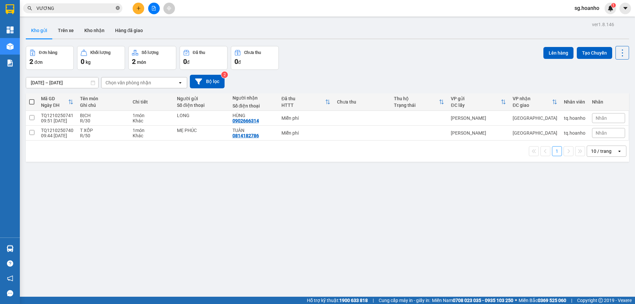
click at [118, 7] on icon "close-circle" at bounding box center [118, 8] width 4 height 4
type input "VI"
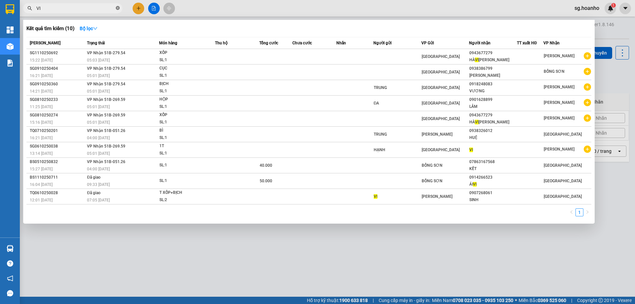
click at [119, 8] on icon "close-circle" at bounding box center [118, 8] width 4 height 4
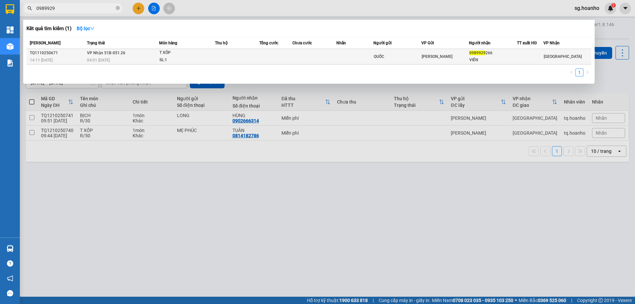
type input "0989929"
click at [459, 52] on td "[PERSON_NAME]" at bounding box center [446, 57] width 48 height 16
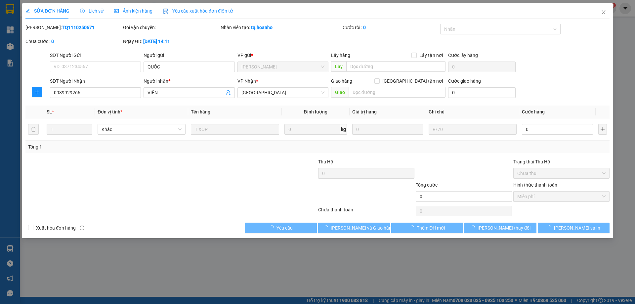
type input "QUỐC"
type input "0989929266"
type input "VIÊN"
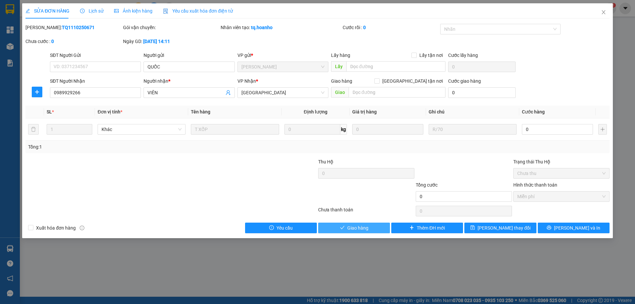
click at [351, 223] on button "Giao hàng" at bounding box center [354, 228] width 72 height 11
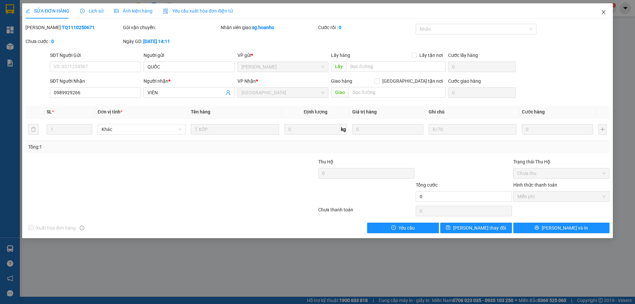
click at [602, 12] on icon "close" at bounding box center [603, 12] width 5 height 5
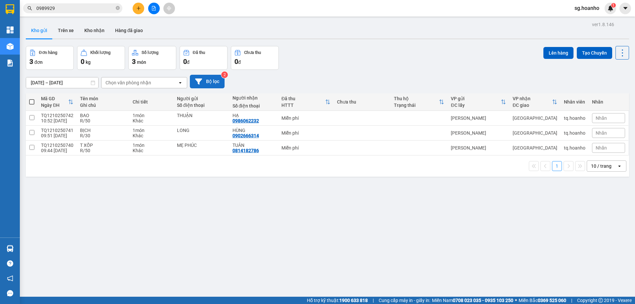
click at [210, 82] on button "Bộ lọc" at bounding box center [207, 82] width 35 height 14
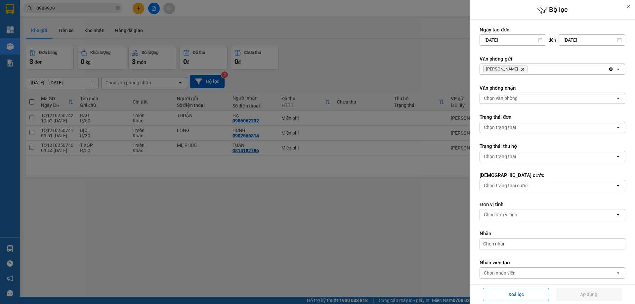
click at [522, 69] on icon "TAM QUAN, close by backspace" at bounding box center [523, 69] width 3 height 3
click at [489, 70] on div "Chọn văn phòng" at bounding box center [501, 69] width 34 height 7
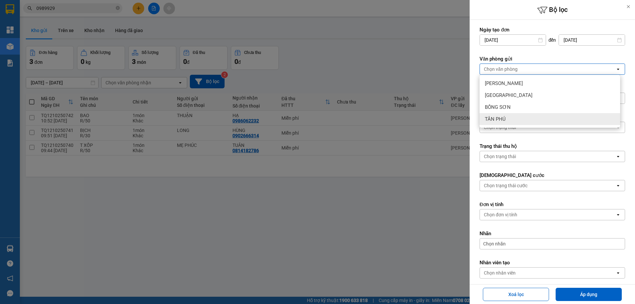
click at [510, 119] on div "TÂN PHÚ" at bounding box center [550, 119] width 141 height 12
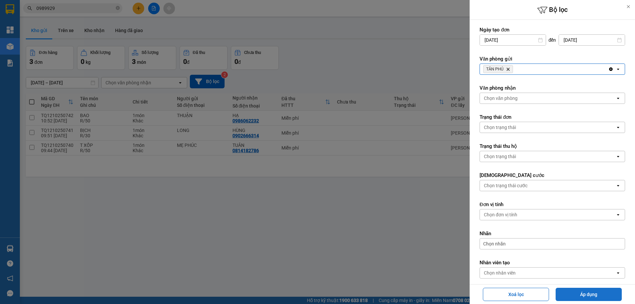
click at [598, 292] on button "Áp dụng" at bounding box center [589, 294] width 66 height 13
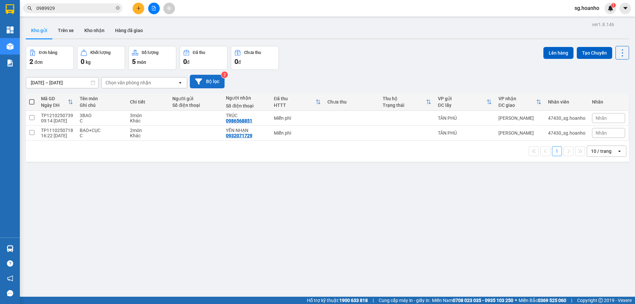
click at [211, 79] on button "Bộ lọc" at bounding box center [207, 82] width 35 height 14
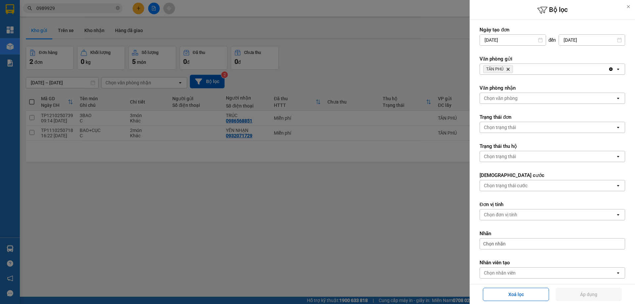
click at [509, 70] on icon "TÂN PHÚ, close by backspace" at bounding box center [508, 69] width 3 height 3
click at [504, 72] on div "Chọn văn phòng" at bounding box center [501, 69] width 34 height 7
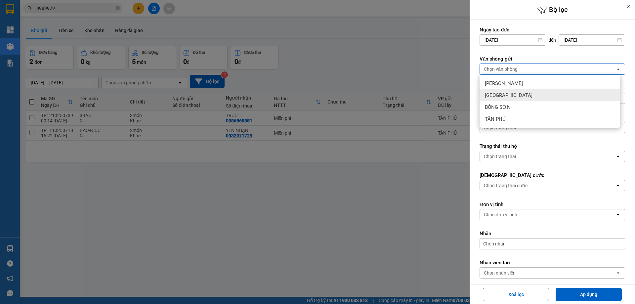
click at [508, 96] on div "[GEOGRAPHIC_DATA]" at bounding box center [550, 95] width 141 height 12
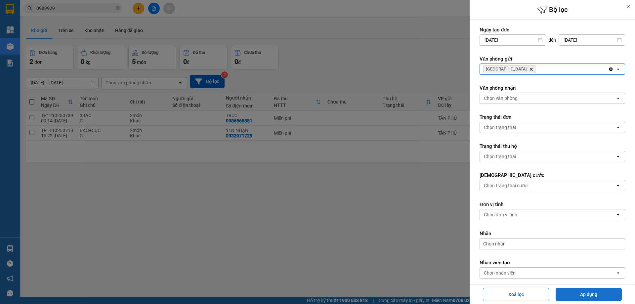
click at [580, 298] on button "Áp dụng" at bounding box center [589, 294] width 66 height 13
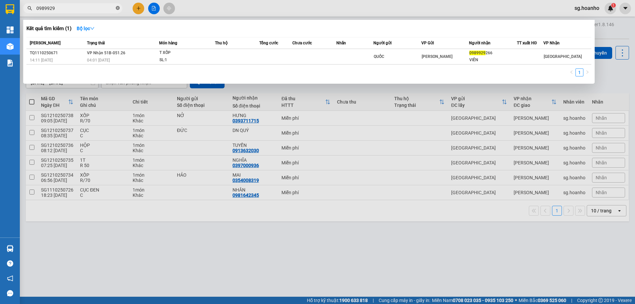
click at [118, 8] on icon "close-circle" at bounding box center [118, 8] width 4 height 4
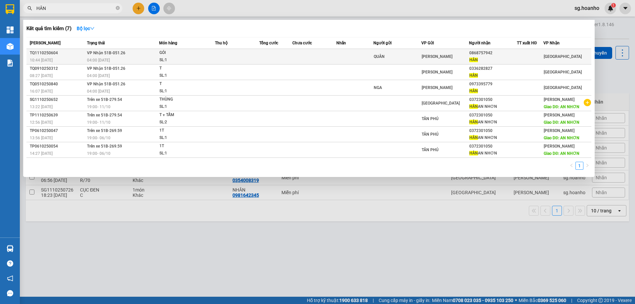
type input "HÂN"
click at [401, 57] on div "QUÂN" at bounding box center [397, 56] width 47 height 7
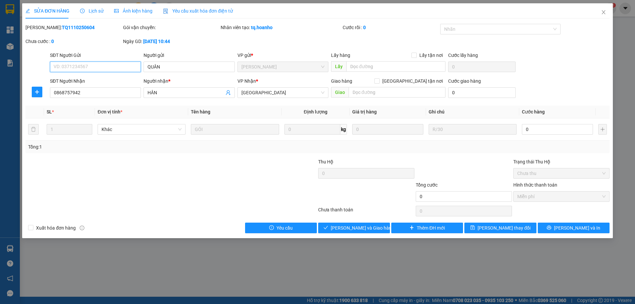
type input "QUÂN"
type input "0868757942"
type input "HÂN"
click at [373, 229] on button "Giao hàng" at bounding box center [354, 228] width 72 height 11
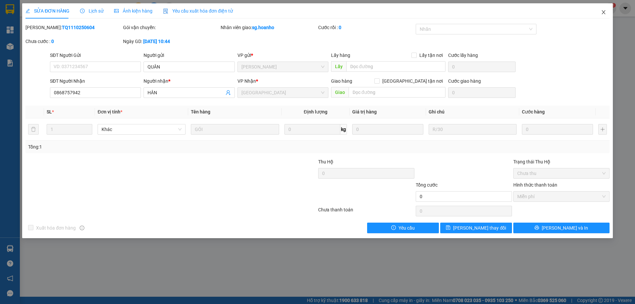
click at [603, 10] on icon "close" at bounding box center [603, 12] width 5 height 5
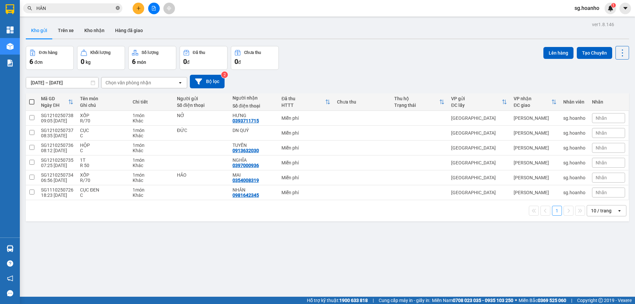
click at [116, 6] on span at bounding box center [118, 8] width 4 height 6
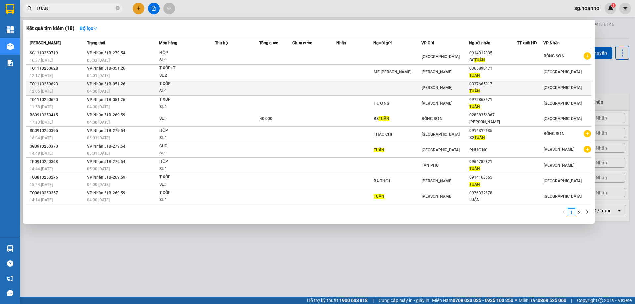
type input "TUẤN"
click at [450, 90] on div "[PERSON_NAME]" at bounding box center [445, 87] width 47 height 7
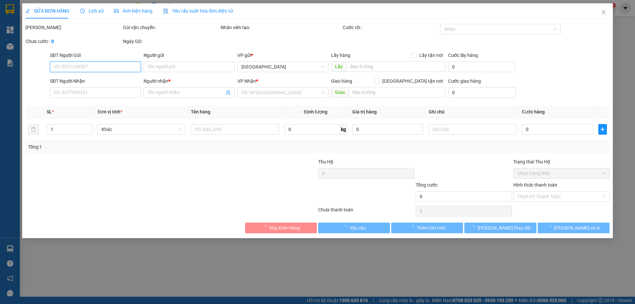
type input "0337665017"
type input "TUẤN"
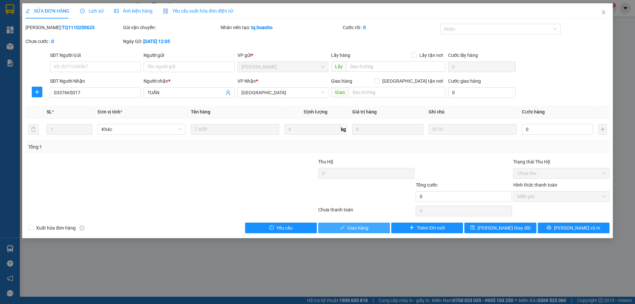
click at [369, 230] on button "Giao hàng" at bounding box center [354, 228] width 72 height 11
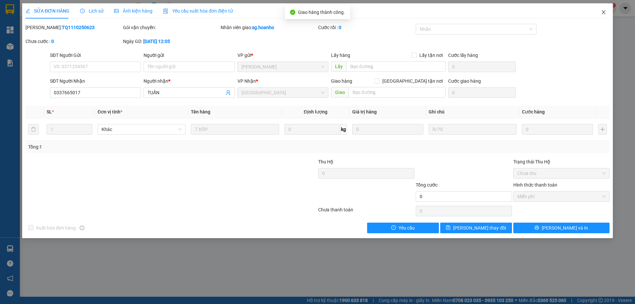
click at [603, 12] on icon "close" at bounding box center [604, 12] width 4 height 4
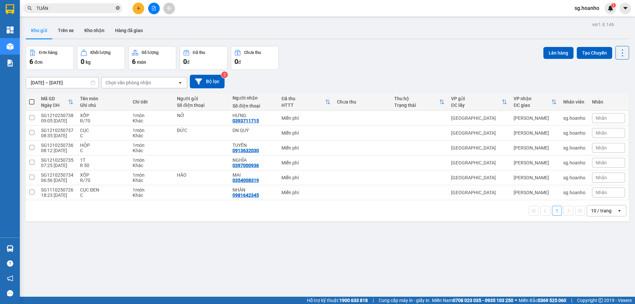
click at [118, 9] on icon "close-circle" at bounding box center [118, 8] width 4 height 4
click at [141, 7] on icon "plus" at bounding box center [138, 8] width 5 height 5
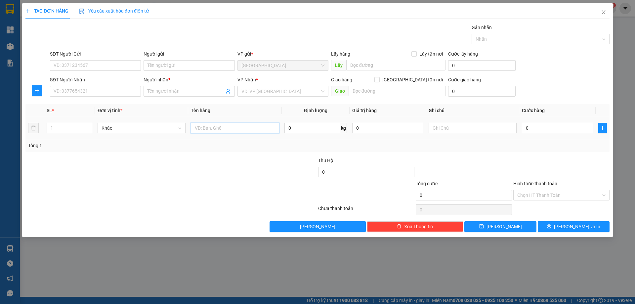
click at [207, 123] on input "text" at bounding box center [235, 128] width 88 height 11
type input "THÙNG"
click at [270, 88] on input "search" at bounding box center [281, 91] width 78 height 10
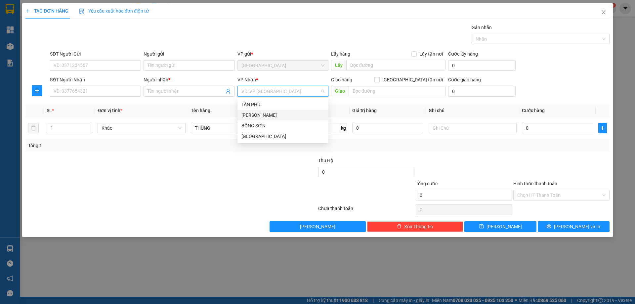
click at [262, 117] on div "[PERSON_NAME]" at bounding box center [283, 115] width 83 height 7
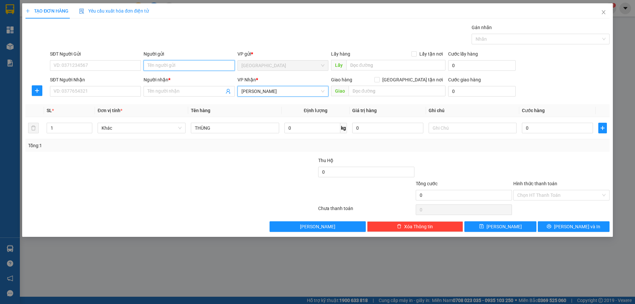
click at [181, 67] on input "Người gửi" at bounding box center [189, 65] width 91 height 11
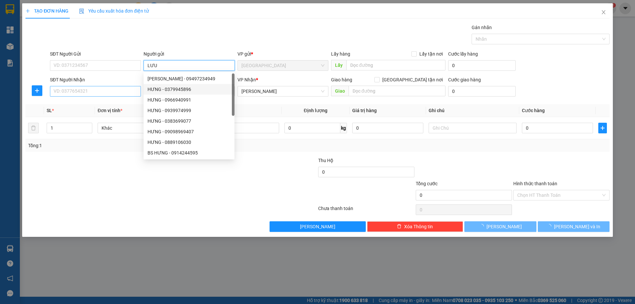
type input "LƯU"
click at [121, 90] on input "SĐT Người Nhận" at bounding box center [95, 91] width 91 height 11
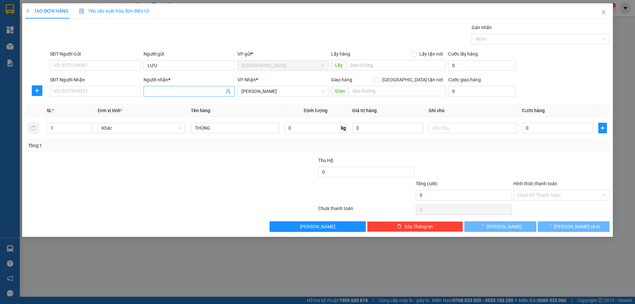
click at [173, 93] on input "Người nhận *" at bounding box center [186, 91] width 76 height 7
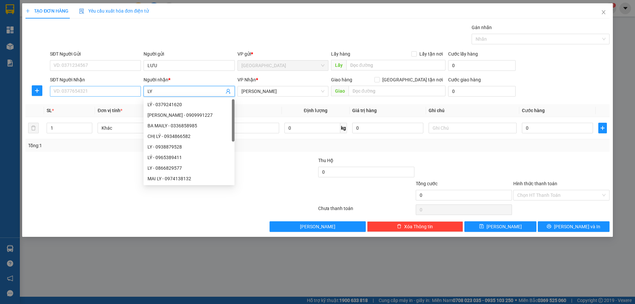
type input "LY"
click at [131, 92] on input "SĐT Người Nhận" at bounding box center [95, 91] width 91 height 11
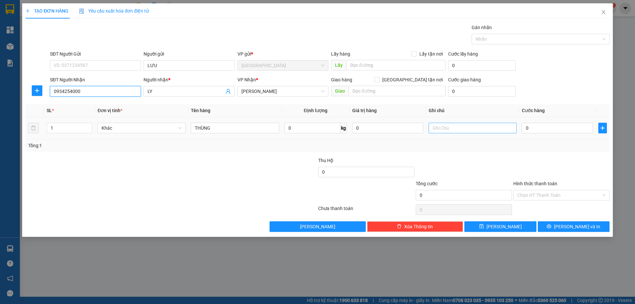
type input "0934254000"
click at [467, 127] on input "text" at bounding box center [473, 128] width 88 height 11
type input "R/50"
click at [529, 183] on label "Hình thức thanh toán" at bounding box center [536, 183] width 44 height 5
click at [529, 190] on input "Hình thức thanh toán" at bounding box center [560, 195] width 84 height 10
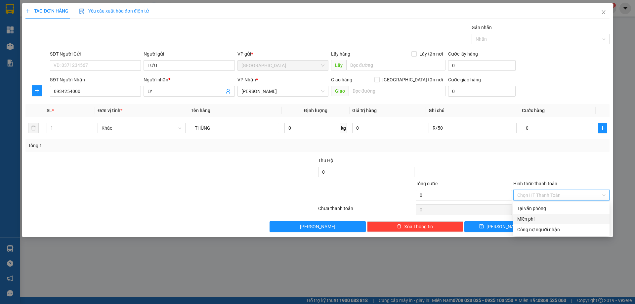
click at [537, 221] on div "Miễn phí" at bounding box center [562, 218] width 88 height 7
click at [553, 225] on button "[PERSON_NAME] và In" at bounding box center [574, 226] width 72 height 11
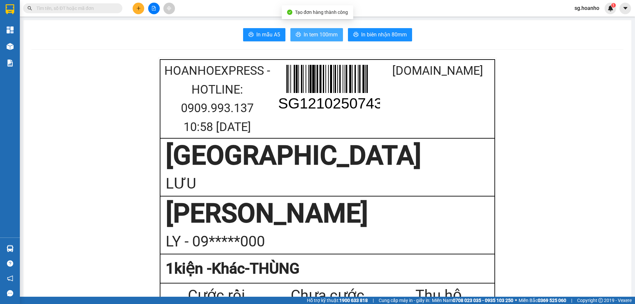
drag, startPoint x: 307, startPoint y: 33, endPoint x: 326, endPoint y: 197, distance: 165.5
click at [308, 33] on span "In tem 100mm" at bounding box center [321, 34] width 34 height 8
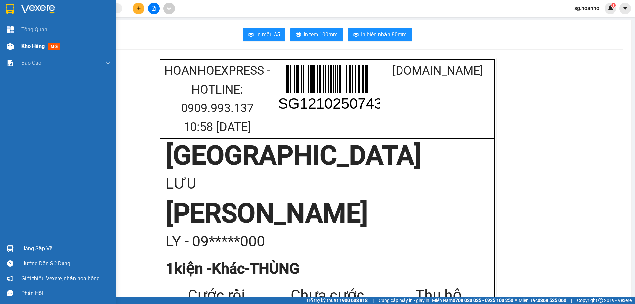
click at [51, 46] on span "mới" at bounding box center [54, 46] width 12 height 7
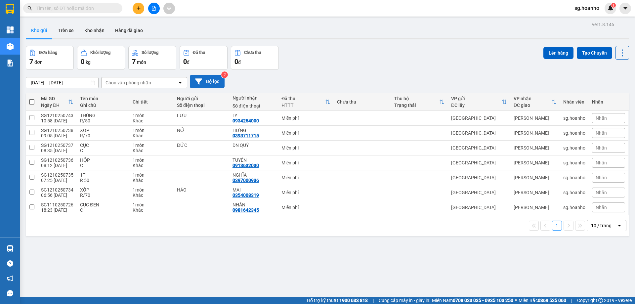
click at [214, 79] on button "Bộ lọc" at bounding box center [207, 82] width 35 height 14
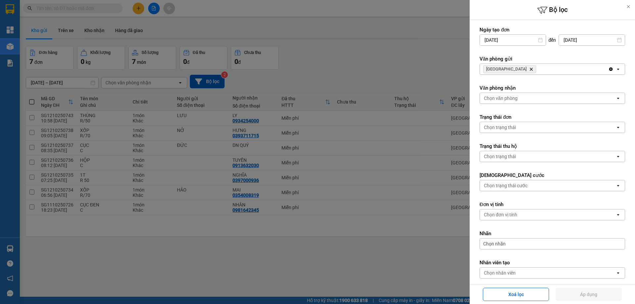
click at [530, 69] on icon "SÀI GÒN, close by backspace" at bounding box center [531, 69] width 3 height 3
click at [507, 67] on div "Chọn văn phòng" at bounding box center [501, 69] width 34 height 7
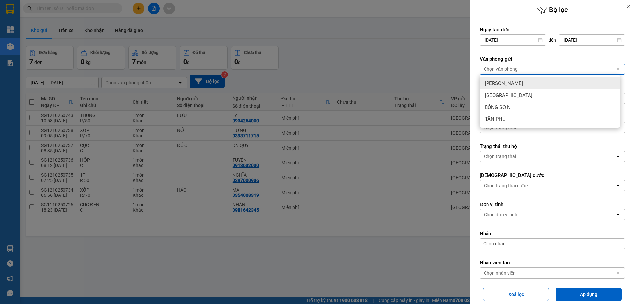
click at [503, 80] on span "[PERSON_NAME]" at bounding box center [504, 83] width 38 height 7
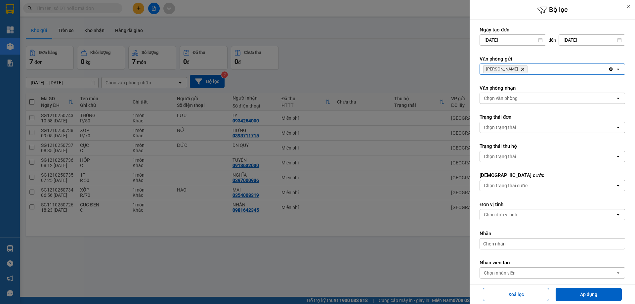
drag, startPoint x: 558, startPoint y: 291, endPoint x: 548, endPoint y: 287, distance: 11.1
click at [559, 290] on button "Áp dụng" at bounding box center [589, 294] width 66 height 13
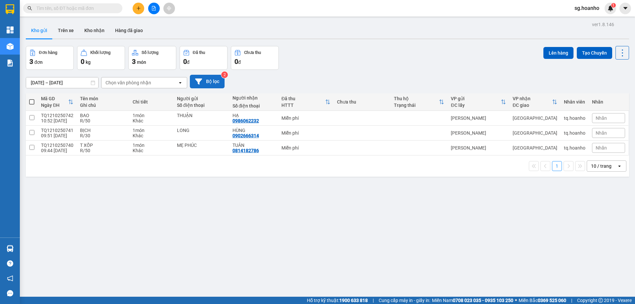
click at [214, 82] on button "Bộ lọc" at bounding box center [207, 82] width 35 height 14
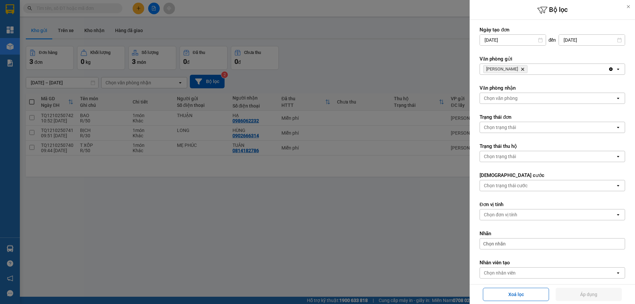
click at [521, 70] on icon "Delete" at bounding box center [523, 69] width 4 height 4
click at [512, 70] on div "Chọn văn phòng" at bounding box center [501, 69] width 34 height 7
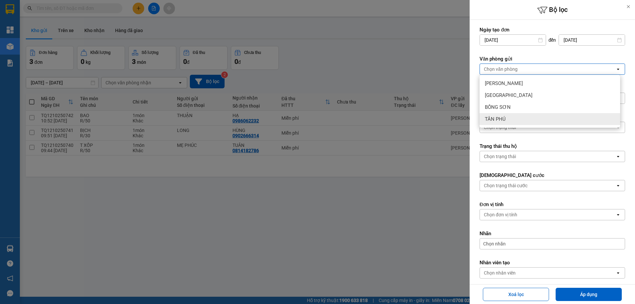
click at [515, 116] on div "TÂN PHÚ" at bounding box center [550, 119] width 141 height 12
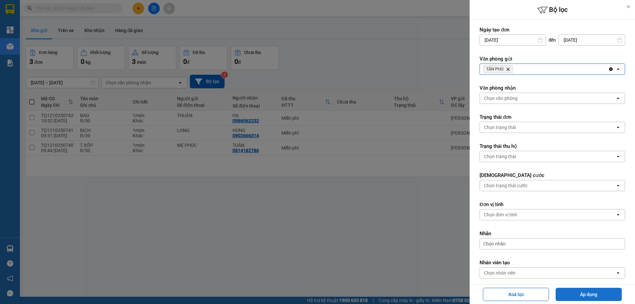
click at [585, 297] on button "Áp dụng" at bounding box center [589, 294] width 66 height 13
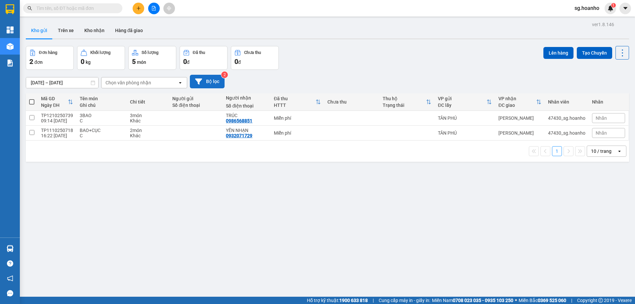
click at [210, 81] on button "Bộ lọc" at bounding box center [207, 82] width 35 height 14
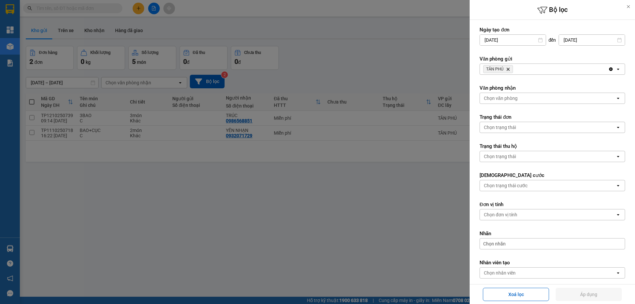
click at [509, 68] on icon "Delete" at bounding box center [508, 69] width 4 height 4
click at [505, 69] on div "Chọn văn phòng" at bounding box center [501, 69] width 34 height 7
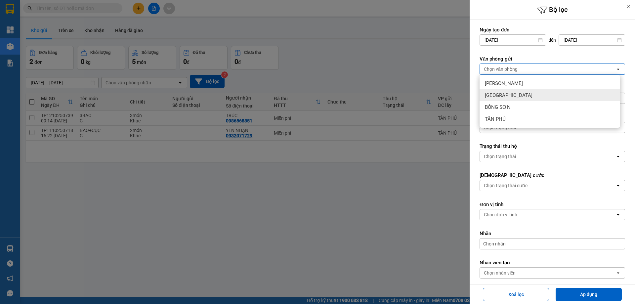
click at [492, 94] on span "[GEOGRAPHIC_DATA]" at bounding box center [509, 95] width 48 height 7
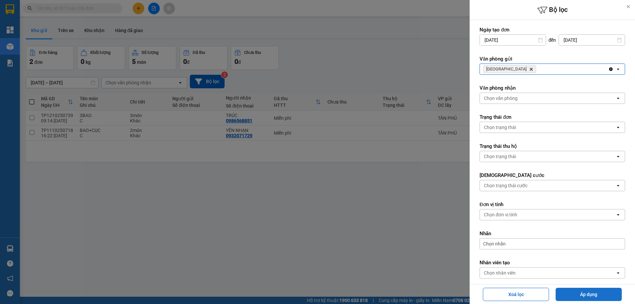
click at [573, 296] on button "Áp dụng" at bounding box center [589, 294] width 66 height 13
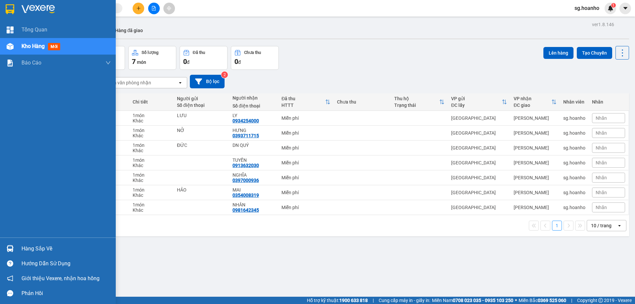
click at [15, 8] on div at bounding box center [10, 9] width 12 height 12
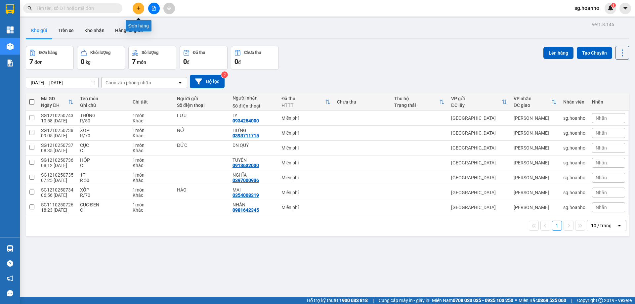
click at [143, 10] on button at bounding box center [139, 9] width 12 height 12
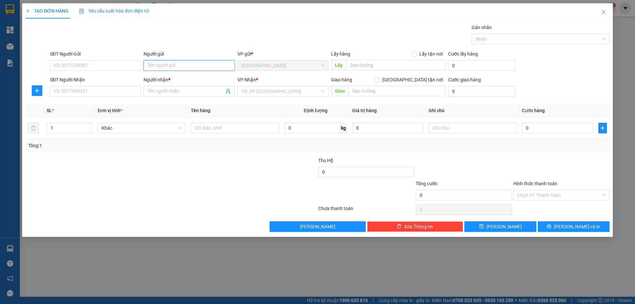
click at [167, 60] on input "Người gửi" at bounding box center [189, 65] width 91 height 11
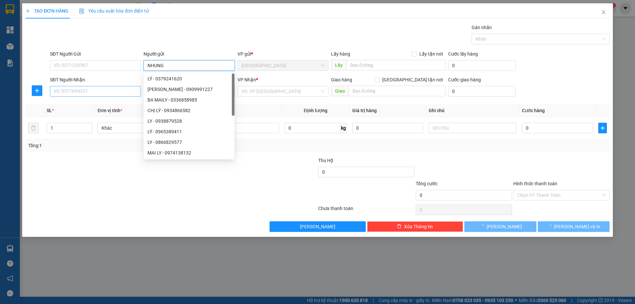
type input "NHUNG"
click at [87, 89] on input "SĐT Người Nhận" at bounding box center [95, 91] width 91 height 11
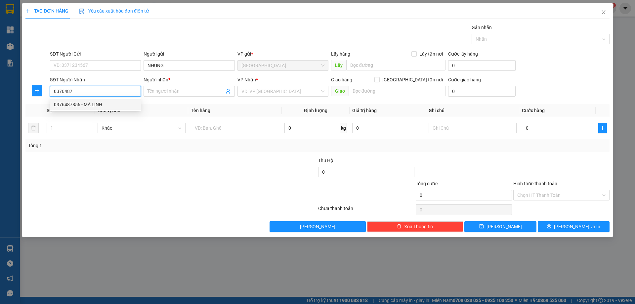
click at [81, 102] on div "0376487856 - MÁ LINH" at bounding box center [95, 104] width 83 height 7
type input "0376487856"
type input "MÁ LINH"
type input "0376487856"
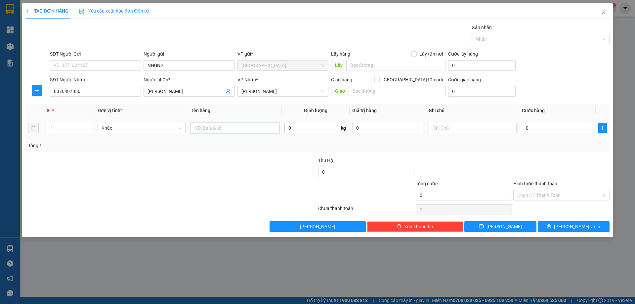
click at [221, 133] on input "text" at bounding box center [235, 128] width 88 height 11
type input "T"
click at [459, 127] on input "text" at bounding box center [473, 128] width 88 height 11
type input "R 50"
click at [566, 193] on input "Hình thức thanh toán" at bounding box center [560, 195] width 84 height 10
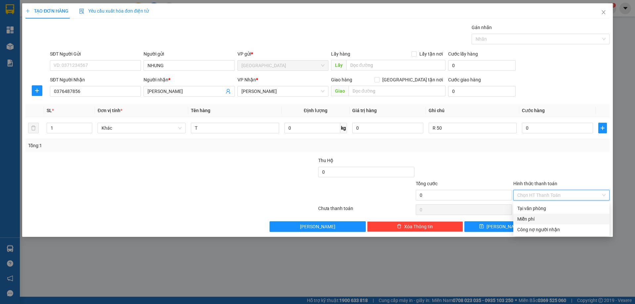
click at [557, 217] on div "Miễn phí" at bounding box center [562, 218] width 88 height 7
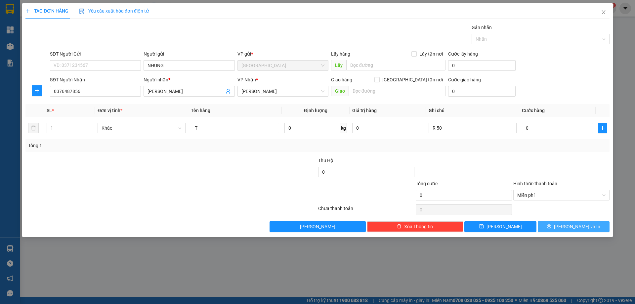
click at [568, 226] on button "[PERSON_NAME] và In" at bounding box center [574, 226] width 72 height 11
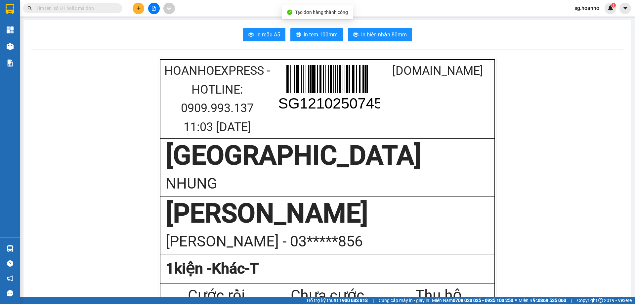
click at [331, 38] on span "In tem 100mm" at bounding box center [321, 34] width 34 height 8
click at [139, 6] on icon "plus" at bounding box center [138, 8] width 5 height 5
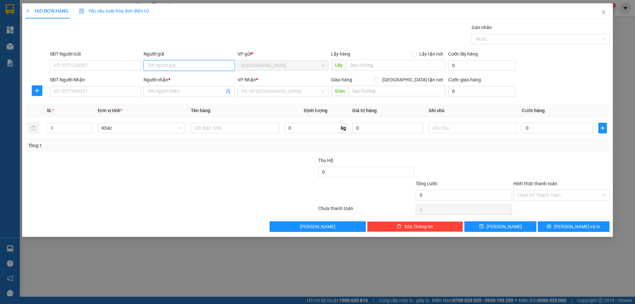
click at [160, 66] on input "Người gửi" at bounding box center [189, 65] width 91 height 11
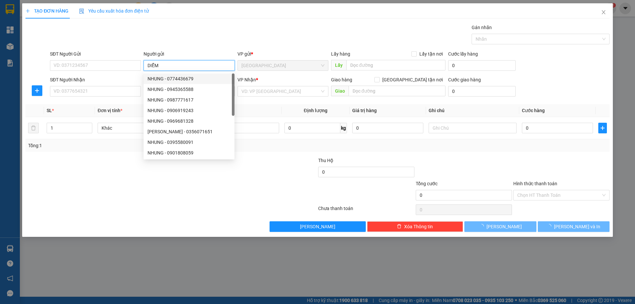
type input "DIỄM"
drag, startPoint x: 192, startPoint y: 40, endPoint x: 110, endPoint y: 89, distance: 95.5
click at [185, 50] on div "Transit Pickup Surcharge Ids Transit Deliver Surcharge Ids Transit Deliver Surc…" at bounding box center [317, 128] width 584 height 208
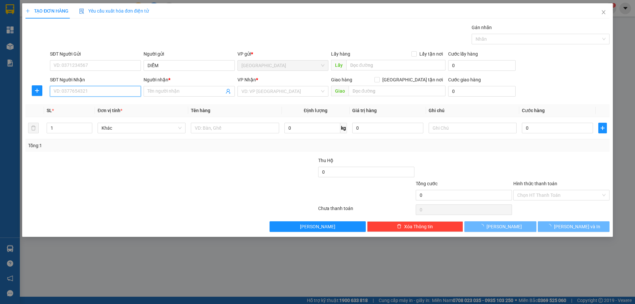
click at [77, 90] on input "SĐT Người Nhận" at bounding box center [95, 91] width 91 height 11
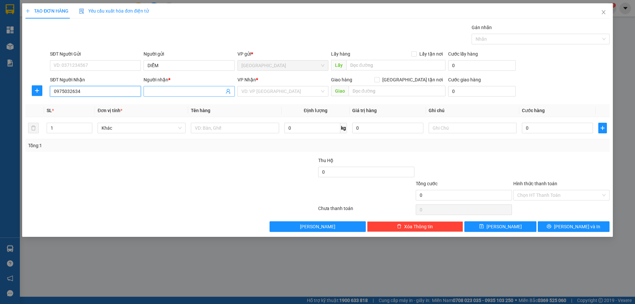
type input "0975032634"
click at [167, 94] on input "Người nhận *" at bounding box center [186, 91] width 76 height 7
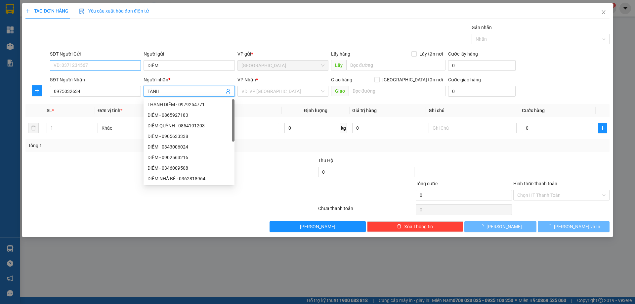
type input "TÁNH"
click at [102, 62] on input "SĐT Người Gửi" at bounding box center [95, 65] width 91 height 11
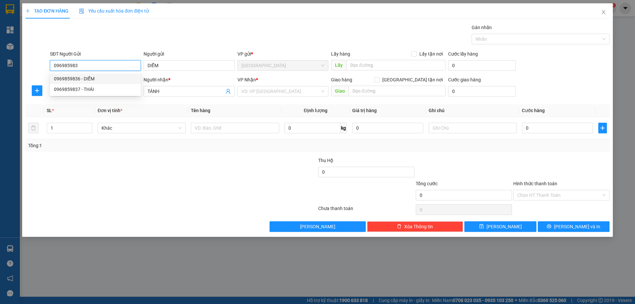
click at [95, 77] on div "0969859836 - DIỄM" at bounding box center [95, 78] width 83 height 7
type input "0969859836"
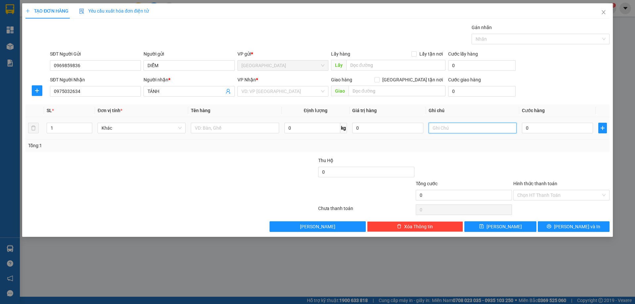
click at [435, 125] on input "text" at bounding box center [473, 128] width 88 height 11
click at [236, 127] on input "text" at bounding box center [235, 128] width 88 height 11
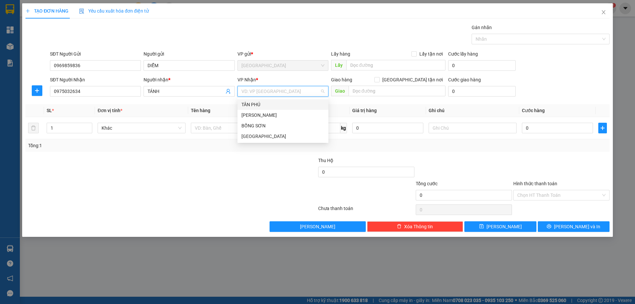
click at [275, 94] on input "search" at bounding box center [281, 91] width 78 height 10
click at [270, 115] on div "[PERSON_NAME]" at bounding box center [283, 115] width 83 height 7
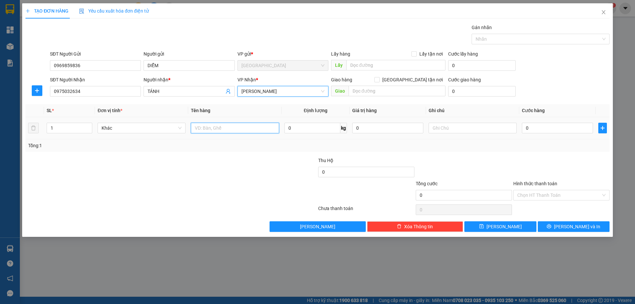
click at [212, 125] on input "text" at bounding box center [235, 128] width 88 height 11
type input "TỦ"
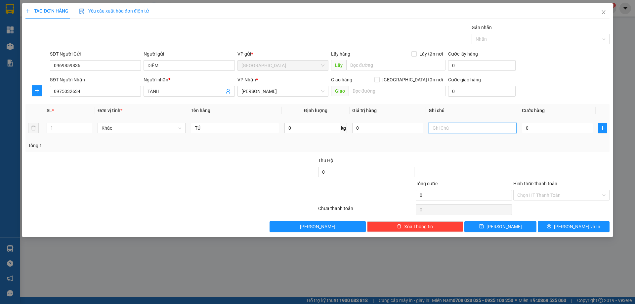
click at [472, 131] on input "text" at bounding box center [473, 128] width 88 height 11
type input "C 300"
click at [526, 190] on input "Hình thức thanh toán" at bounding box center [560, 195] width 84 height 10
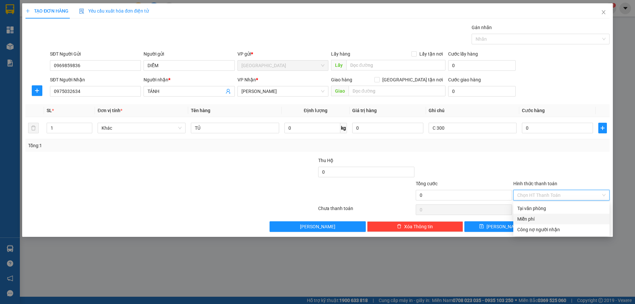
click at [538, 215] on div "Miễn phí" at bounding box center [562, 219] width 96 height 11
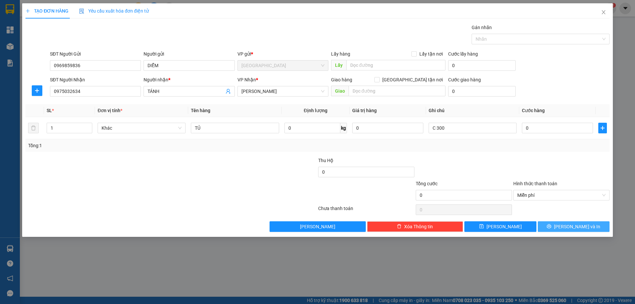
click at [562, 232] on div "TẠO ĐƠN HÀNG Yêu cầu xuất hóa đơn điện tử Transit Pickup Surcharge Ids Transit …" at bounding box center [317, 120] width 591 height 234
click at [570, 223] on span "[PERSON_NAME] và In" at bounding box center [577, 226] width 46 height 7
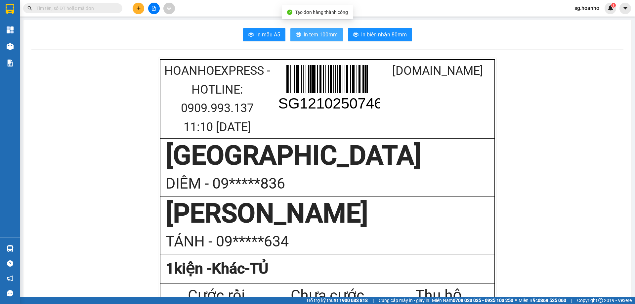
click at [328, 38] on span "In tem 100mm" at bounding box center [321, 34] width 34 height 8
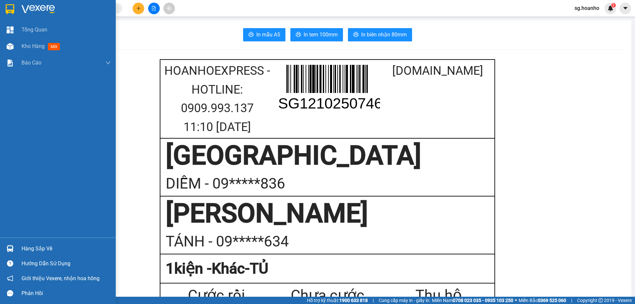
click at [6, 8] on img at bounding box center [10, 9] width 9 height 10
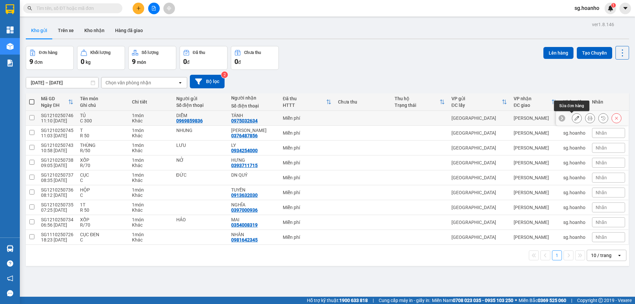
click at [575, 120] on icon at bounding box center [577, 118] width 5 height 5
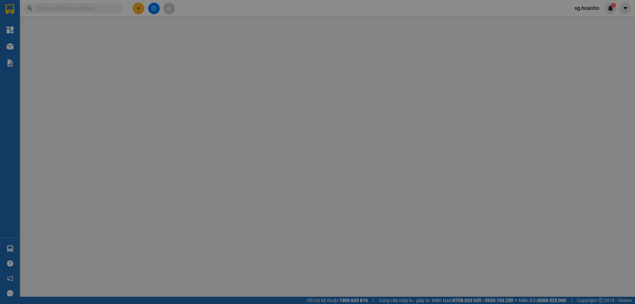
type input "0969859836"
type input "DIỄM"
type input "0975032634"
type input "TÁNH"
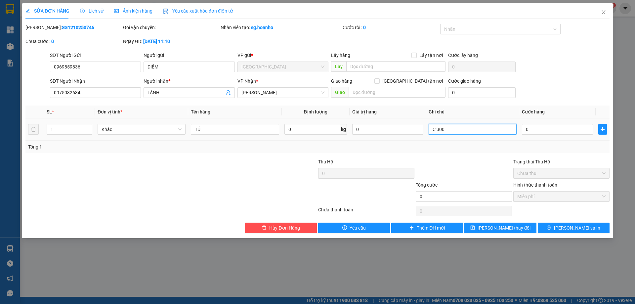
click at [446, 129] on input "C 300" at bounding box center [473, 129] width 88 height 11
type input "R 300"
click at [552, 229] on icon "printer" at bounding box center [549, 227] width 5 height 5
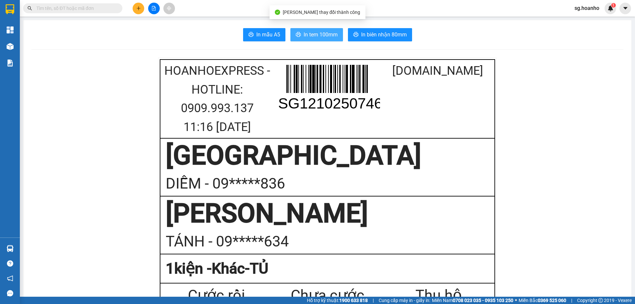
click at [318, 35] on span "In tem 100mm" at bounding box center [321, 34] width 34 height 8
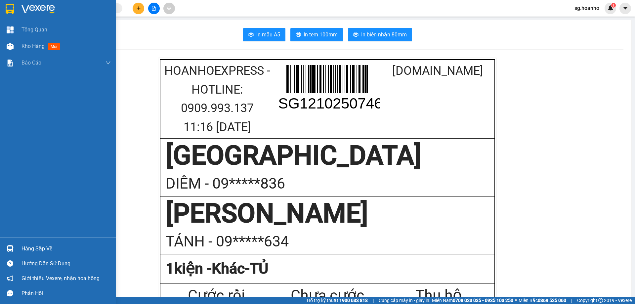
click at [8, 14] on img at bounding box center [10, 9] width 9 height 10
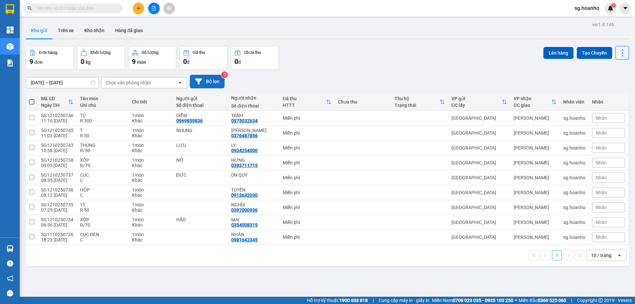
click at [218, 76] on button "Bộ lọc" at bounding box center [207, 82] width 35 height 14
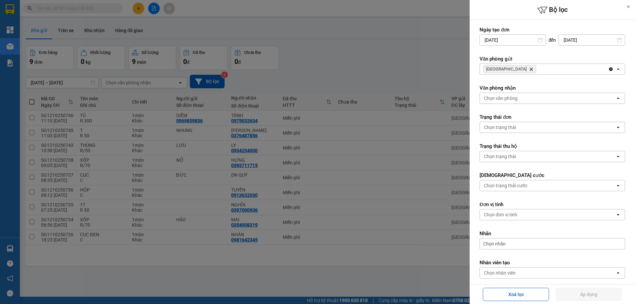
click at [530, 67] on icon "Delete" at bounding box center [532, 69] width 4 height 4
click at [507, 67] on div "Chọn văn phòng" at bounding box center [501, 69] width 34 height 7
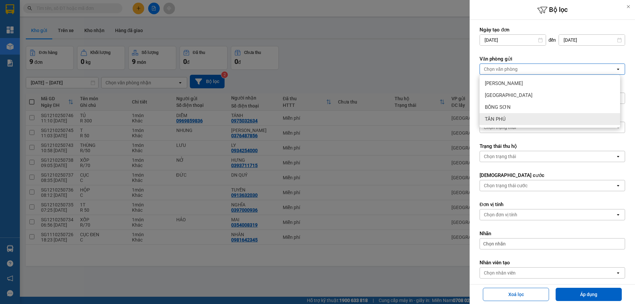
click at [508, 119] on div "TÂN PHÚ" at bounding box center [550, 119] width 141 height 12
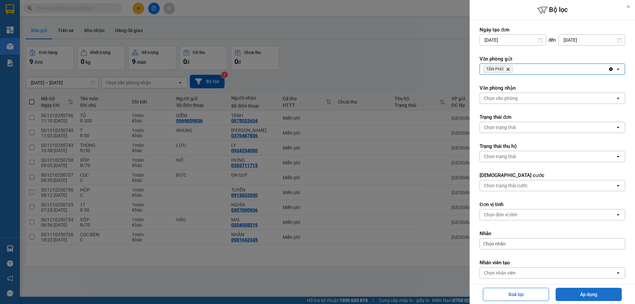
drag, startPoint x: 577, startPoint y: 295, endPoint x: 567, endPoint y: 292, distance: 10.0
click at [576, 295] on button "Áp dụng" at bounding box center [589, 294] width 66 height 13
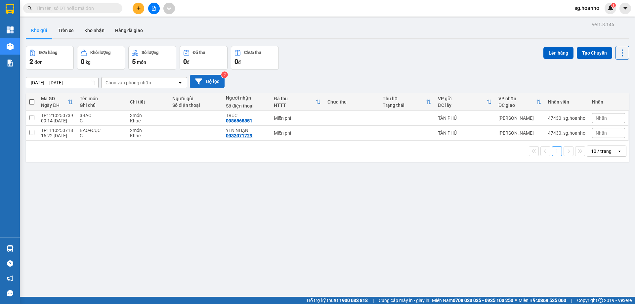
click at [219, 82] on button "Bộ lọc" at bounding box center [207, 82] width 35 height 14
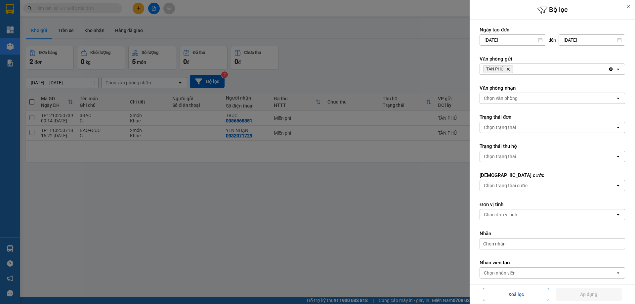
click at [509, 70] on icon "TÂN PHÚ, close by backspace" at bounding box center [508, 69] width 3 height 3
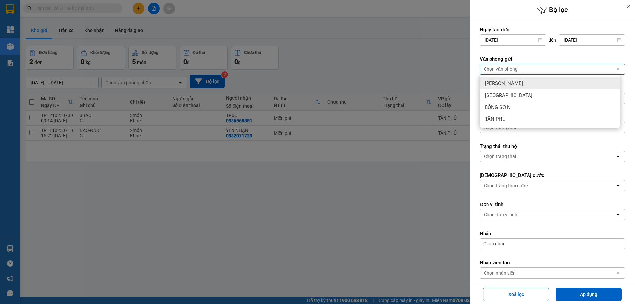
click at [505, 86] on span "[PERSON_NAME]" at bounding box center [504, 83] width 38 height 7
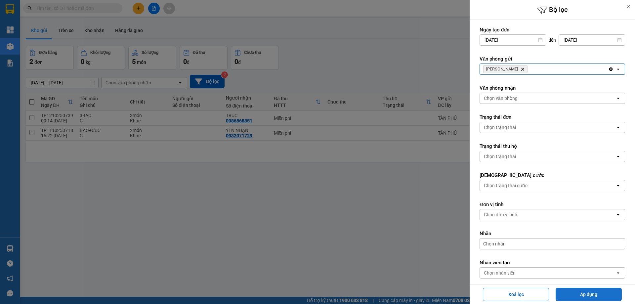
click at [598, 292] on button "Áp dụng" at bounding box center [589, 294] width 66 height 13
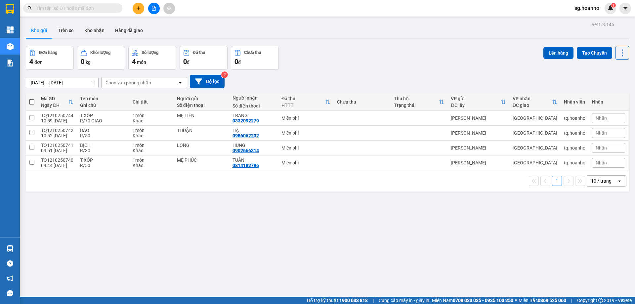
click at [338, 31] on div "Kho gửi Trên xe Kho nhận Hàng đã giao" at bounding box center [328, 32] width 604 height 18
click at [140, 11] on button at bounding box center [139, 9] width 12 height 12
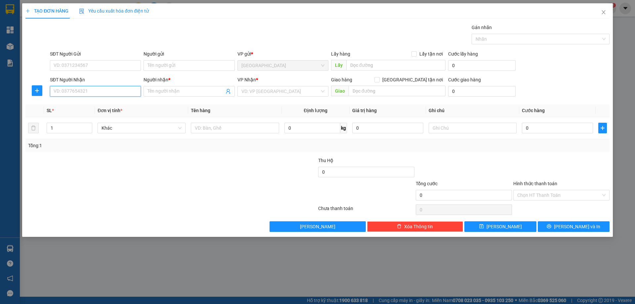
click at [117, 95] on input "SĐT Người Nhận" at bounding box center [95, 91] width 91 height 11
click at [101, 119] on div "0985098557 - ANH HOÀNG" at bounding box center [95, 115] width 91 height 11
type input "0985098557"
type input "ANH HOÀNG"
type input "0985098557"
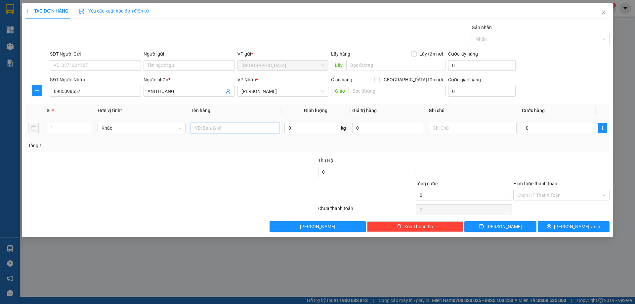
click at [207, 130] on input "text" at bounding box center [235, 128] width 88 height 11
click at [469, 128] on input "text" at bounding box center [473, 128] width 88 height 11
click at [544, 198] on input "Hình thức thanh toán" at bounding box center [560, 195] width 84 height 10
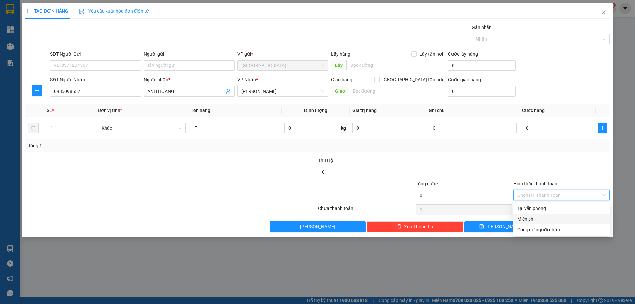
click at [546, 218] on div "Miễn phí" at bounding box center [562, 218] width 88 height 7
drag, startPoint x: 565, startPoint y: 225, endPoint x: 537, endPoint y: 201, distance: 36.1
click at [552, 225] on icon "printer" at bounding box center [549, 226] width 5 height 5
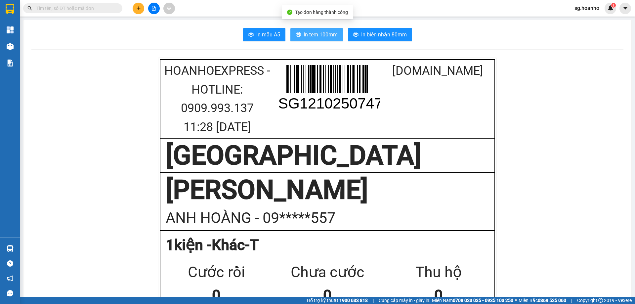
click at [318, 40] on button "In tem 100mm" at bounding box center [317, 34] width 53 height 13
click at [138, 9] on icon "plus" at bounding box center [138, 8] width 5 height 5
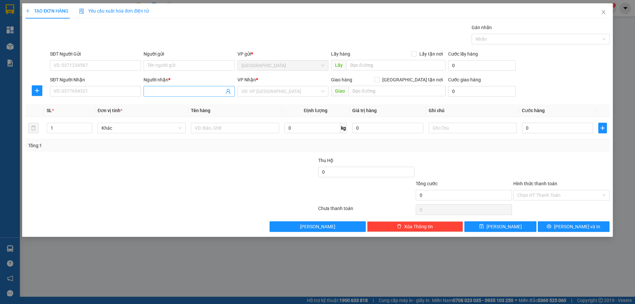
click at [168, 90] on input "Người nhận *" at bounding box center [186, 91] width 76 height 7
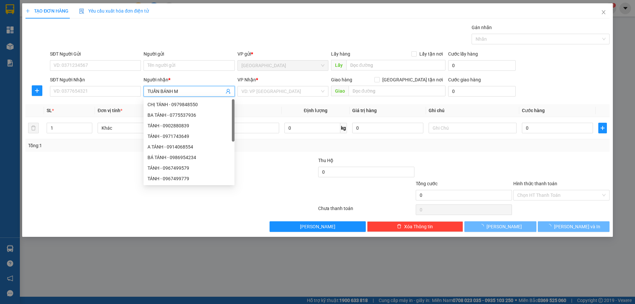
type input "TUẤN BÁNH MÌ"
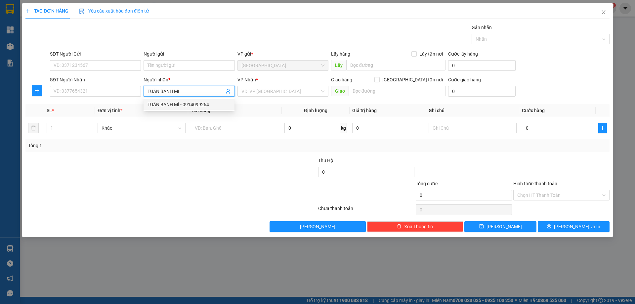
click at [190, 105] on div "TUẤN BÁNH MÌ - 0914099264" at bounding box center [189, 104] width 83 height 7
type input "0914099264"
type input "TUẤN BÁNH MÌ"
click at [267, 92] on input "search" at bounding box center [281, 91] width 78 height 10
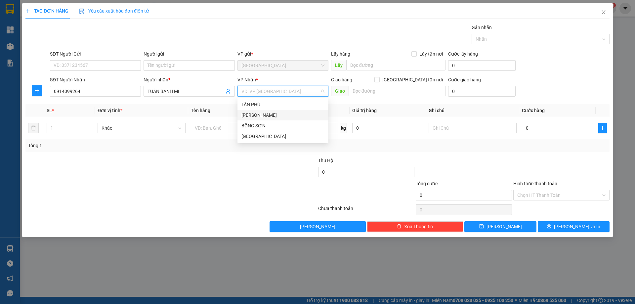
click at [265, 115] on div "[PERSON_NAME]" at bounding box center [283, 115] width 83 height 7
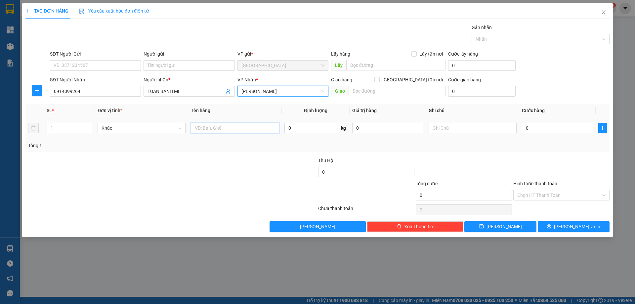
click at [221, 129] on input "text" at bounding box center [235, 128] width 88 height 11
type input "C"
type input "CÂY BÁNH"
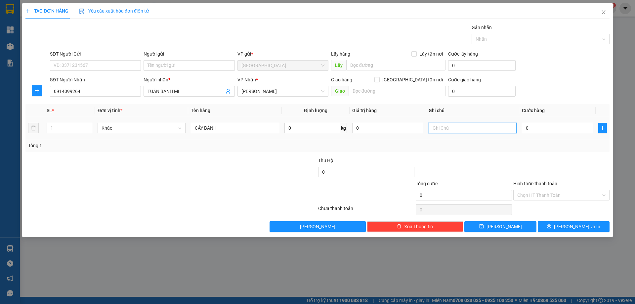
click at [444, 132] on input "text" at bounding box center [473, 128] width 88 height 11
type input "C"
click at [543, 194] on input "Hình thức thanh toán" at bounding box center [560, 195] width 84 height 10
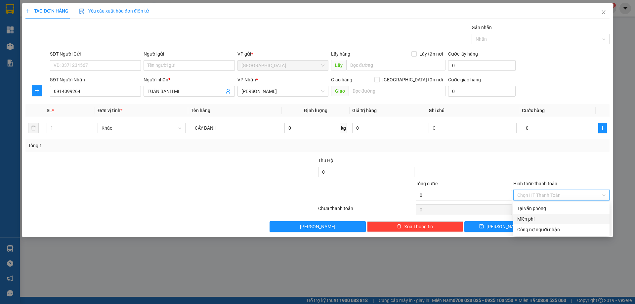
click at [539, 222] on div "Miễn phí" at bounding box center [562, 218] width 88 height 7
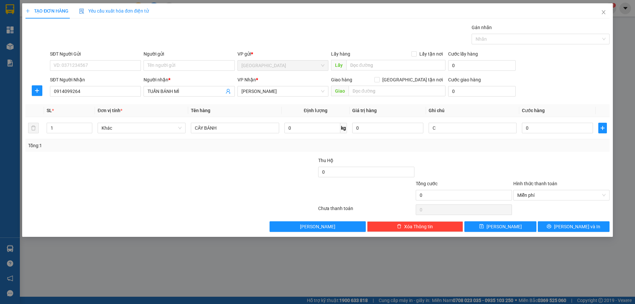
click at [533, 232] on div "TẠO ĐƠN HÀNG Yêu cầu xuất hóa đơn điện tử Transit Pickup Surcharge Ids Transit …" at bounding box center [317, 120] width 591 height 234
click at [531, 227] on button "[PERSON_NAME]" at bounding box center [501, 226] width 72 height 11
click at [602, 14] on icon "close" at bounding box center [603, 12] width 5 height 5
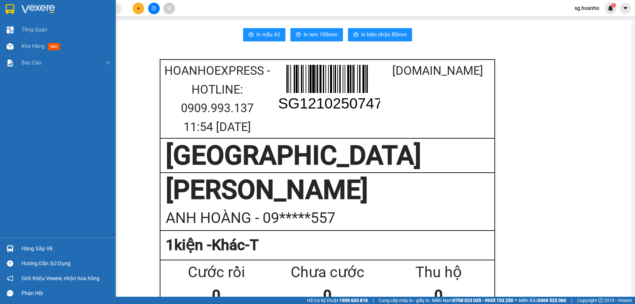
click at [11, 13] on img at bounding box center [10, 9] width 9 height 10
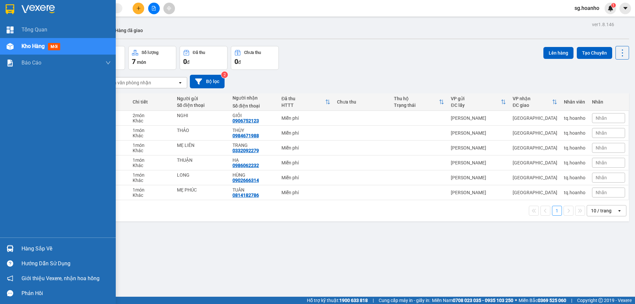
click at [10, 7] on img at bounding box center [10, 9] width 9 height 10
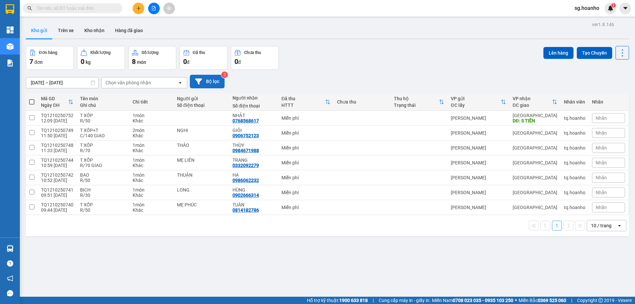
click at [210, 80] on button "Bộ lọc" at bounding box center [207, 82] width 35 height 14
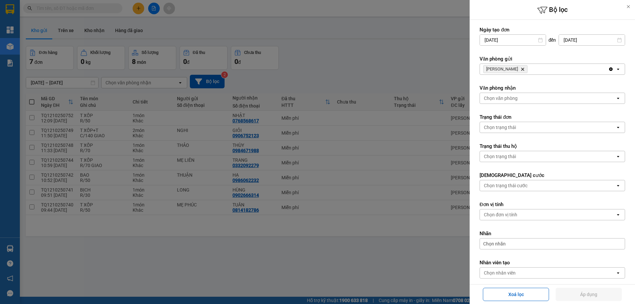
click at [522, 69] on icon "TAM QUAN, close by backspace" at bounding box center [523, 69] width 3 height 3
click at [513, 69] on div "Chọn văn phòng" at bounding box center [501, 69] width 34 height 7
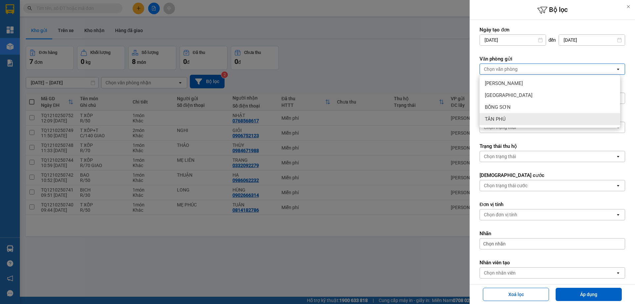
drag, startPoint x: 510, startPoint y: 112, endPoint x: 507, endPoint y: 116, distance: 5.2
click at [507, 116] on ul "TAM QUAN [GEOGRAPHIC_DATA] [GEOGRAPHIC_DATA] [GEOGRAPHIC_DATA]" at bounding box center [550, 101] width 141 height 53
click at [507, 116] on div "TÂN PHÚ" at bounding box center [550, 119] width 141 height 12
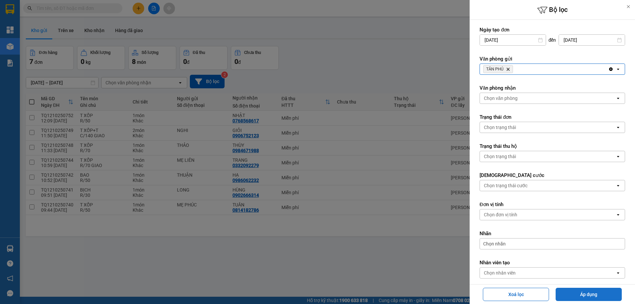
drag, startPoint x: 567, startPoint y: 295, endPoint x: 421, endPoint y: 225, distance: 161.8
click at [566, 294] on button "Áp dụng" at bounding box center [589, 294] width 66 height 13
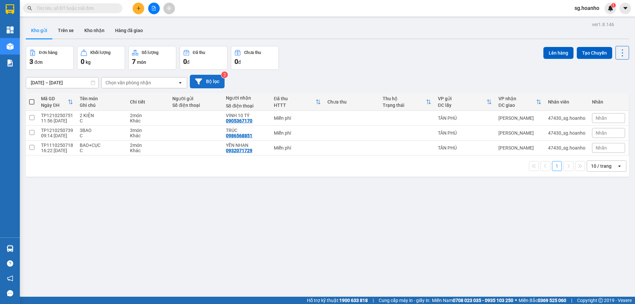
click at [213, 84] on button "Bộ lọc" at bounding box center [207, 82] width 35 height 14
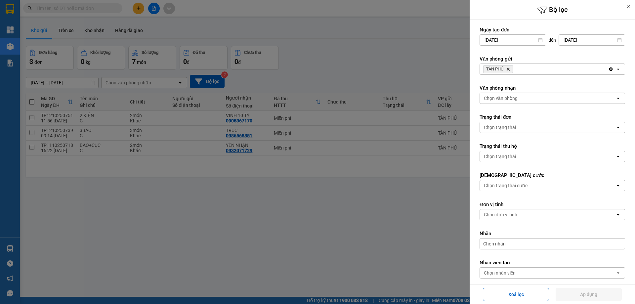
click at [507, 69] on span "TÂN PHÚ Delete" at bounding box center [499, 69] width 30 height 8
click at [508, 68] on icon "Delete" at bounding box center [508, 69] width 4 height 4
click at [509, 68] on div "Chọn văn phòng" at bounding box center [501, 69] width 34 height 7
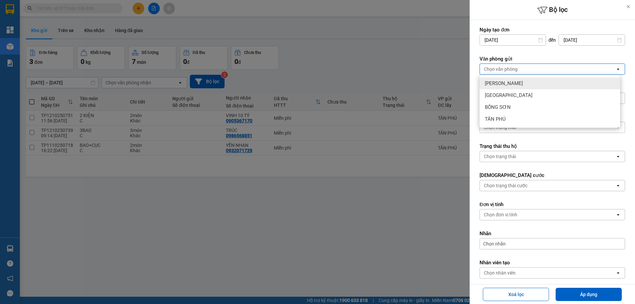
click at [507, 83] on span "[PERSON_NAME]" at bounding box center [504, 83] width 38 height 7
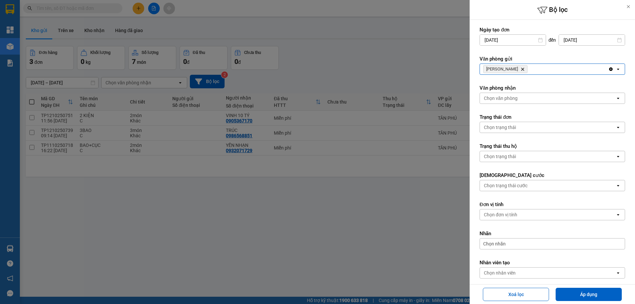
click at [522, 69] on icon "TAM QUAN, close by backspace" at bounding box center [523, 69] width 3 height 3
click at [435, 58] on div at bounding box center [317, 152] width 635 height 304
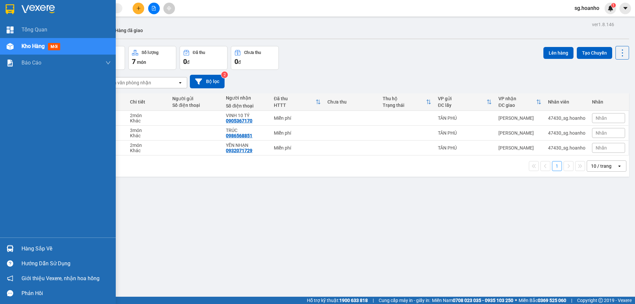
click at [14, 8] on img at bounding box center [10, 9] width 9 height 10
